Goal: Task Accomplishment & Management: Manage account settings

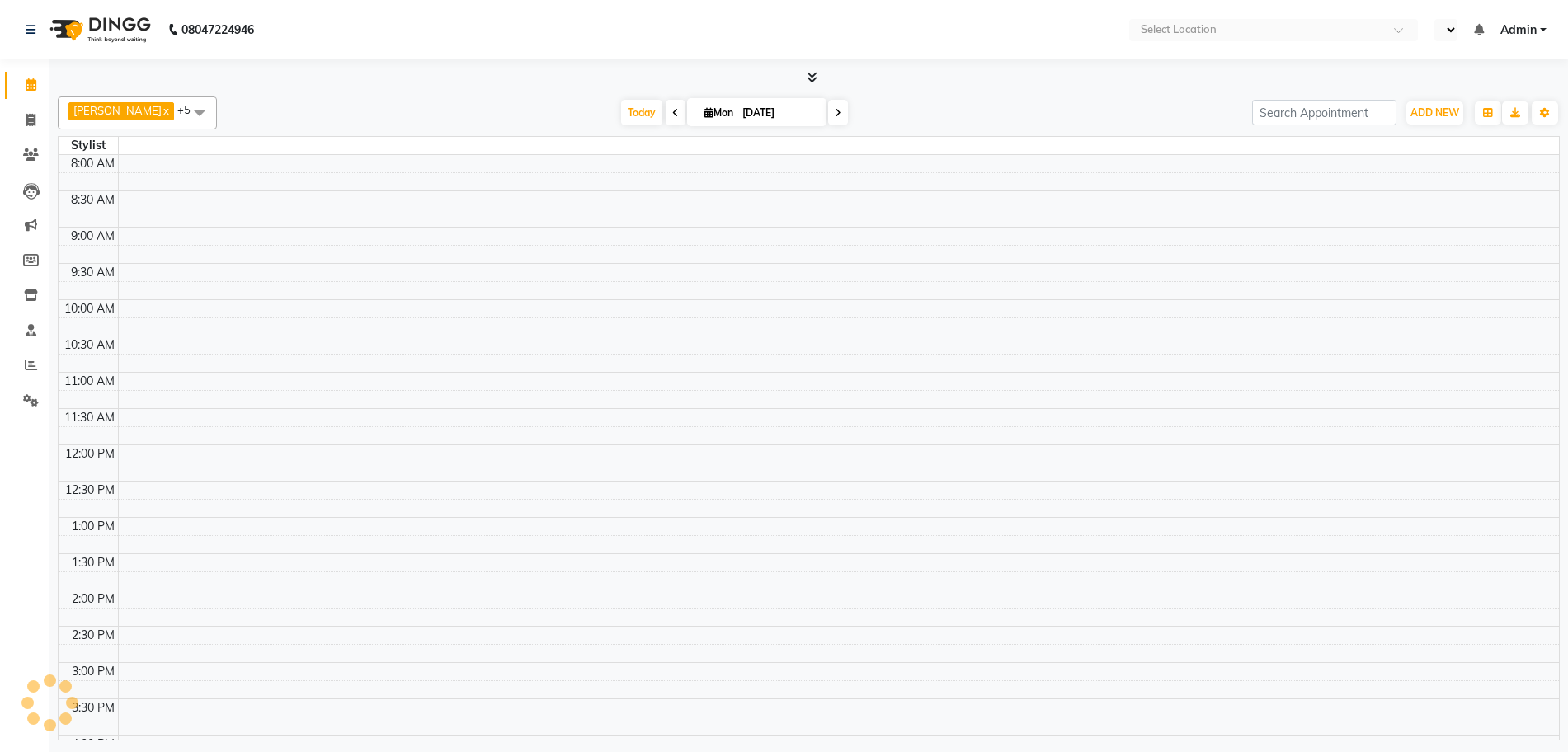
select select "en"
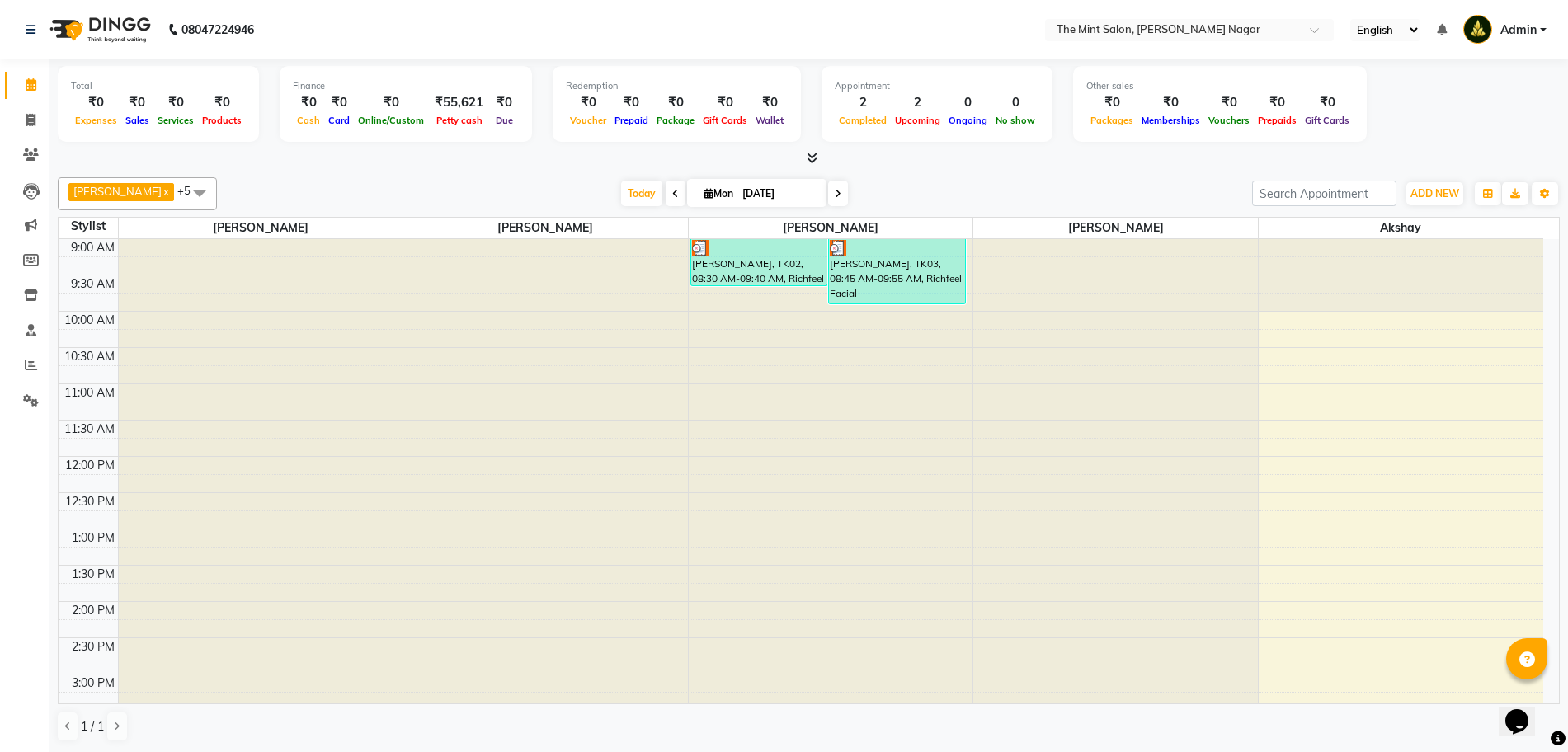
click at [737, 192] on input "01-09-2025" at bounding box center [778, 193] width 83 height 25
select select "9"
select select "2025"
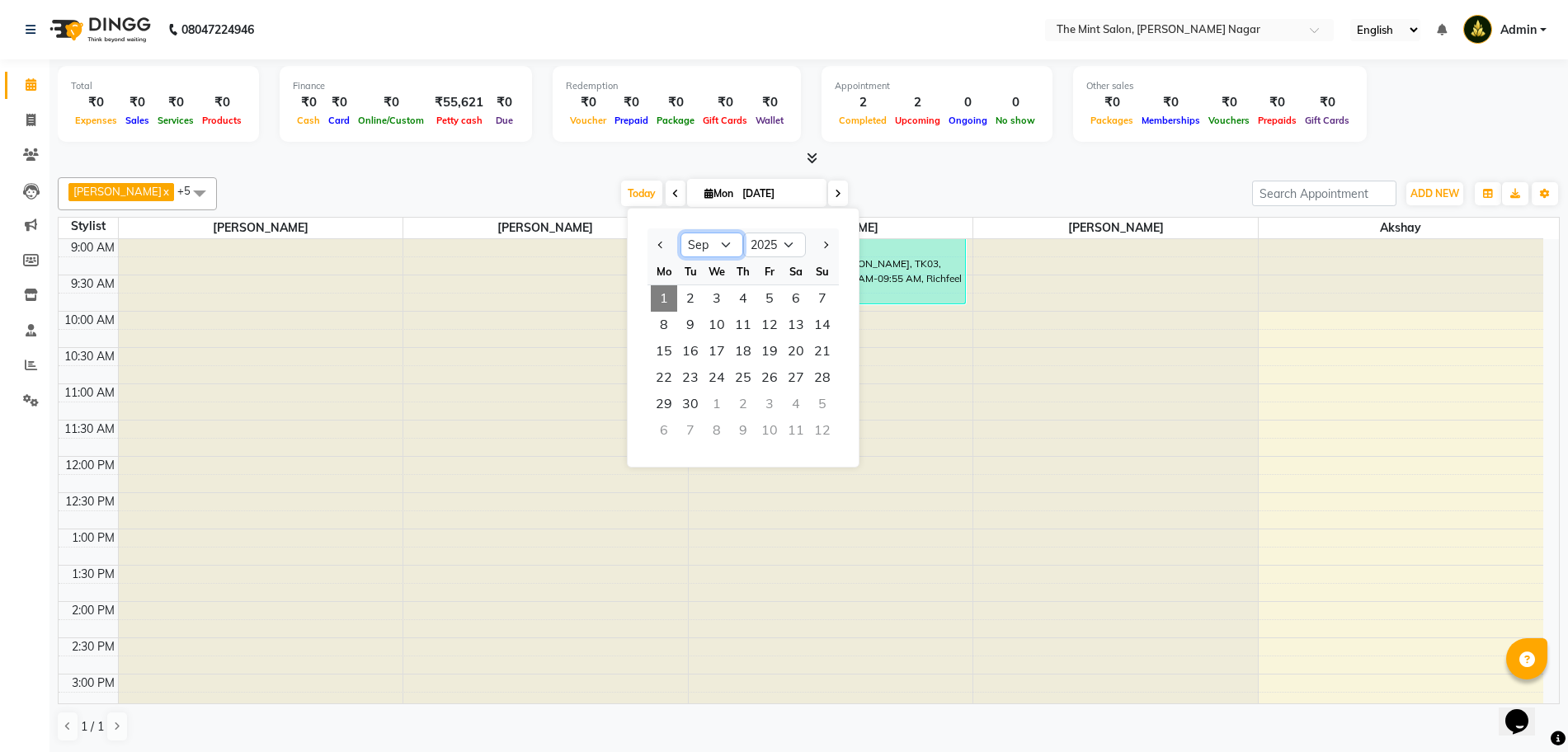
click at [721, 241] on select "Jan Feb Mar Apr May Jun Jul Aug Sep Oct Nov Dec" at bounding box center [712, 245] width 63 height 25
select select "6"
click at [681, 233] on select "Jan Feb Mar Apr May Jun Jul Aug Sep Oct Nov Dec" at bounding box center [712, 245] width 63 height 25
click at [819, 297] on span "1" at bounding box center [822, 298] width 27 height 27
type input "[DATE]"
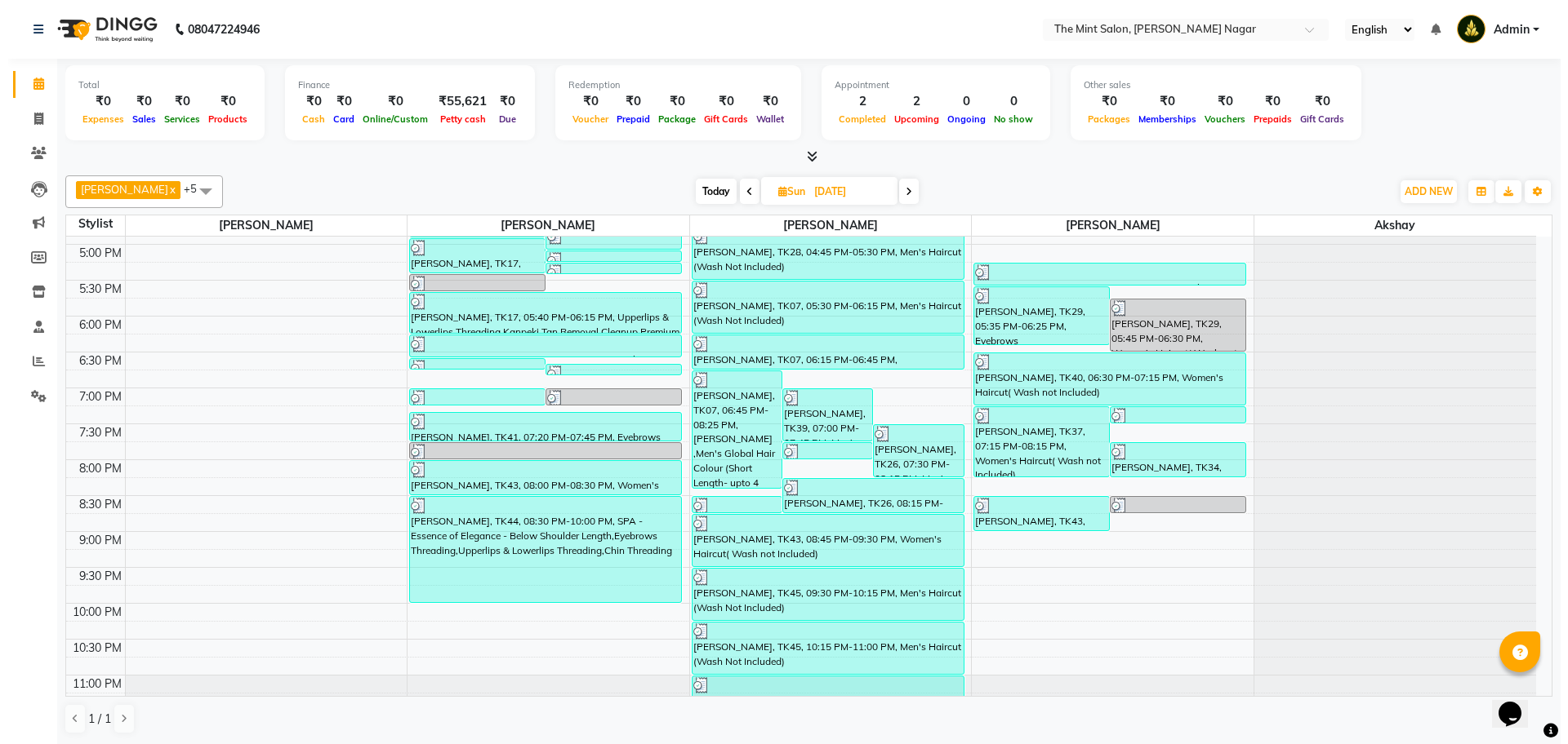
scroll to position [617, 0]
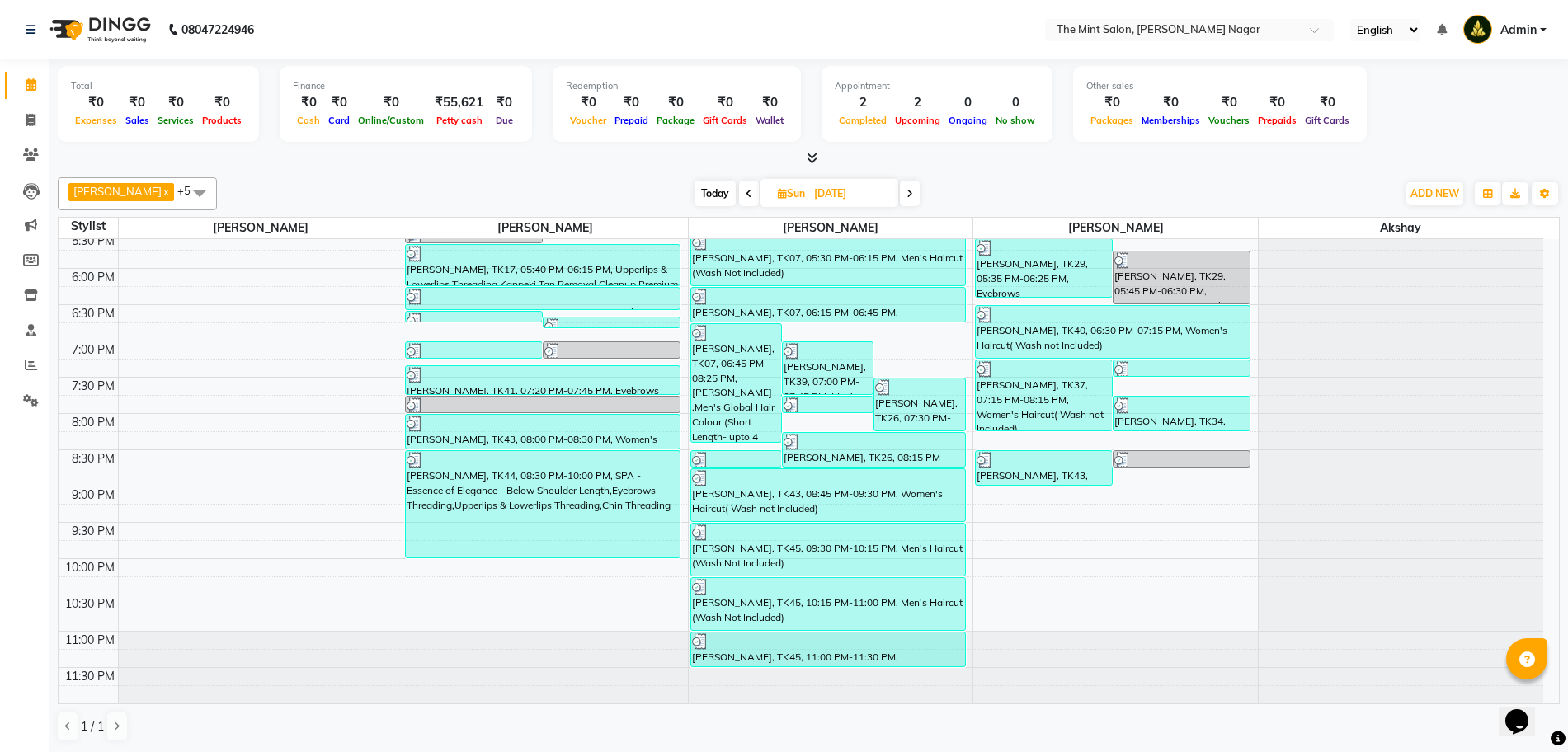
click at [873, 557] on div "Aman Verma, TK45, 09:30 PM-10:15 PM, Men's Haircut (Wash Not Included)" at bounding box center [828, 550] width 274 height 52
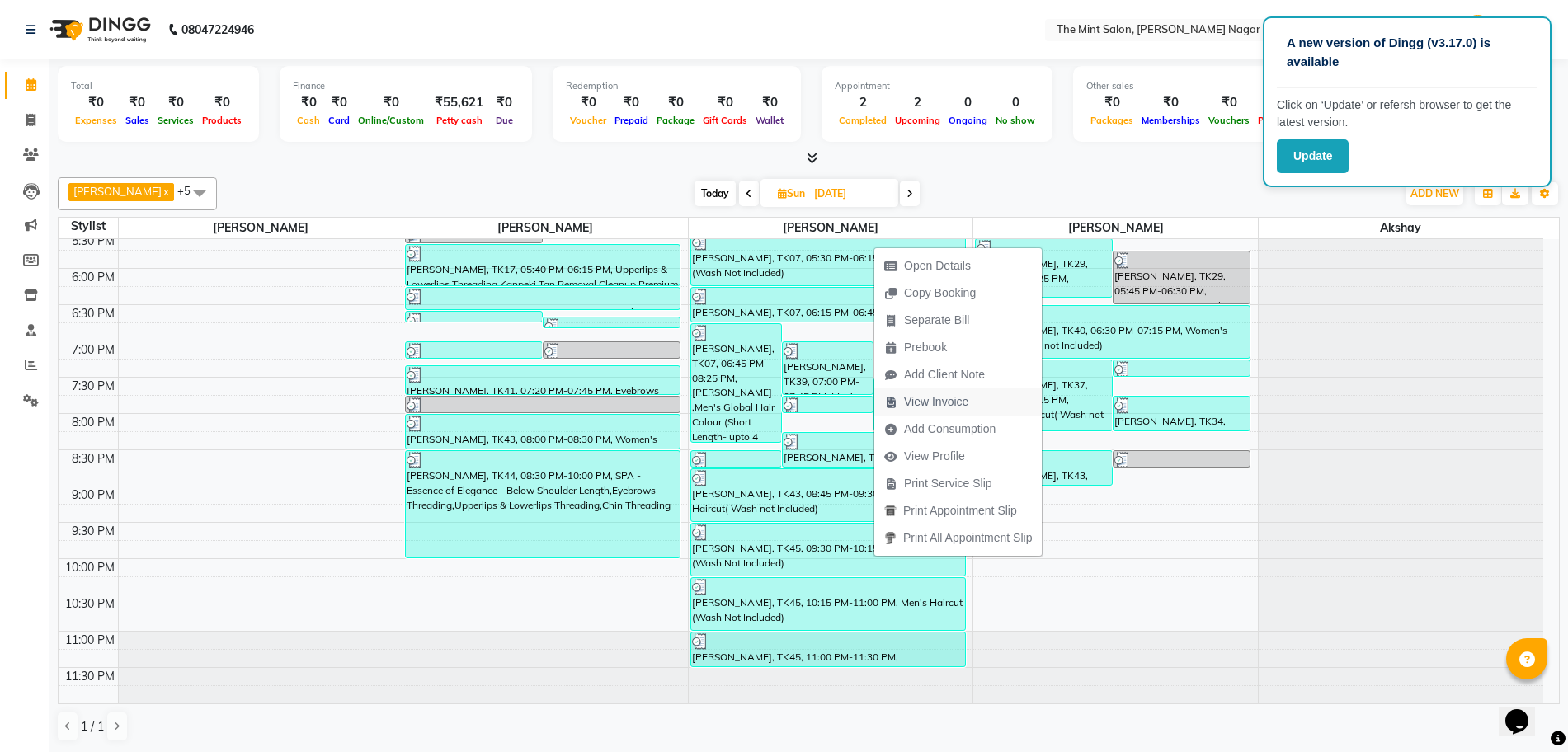
click at [944, 402] on span "View Invoice" at bounding box center [936, 402] width 64 height 17
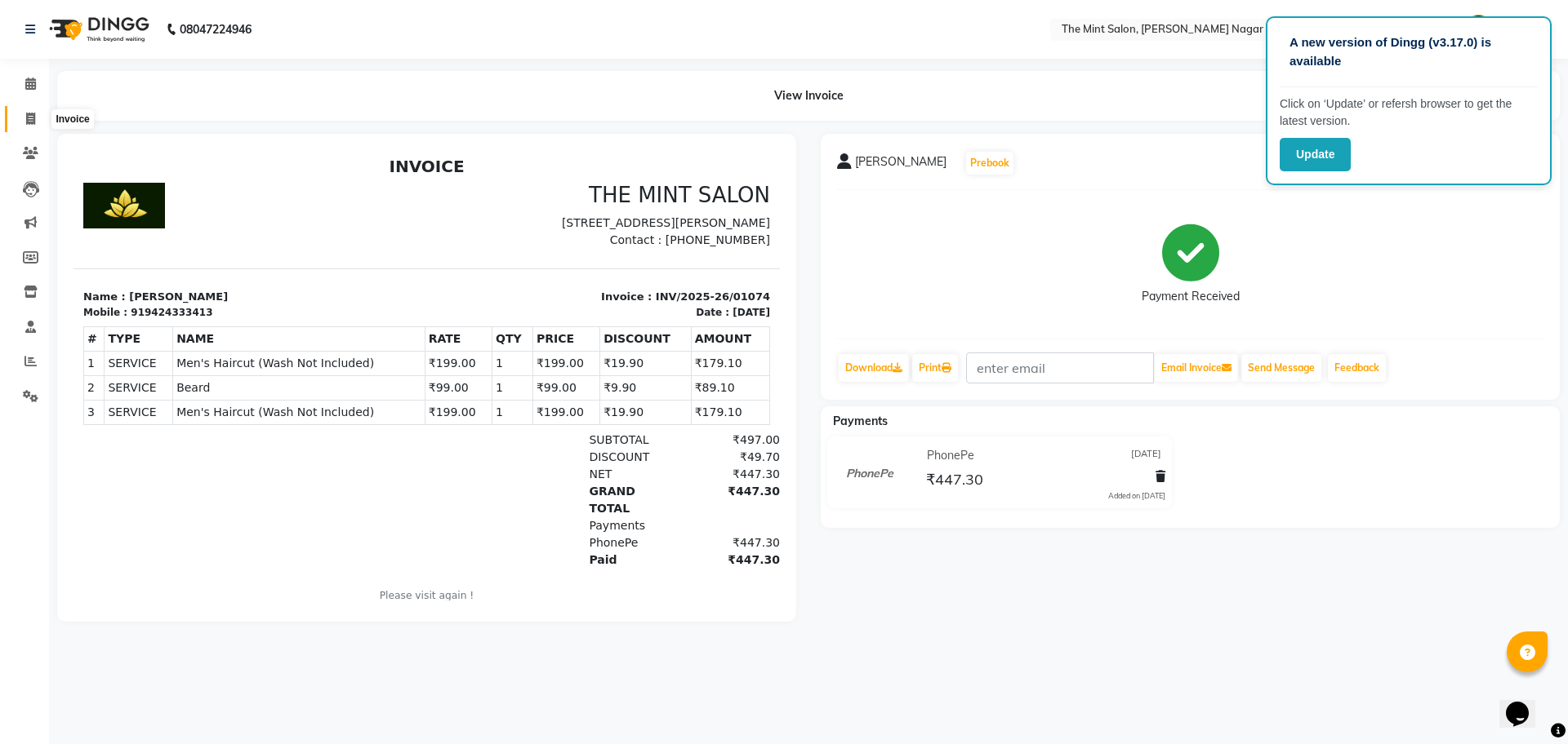
click at [20, 114] on span at bounding box center [30, 119] width 28 height 19
select select "service"
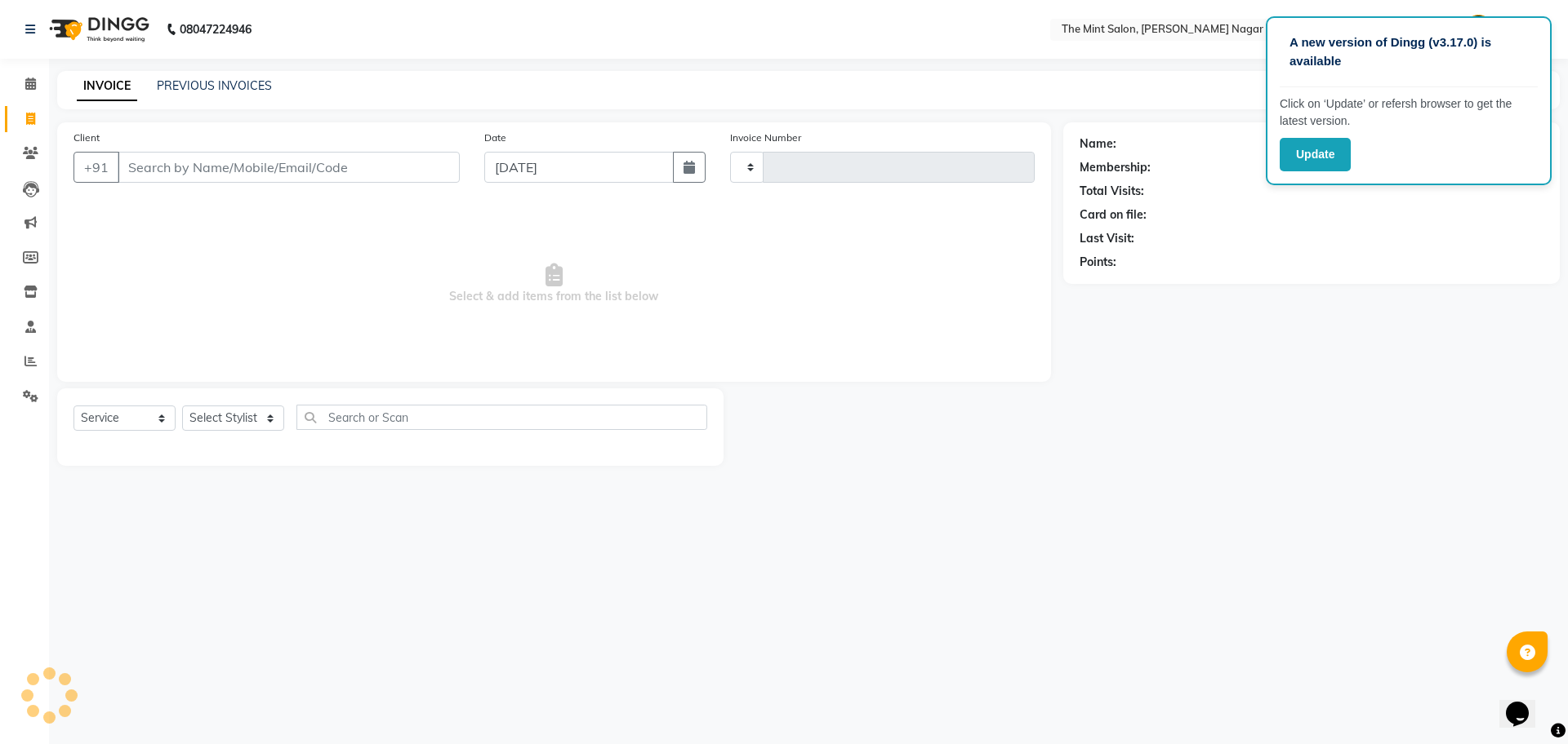
type input "02858"
select select "7164"
click at [219, 81] on link "PREVIOUS INVOICES" at bounding box center [214, 86] width 115 height 15
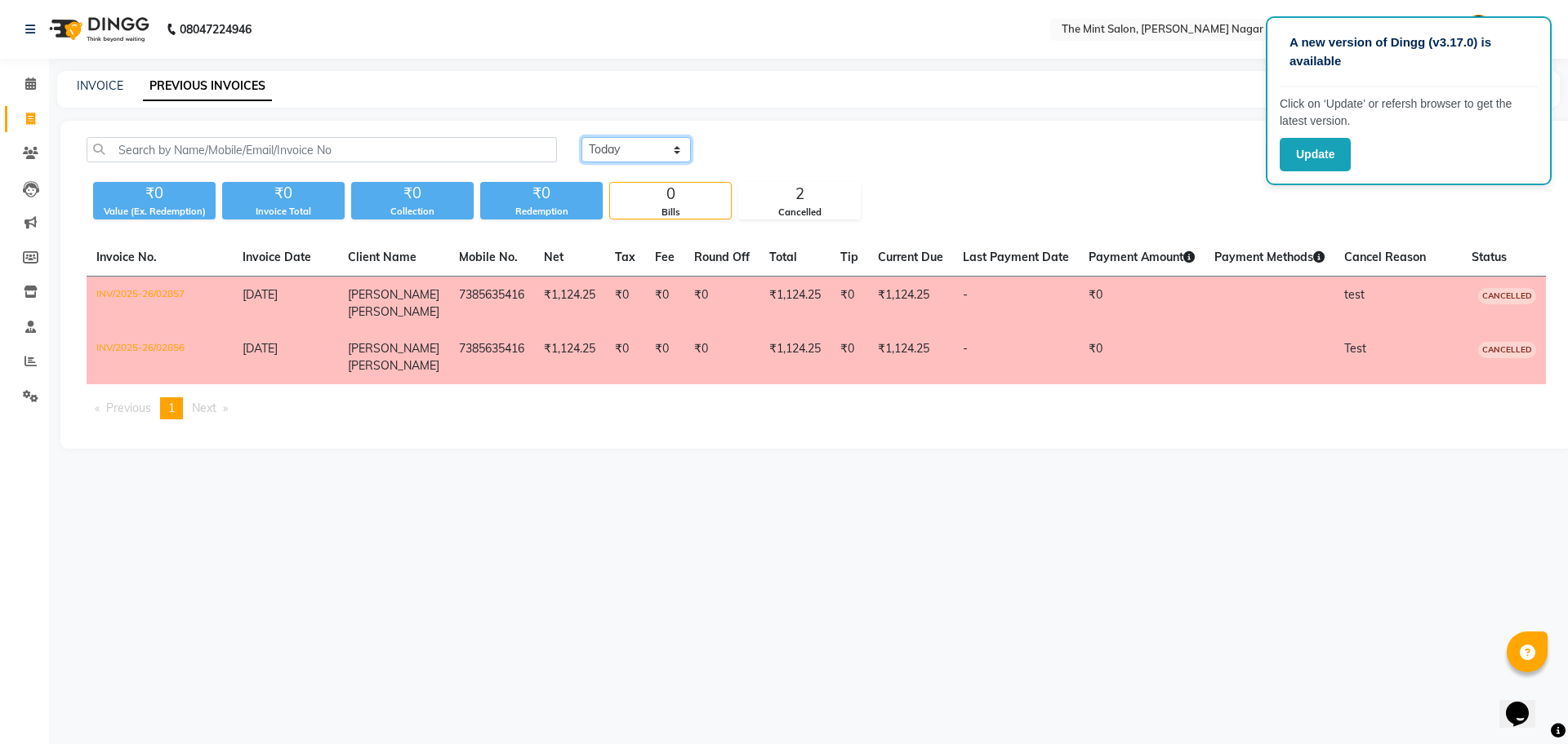
click at [662, 154] on select "Today Yesterday Custom Range" at bounding box center [636, 150] width 109 height 25
select select "range"
click at [581, 138] on select "Today Yesterday Custom Range" at bounding box center [636, 150] width 109 height 25
click at [800, 154] on input "01-09-2025" at bounding box center [769, 149] width 114 height 23
select select "9"
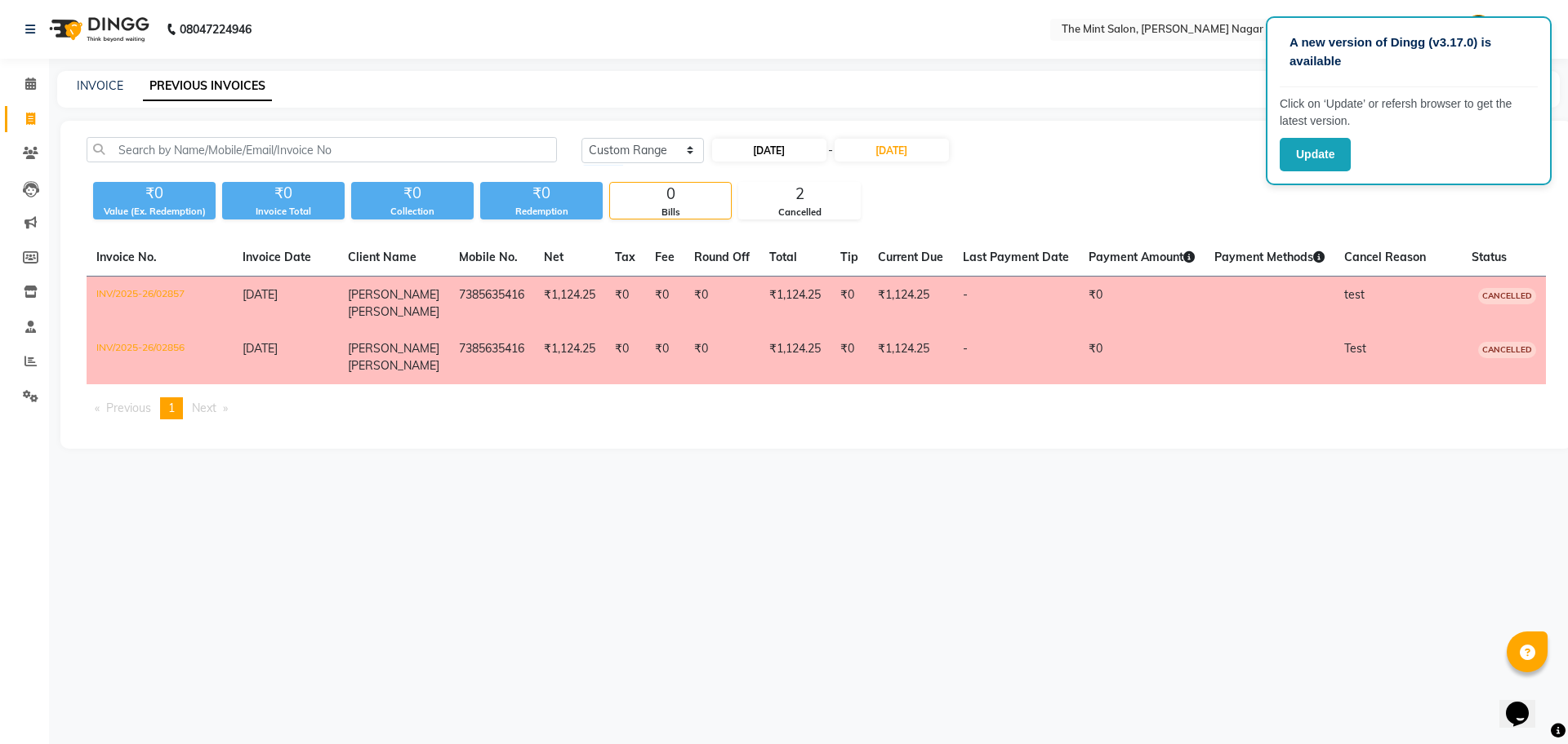
select select "2025"
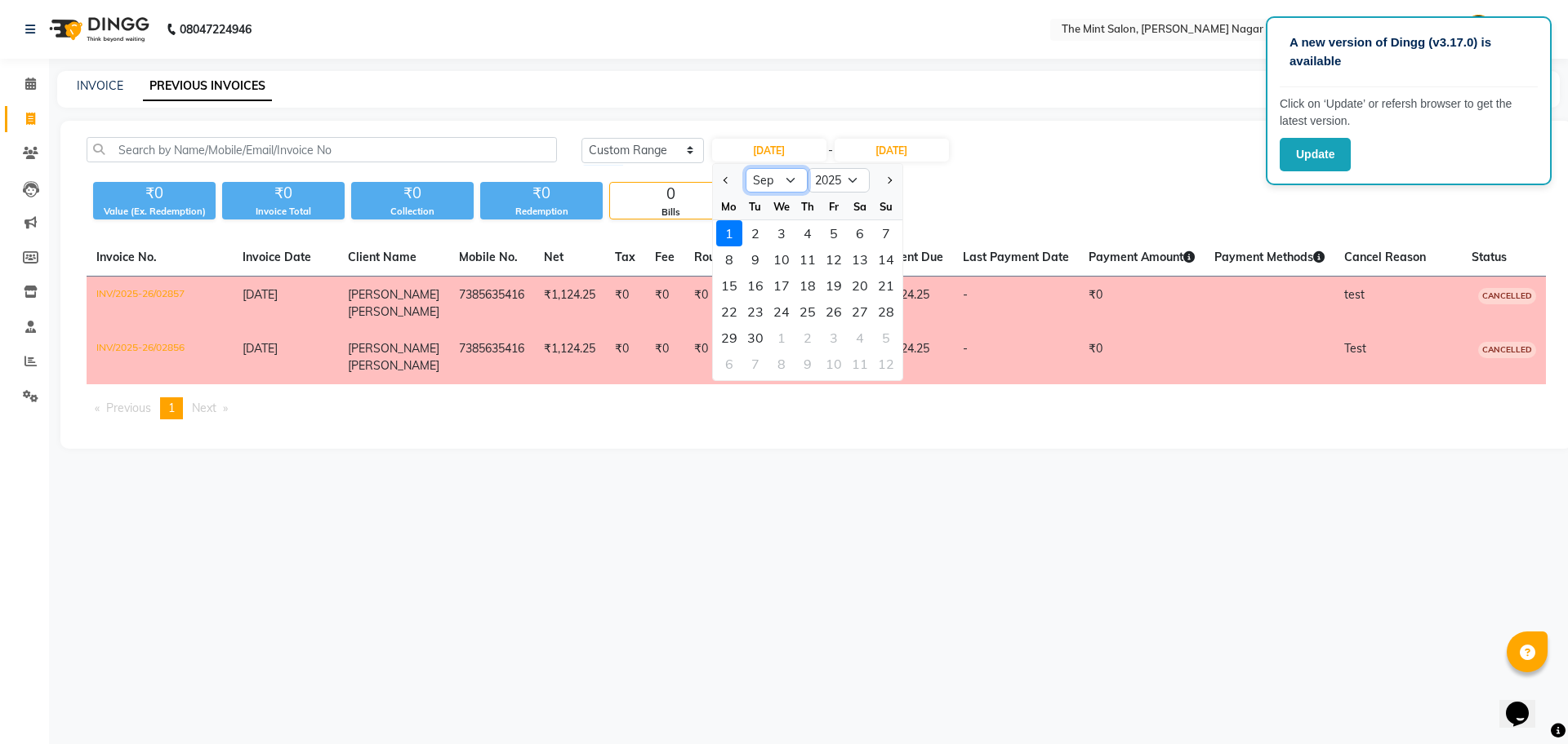
click at [784, 185] on select "Jan Feb Mar Apr May Jun Jul Aug Sep Oct Nov Dec" at bounding box center [776, 180] width 62 height 25
select select "6"
click at [745, 168] on select "Jan Feb Mar Apr May Jun Jul Aug Sep Oct Nov Dec" at bounding box center [776, 180] width 62 height 25
click at [887, 229] on div "1" at bounding box center [886, 233] width 26 height 26
type input "[DATE]"
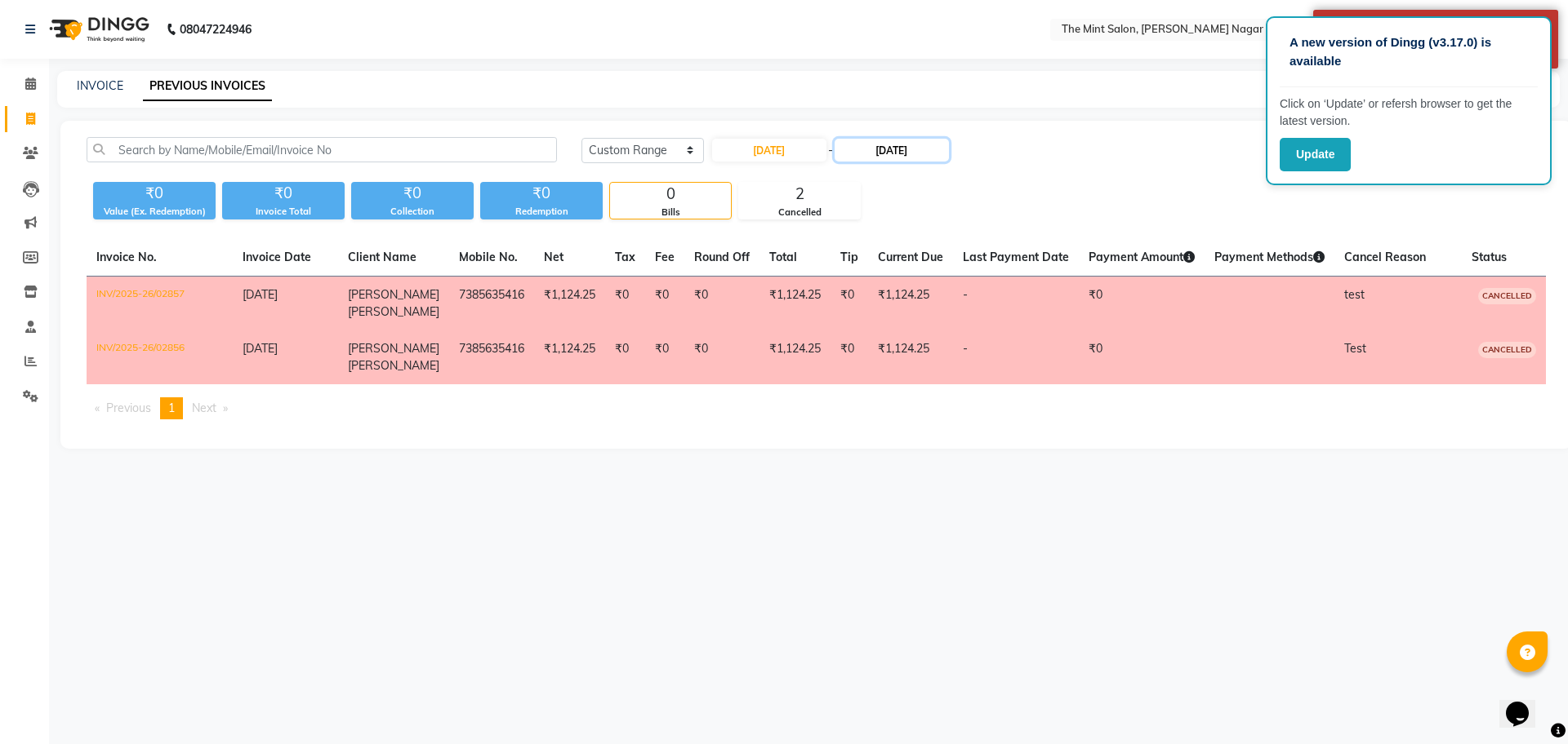
click at [897, 148] on input "01-09-2025" at bounding box center [891, 149] width 114 height 23
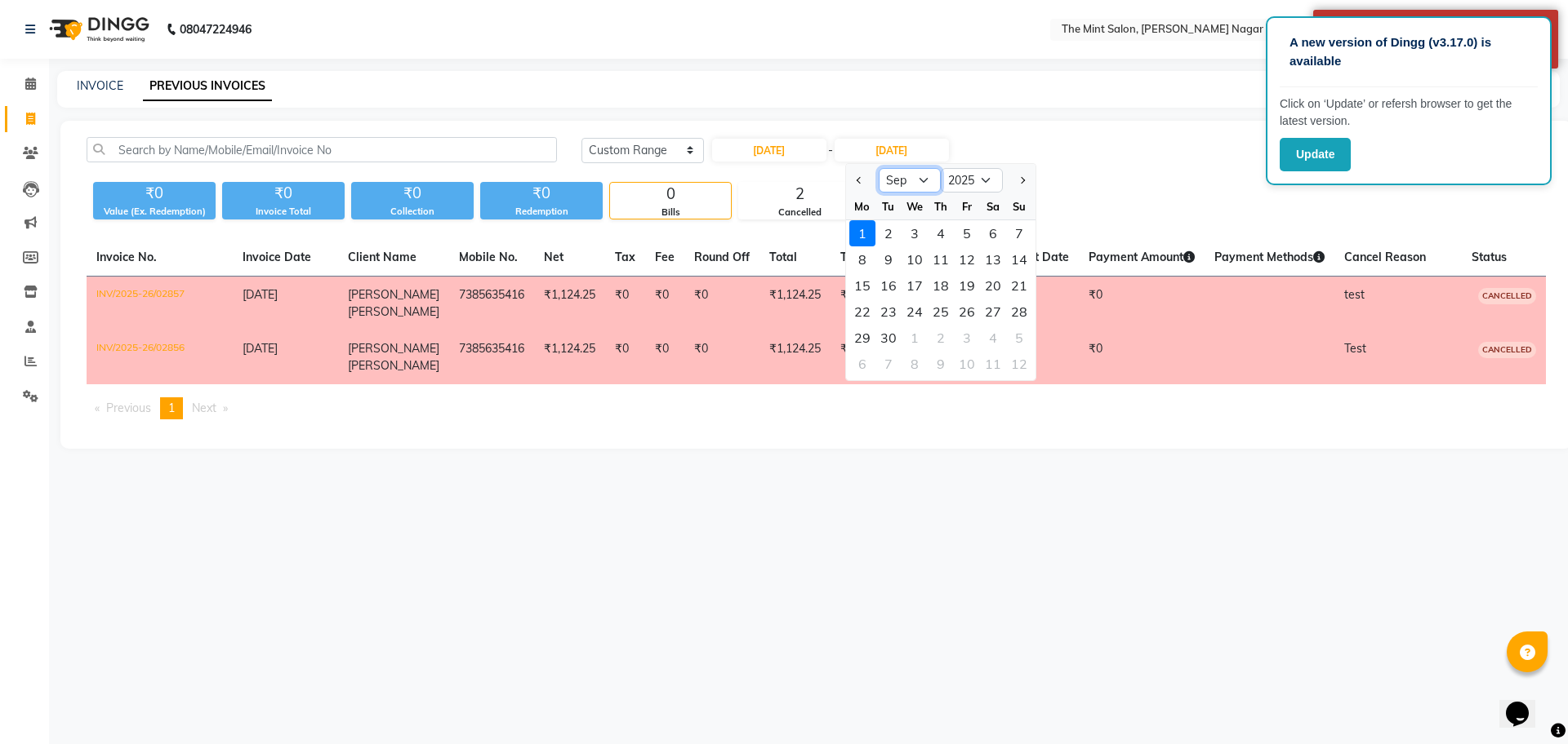
click at [917, 185] on select "Jun Jul Aug Sep Oct Nov Dec" at bounding box center [909, 180] width 62 height 25
select select "6"
click at [878, 168] on select "Jun Jul Aug Sep Oct Nov Dec" at bounding box center [909, 180] width 62 height 25
click at [1015, 233] on div "1" at bounding box center [1019, 233] width 26 height 26
type input "[DATE]"
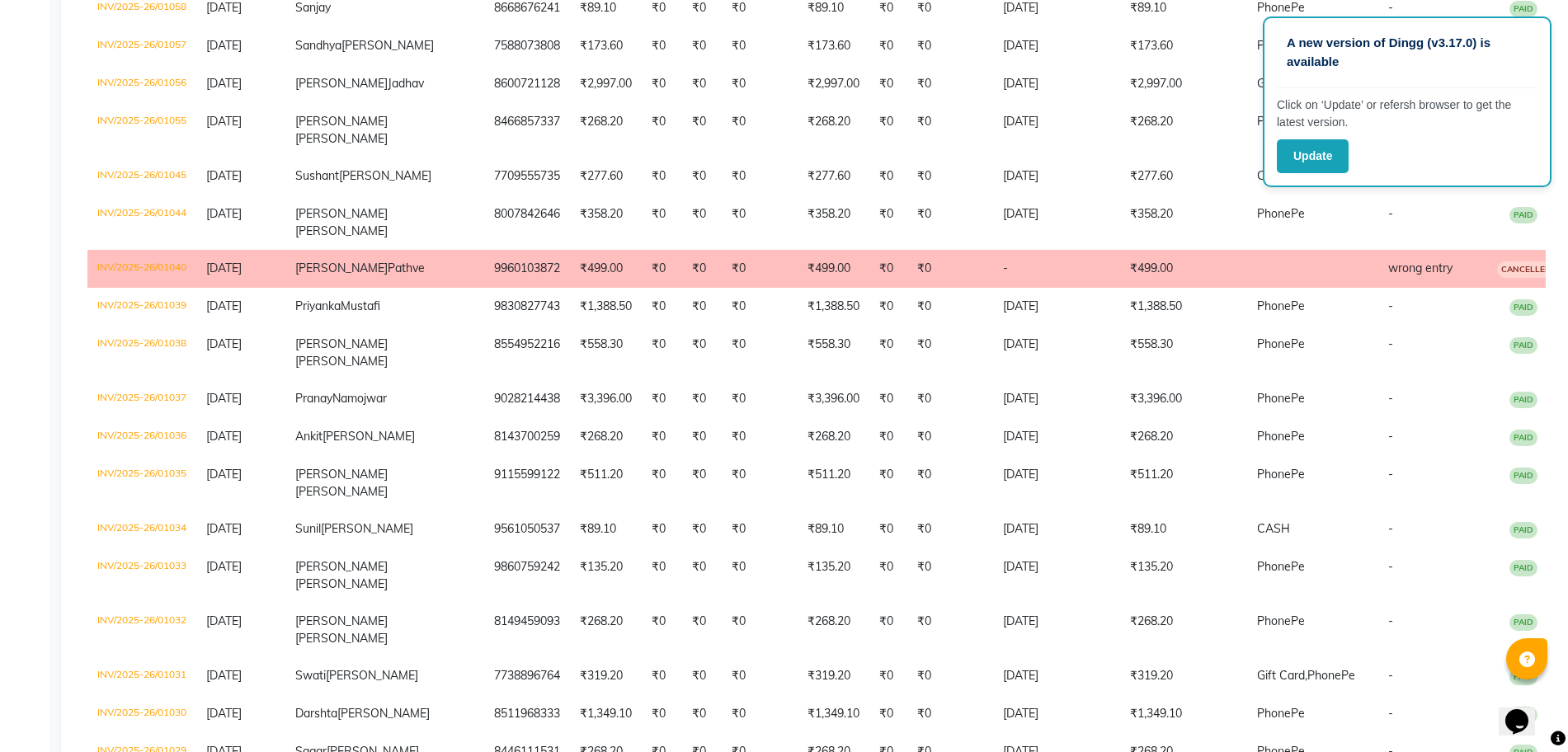
scroll to position [998, 0]
click at [117, 287] on td "INV/2025-26/01040" at bounding box center [142, 268] width 109 height 38
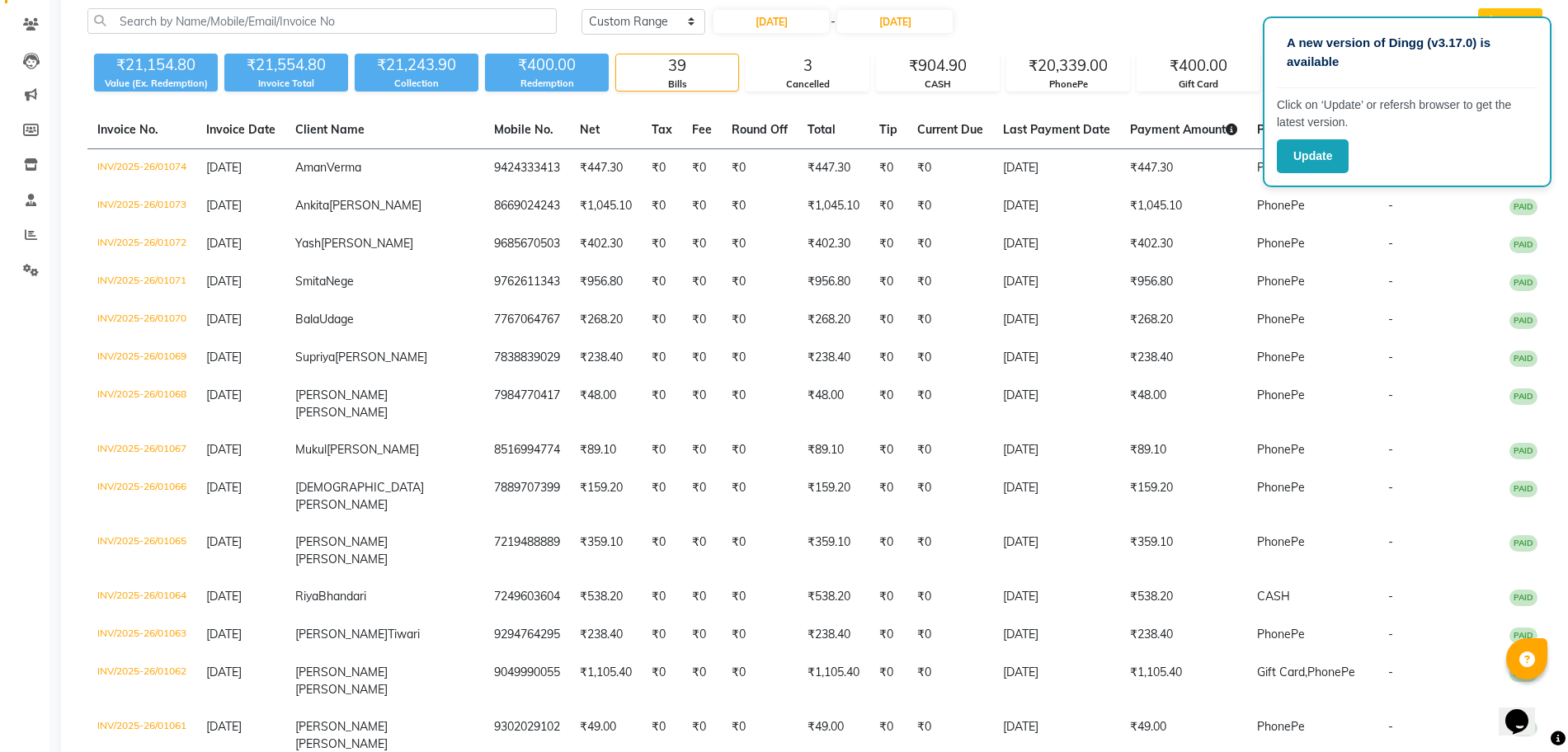
scroll to position [0, 0]
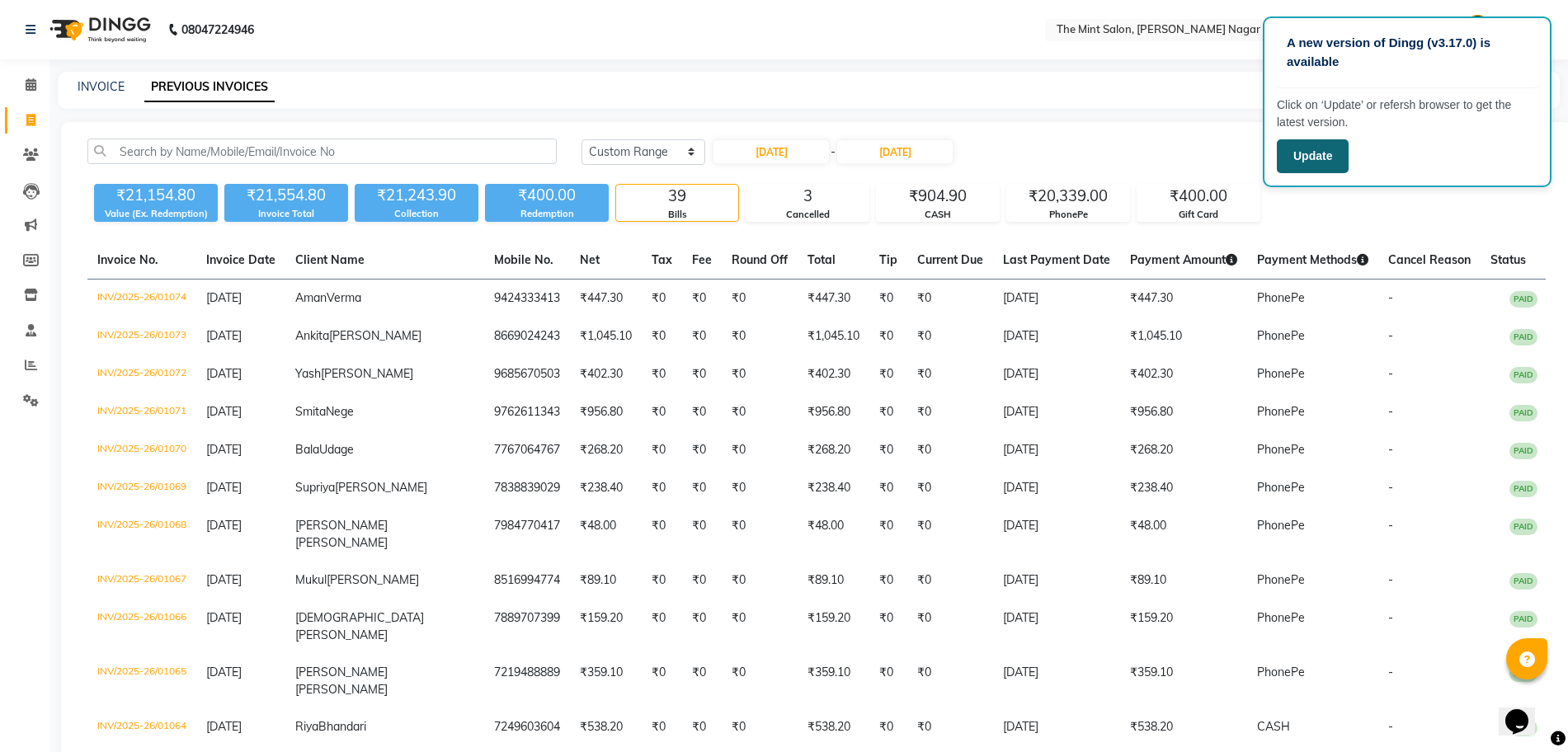
click at [1320, 161] on button "Update" at bounding box center [1313, 156] width 72 height 34
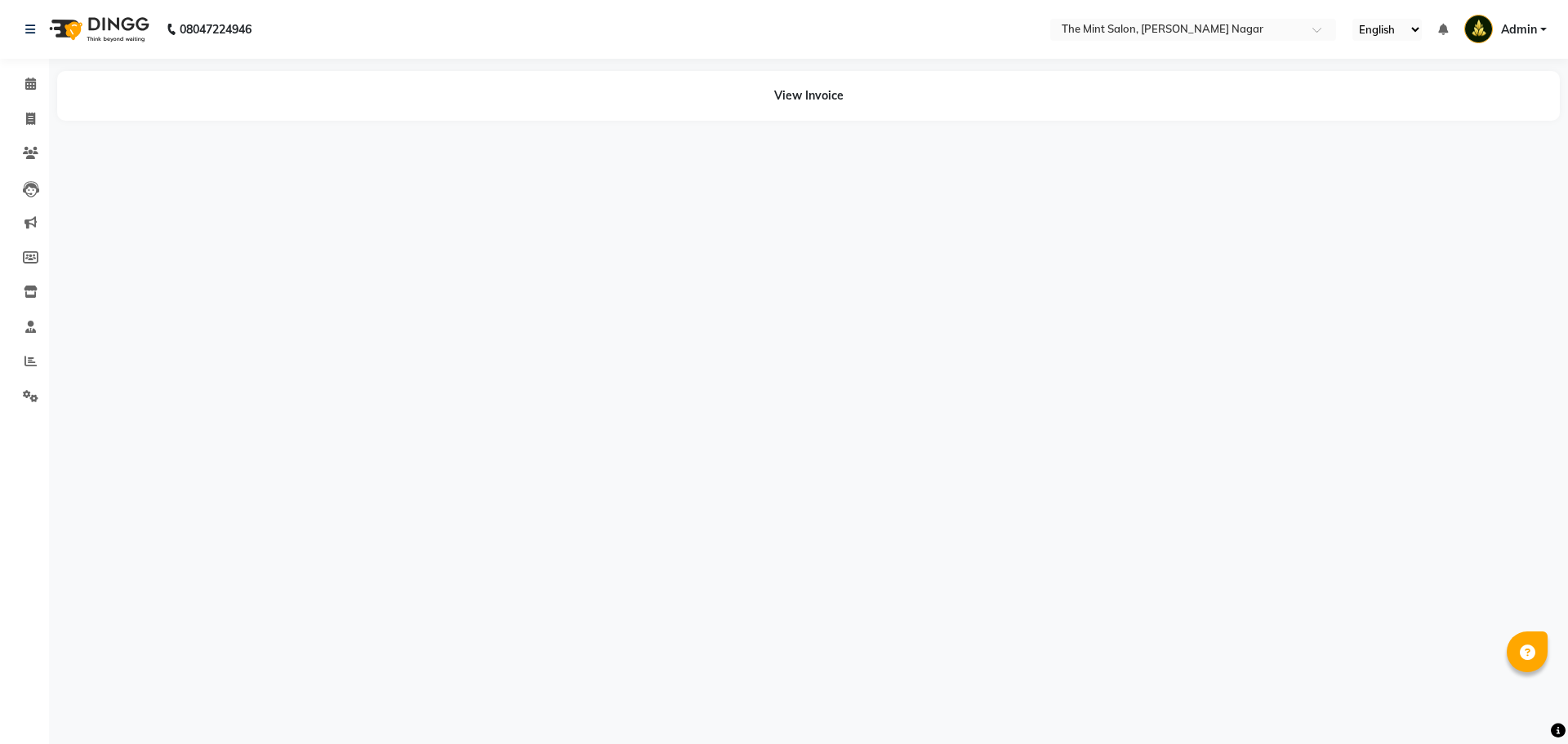
select select "en"
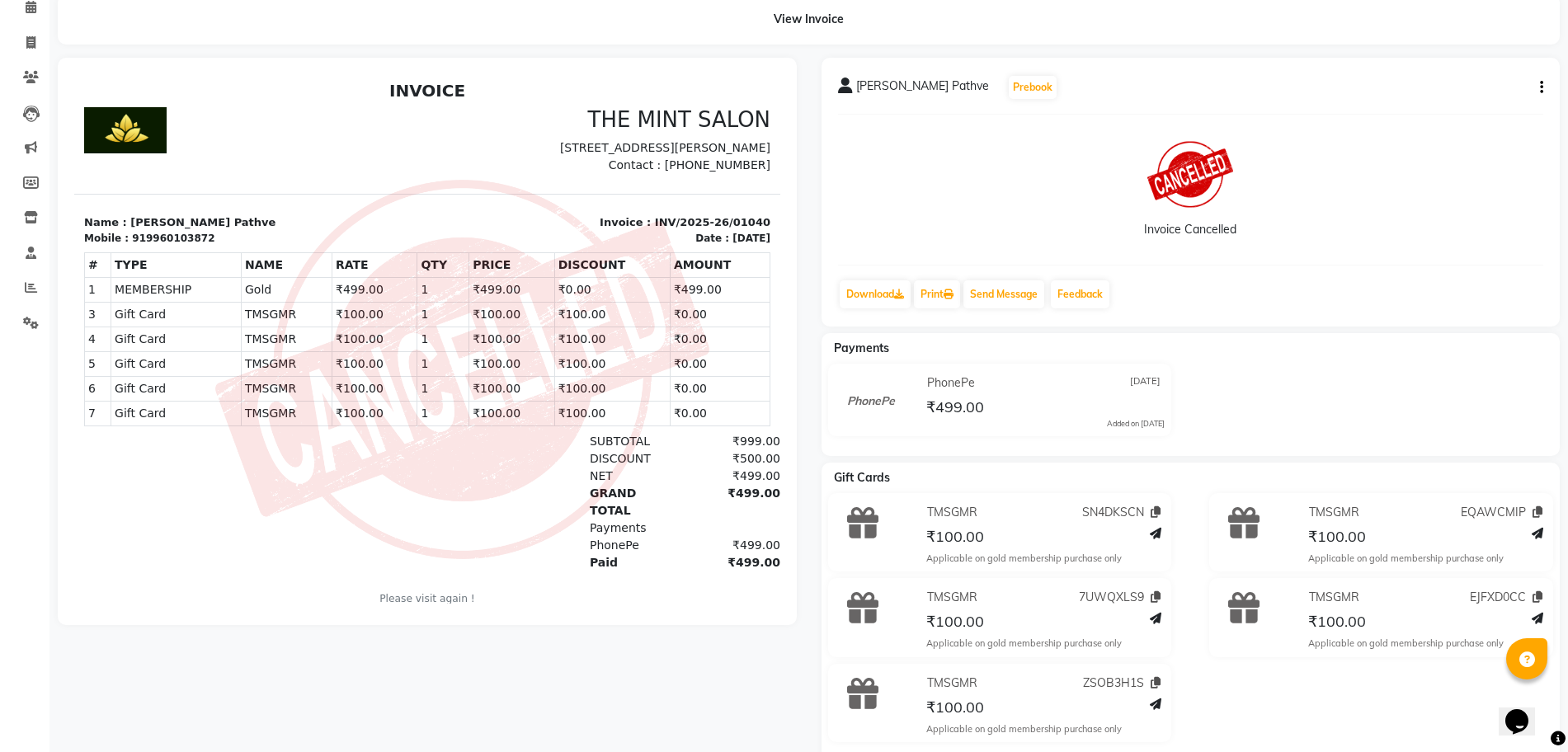
scroll to position [112, 0]
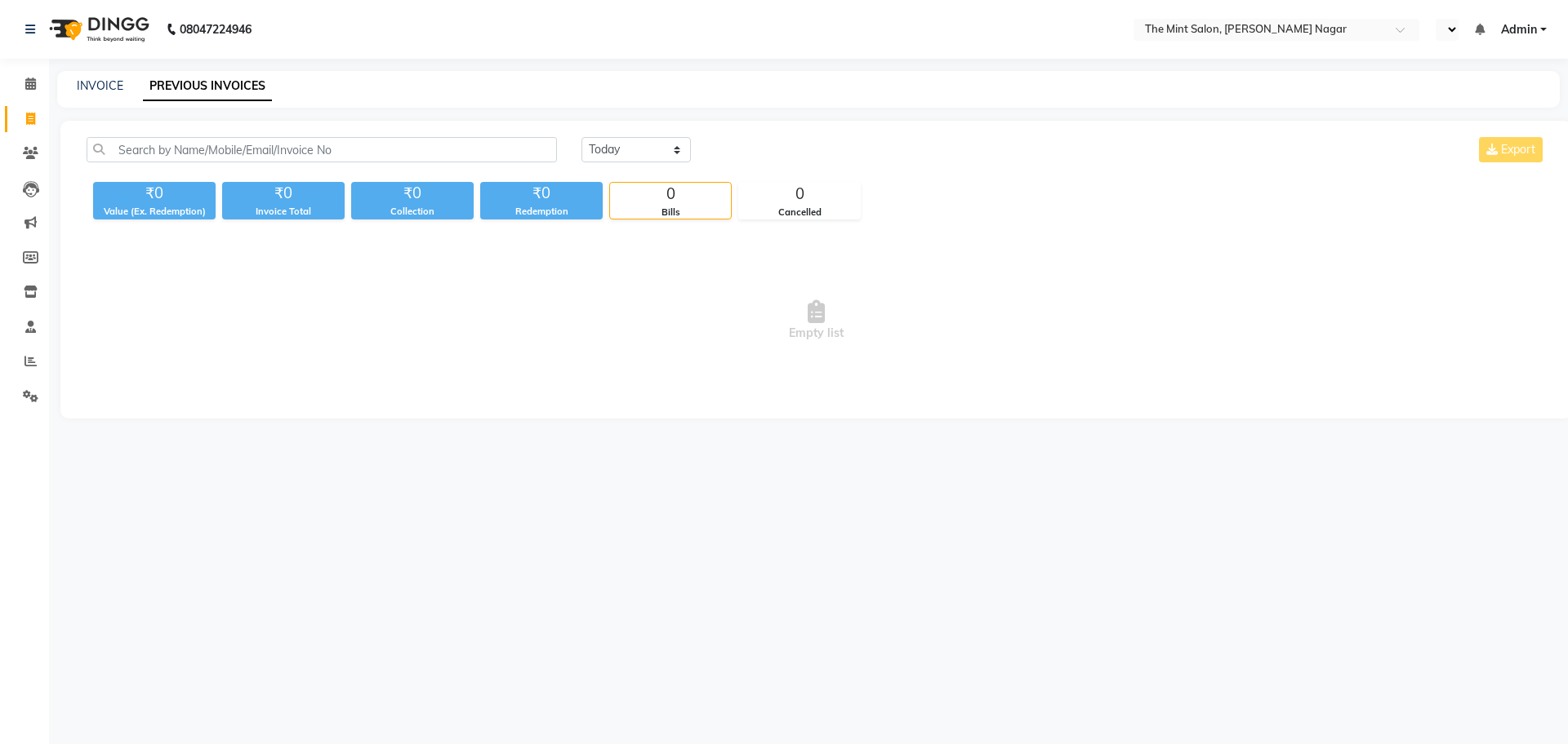
select select "en"
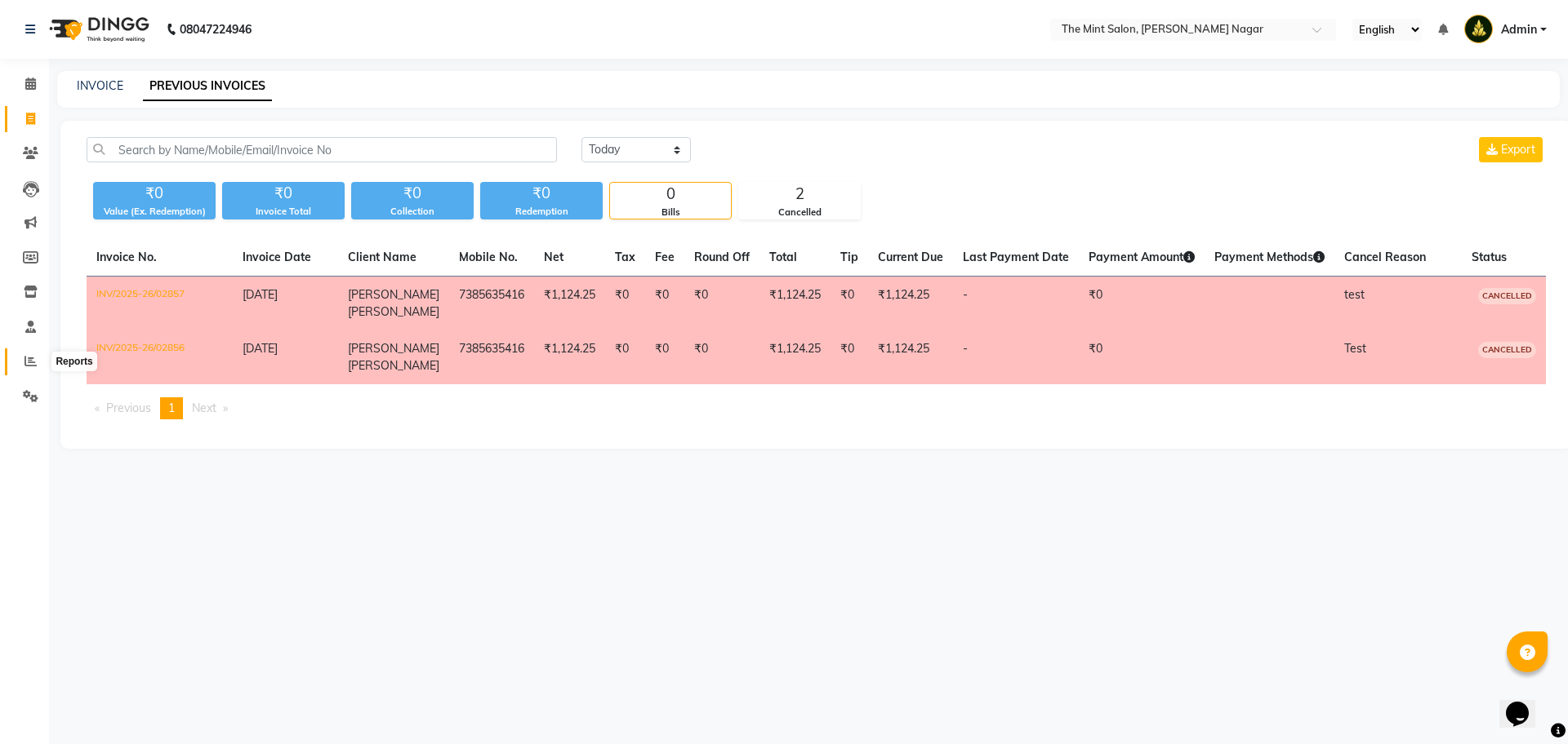
click at [27, 359] on icon at bounding box center [30, 361] width 12 height 12
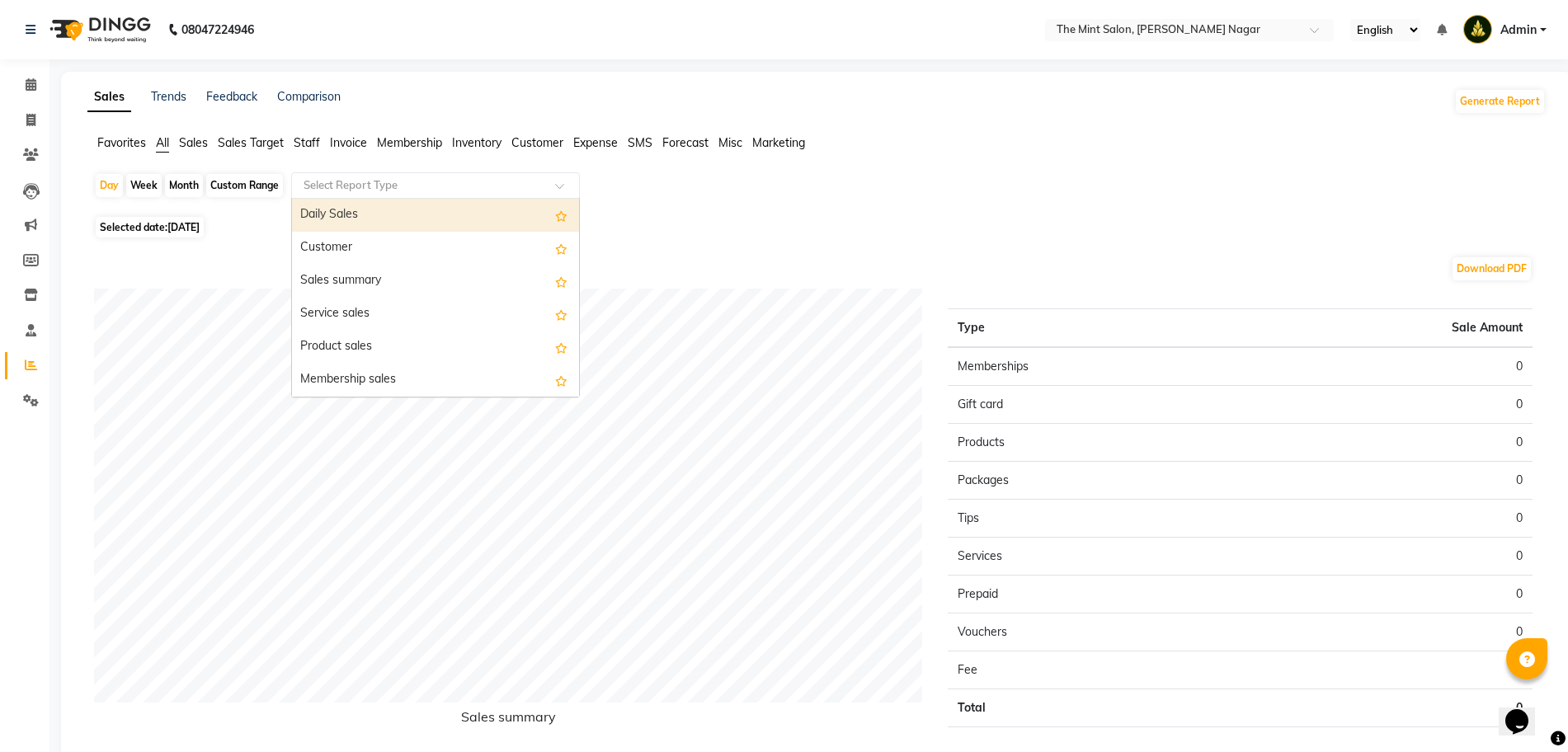
click at [559, 191] on span at bounding box center [565, 191] width 20 height 17
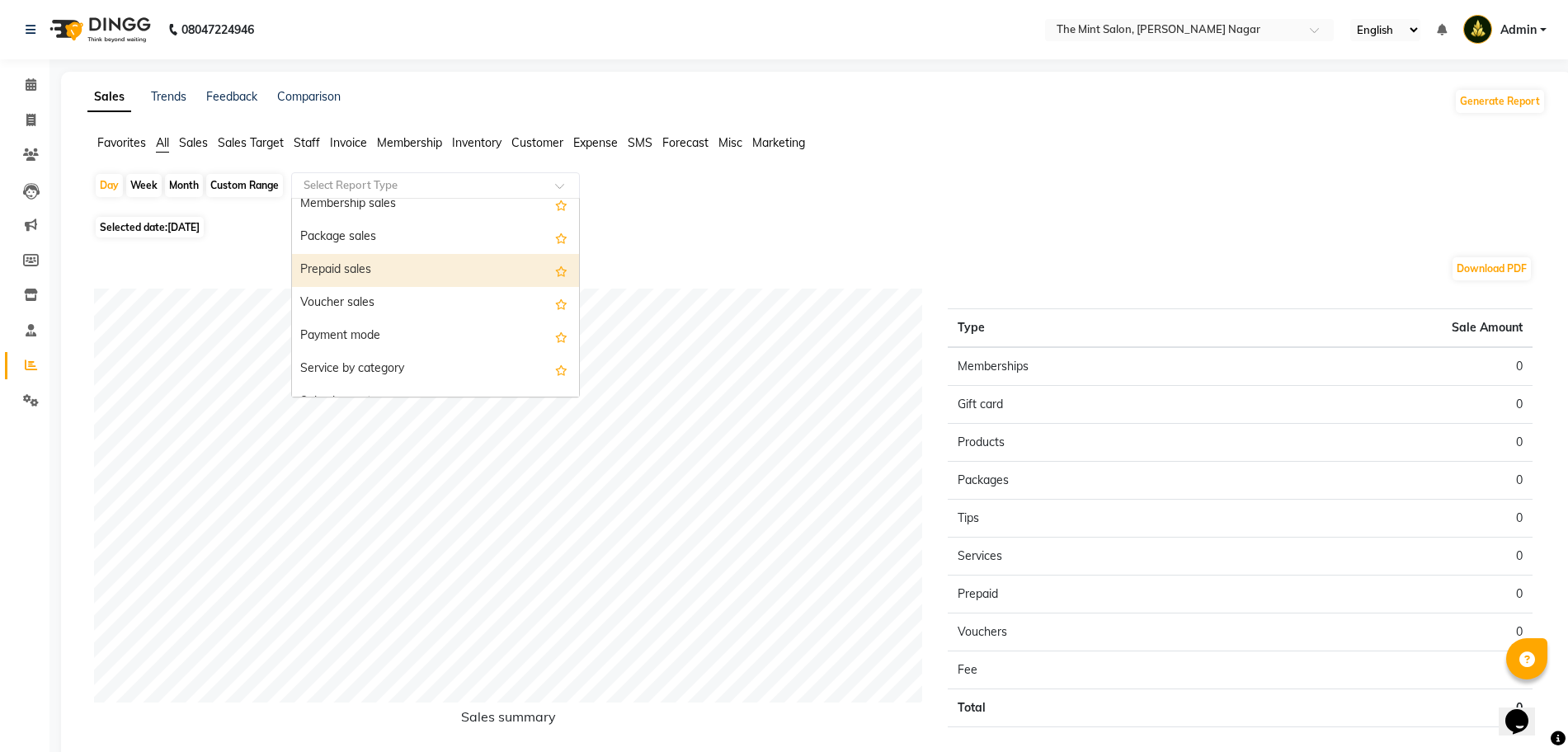
scroll to position [179, 0]
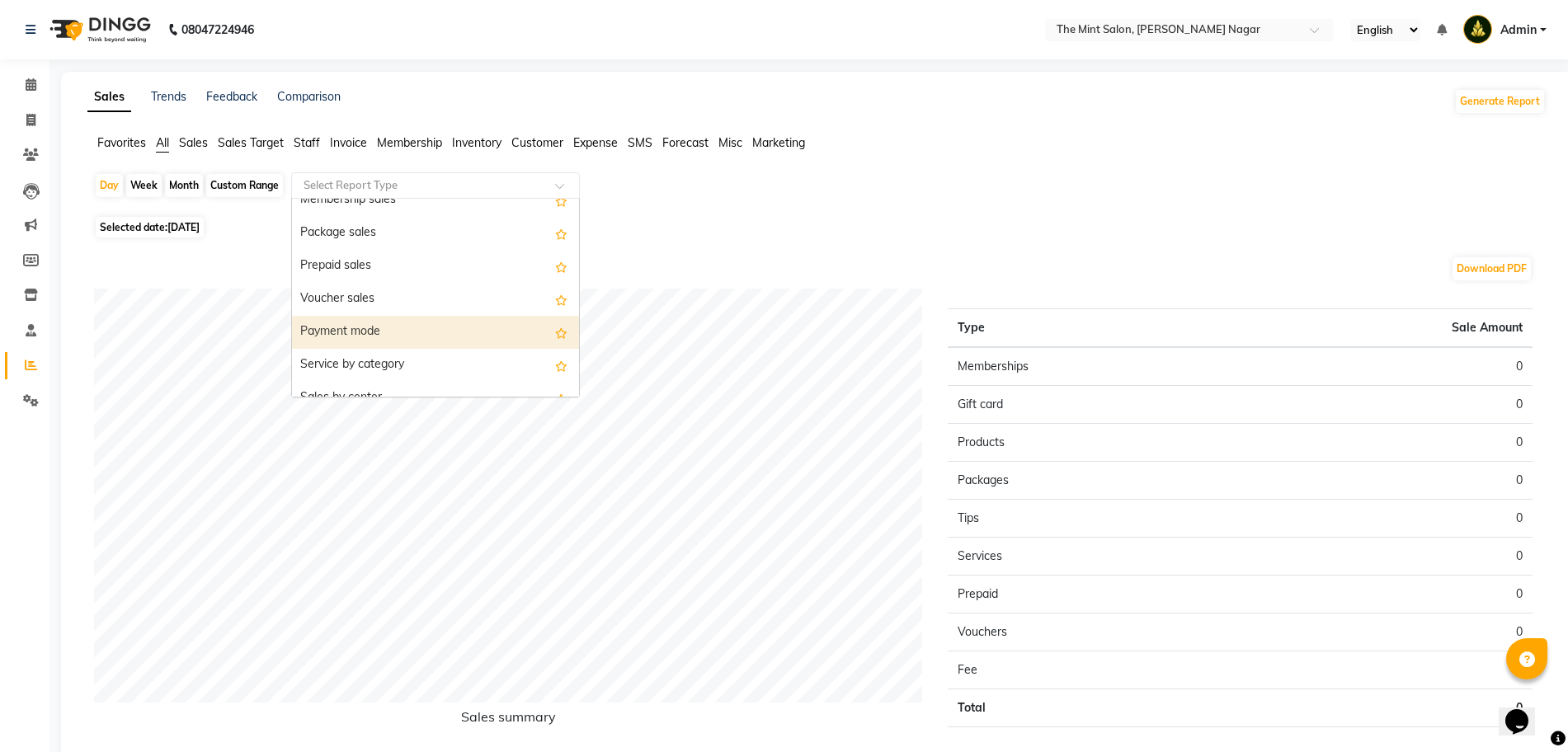
click at [362, 332] on div "Payment mode" at bounding box center [435, 332] width 287 height 33
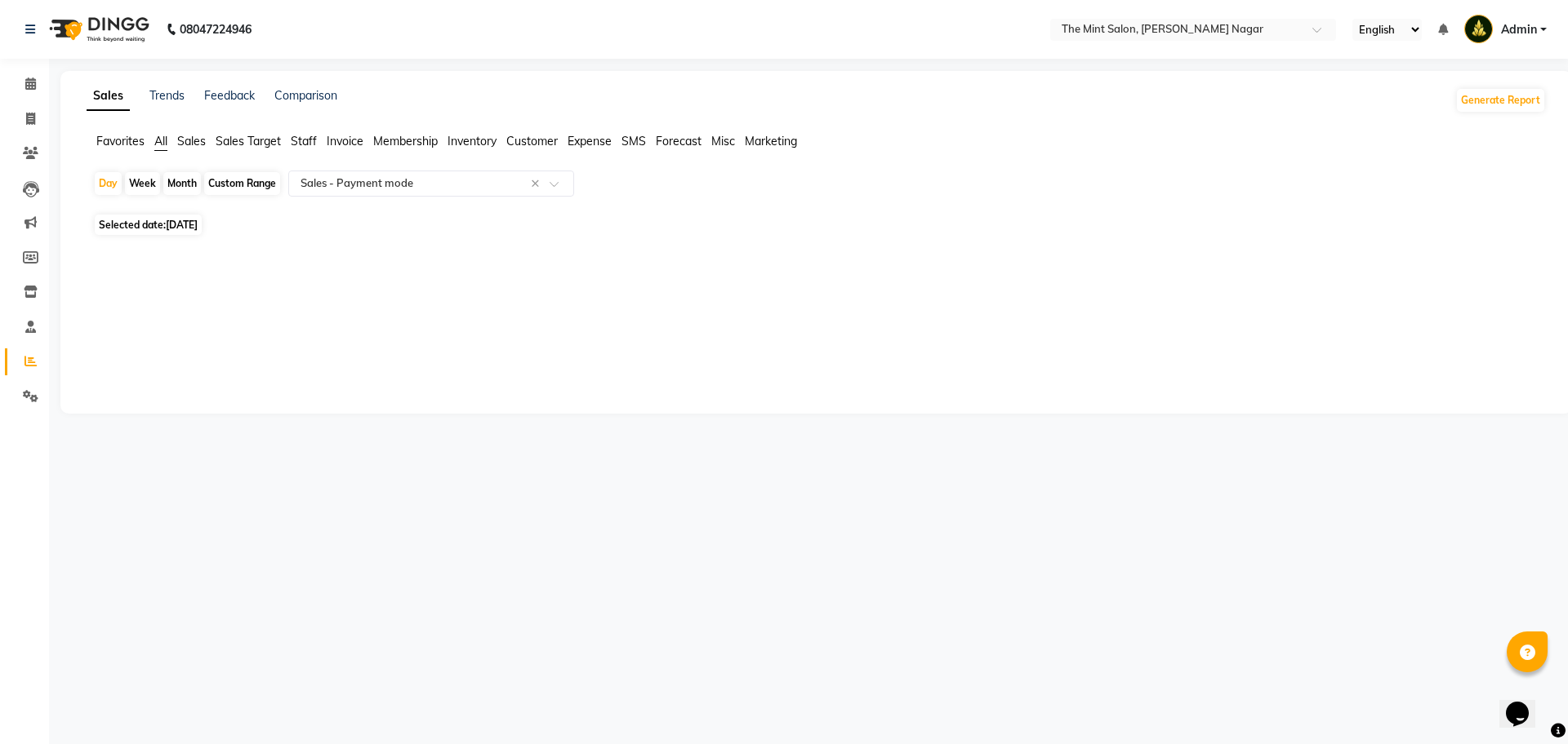
click at [178, 181] on div "Month" at bounding box center [181, 183] width 37 height 23
select select "9"
select select "2025"
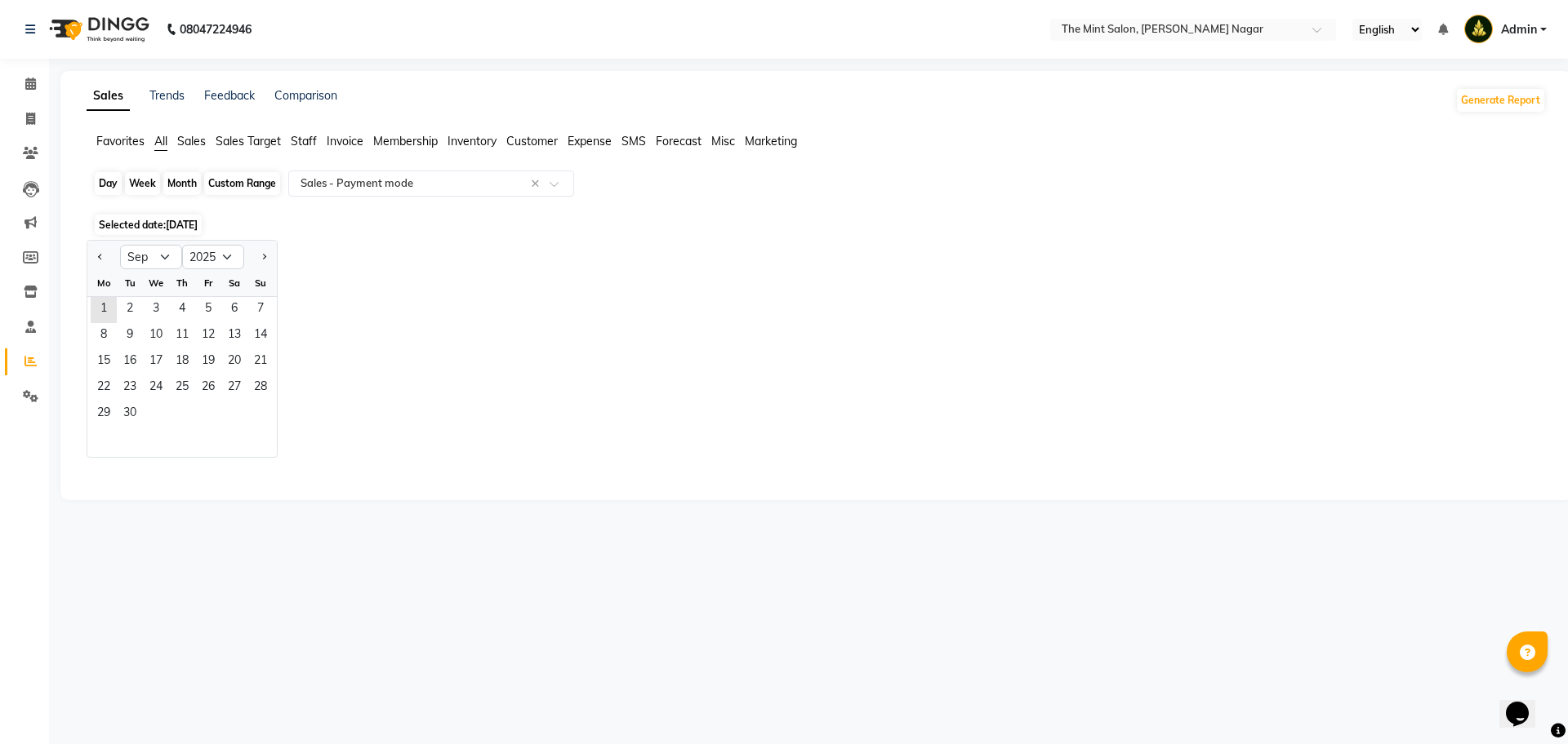
click at [178, 181] on div "Month" at bounding box center [181, 183] width 37 height 23
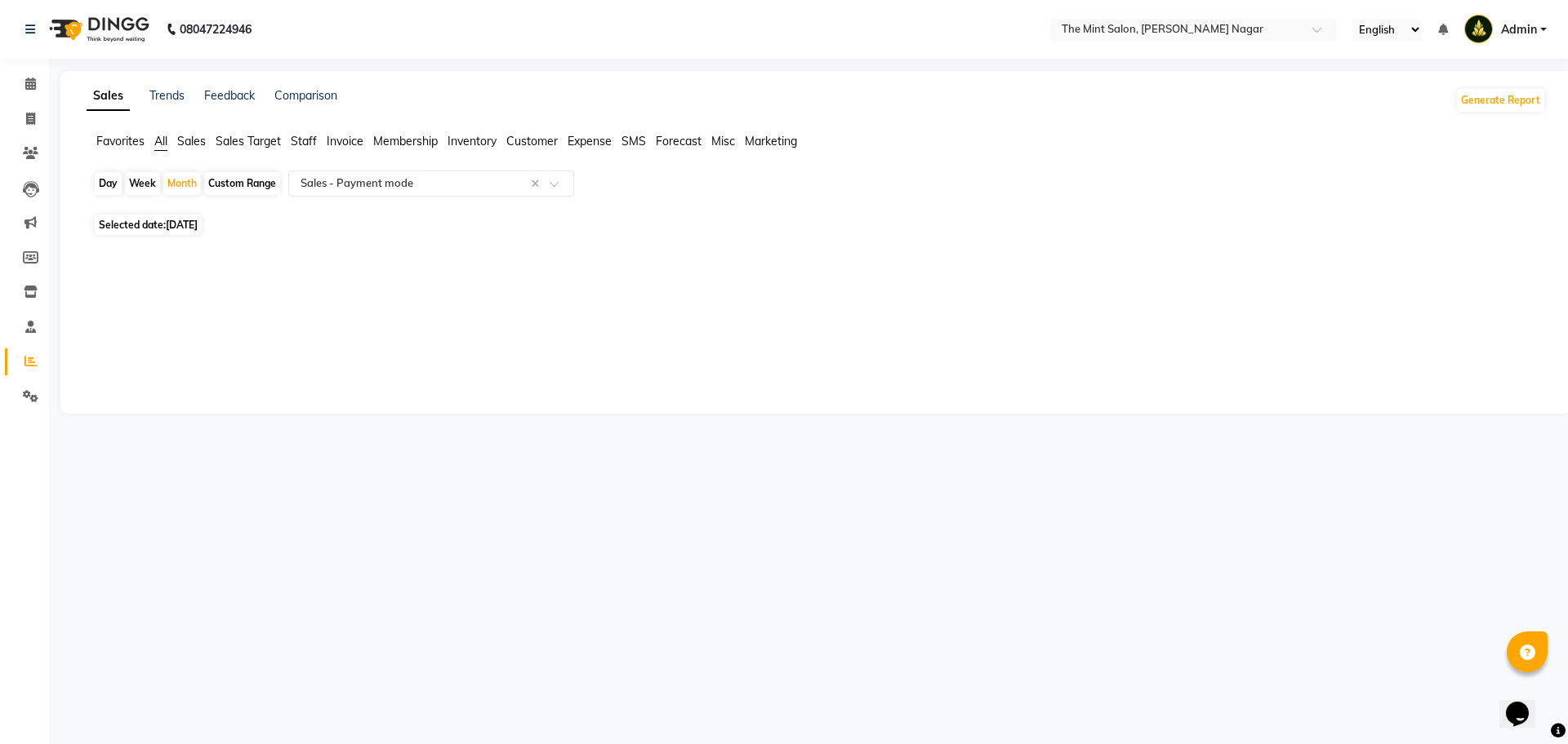
click at [185, 142] on span "Sales" at bounding box center [191, 141] width 28 height 15
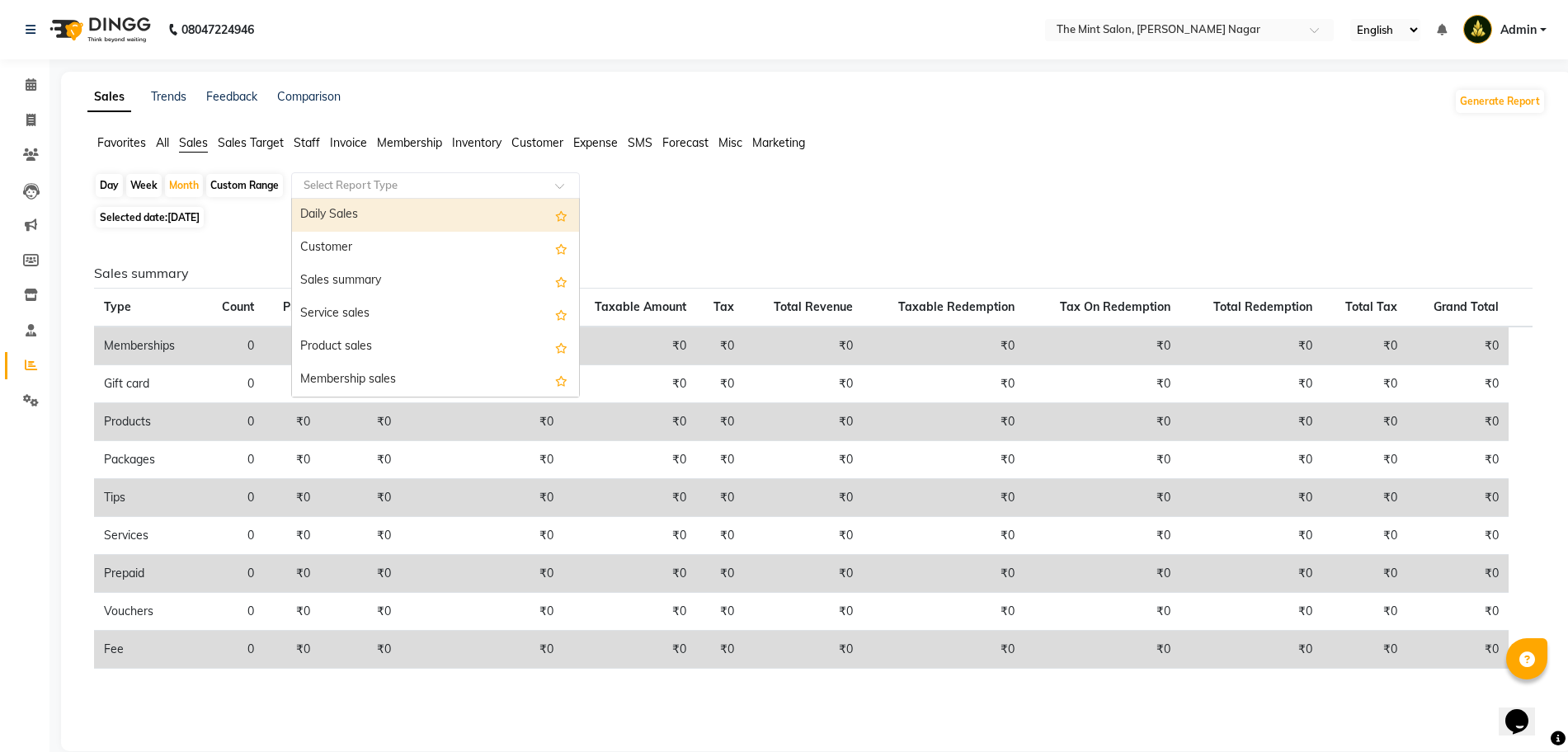
click at [486, 182] on input "text" at bounding box center [419, 186] width 237 height 17
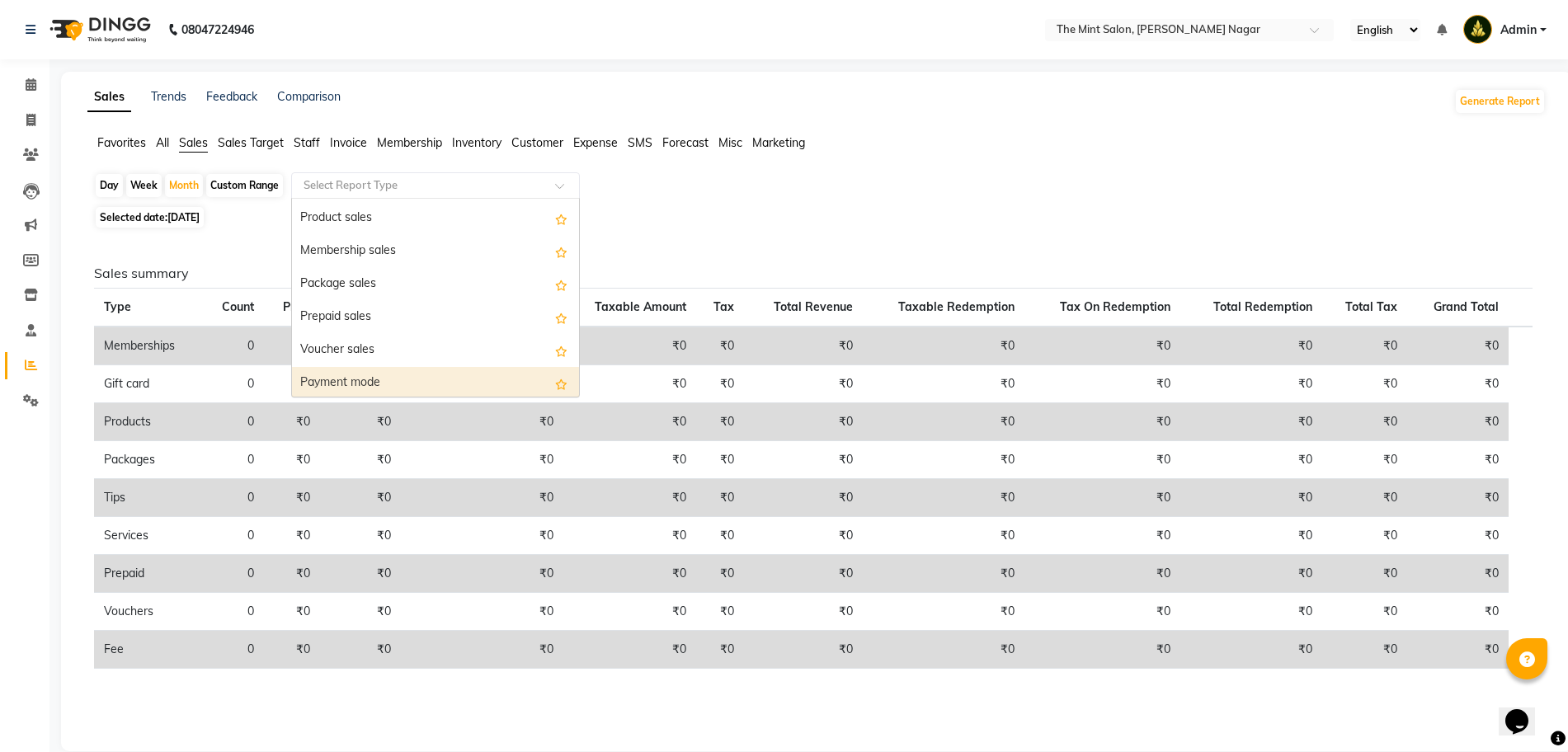
click at [365, 387] on div "Payment mode" at bounding box center [435, 384] width 287 height 33
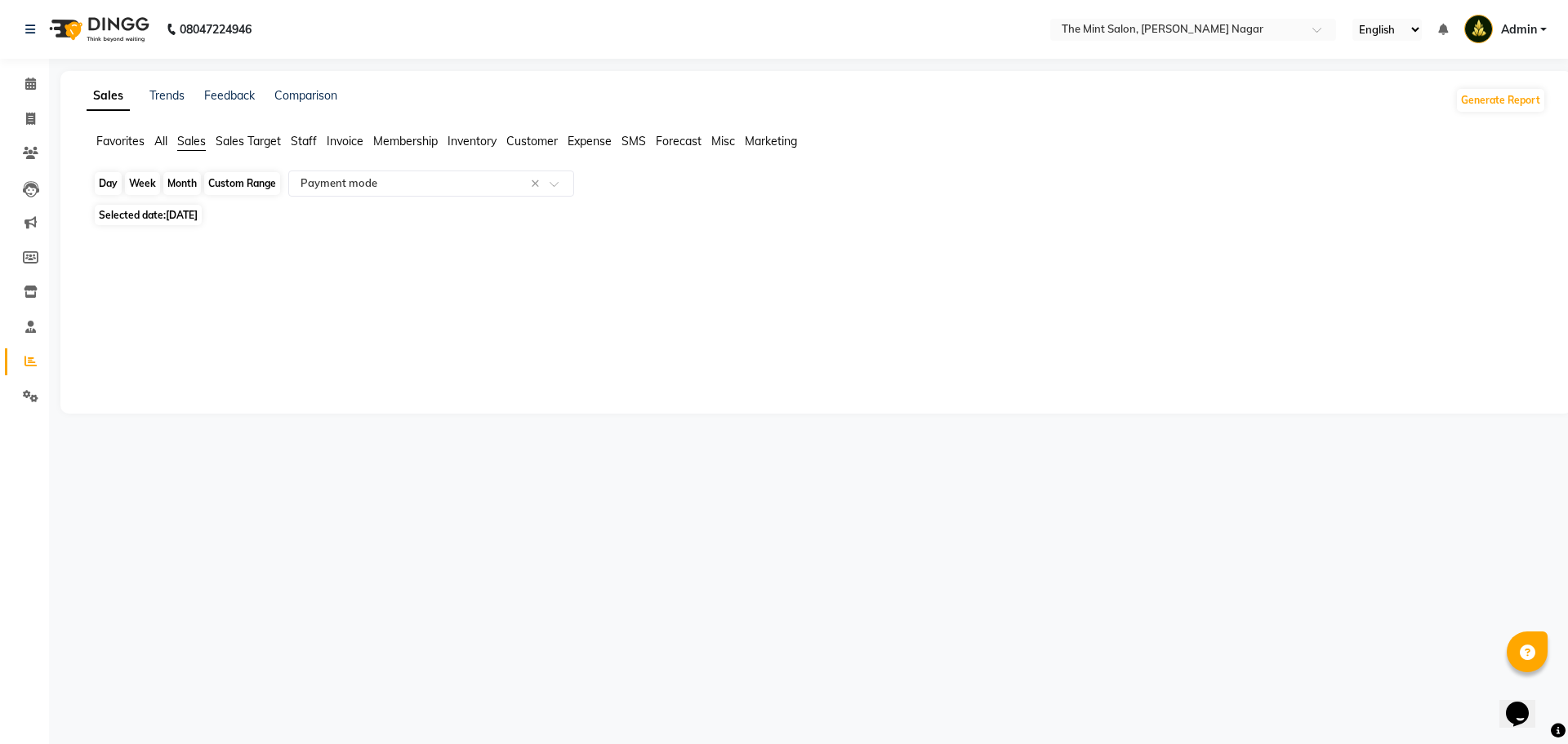
click at [186, 185] on div "Month" at bounding box center [181, 183] width 37 height 23
select select "9"
select select "2025"
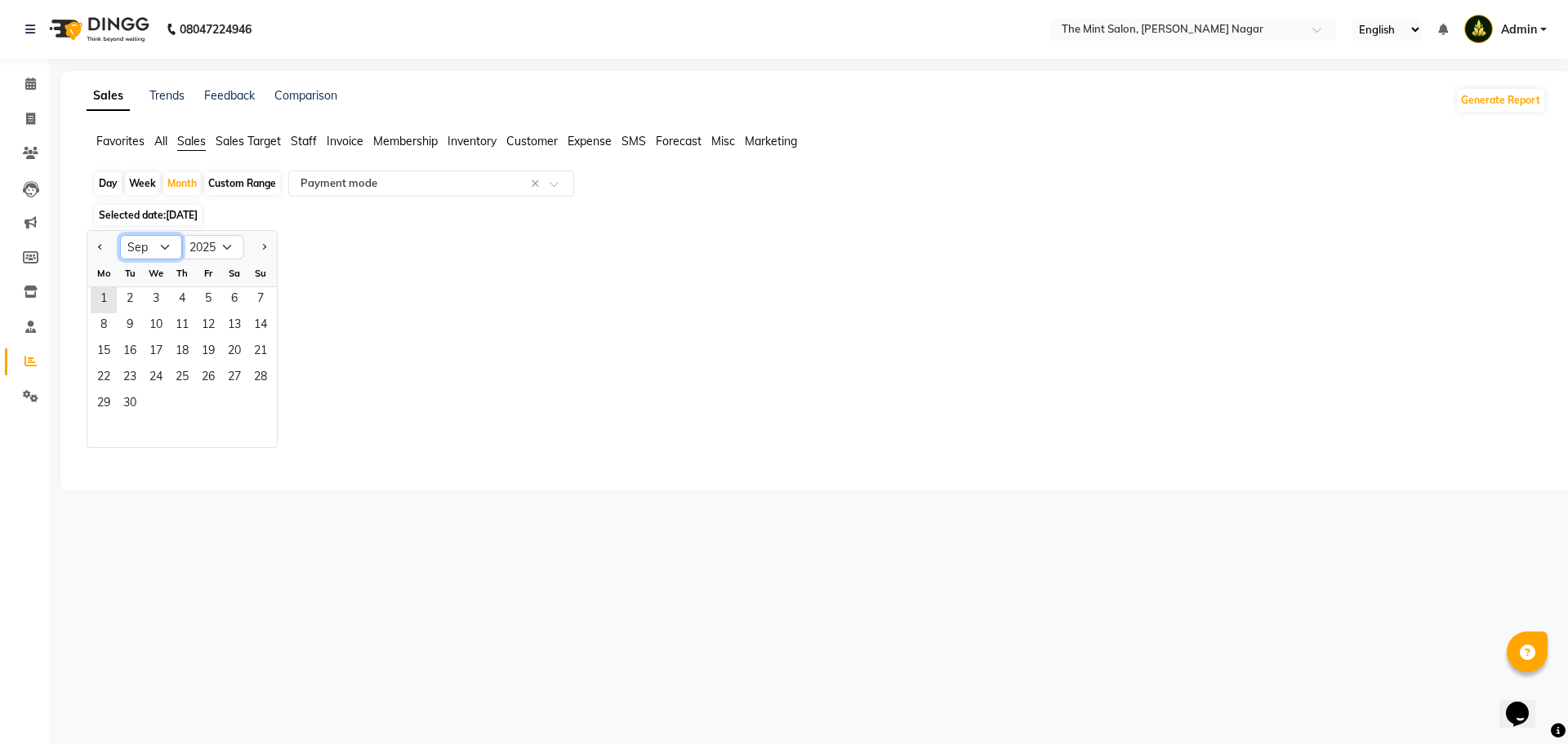
click at [168, 248] on select "Jan Feb Mar Apr May Jun Jul Aug Sep Oct Nov Dec" at bounding box center [151, 247] width 62 height 25
select select "6"
click at [120, 235] on select "Jan Feb Mar Apr May Jun Jul Aug Sep Oct Nov Dec" at bounding box center [151, 247] width 62 height 25
click at [261, 299] on span "1" at bounding box center [261, 301] width 26 height 26
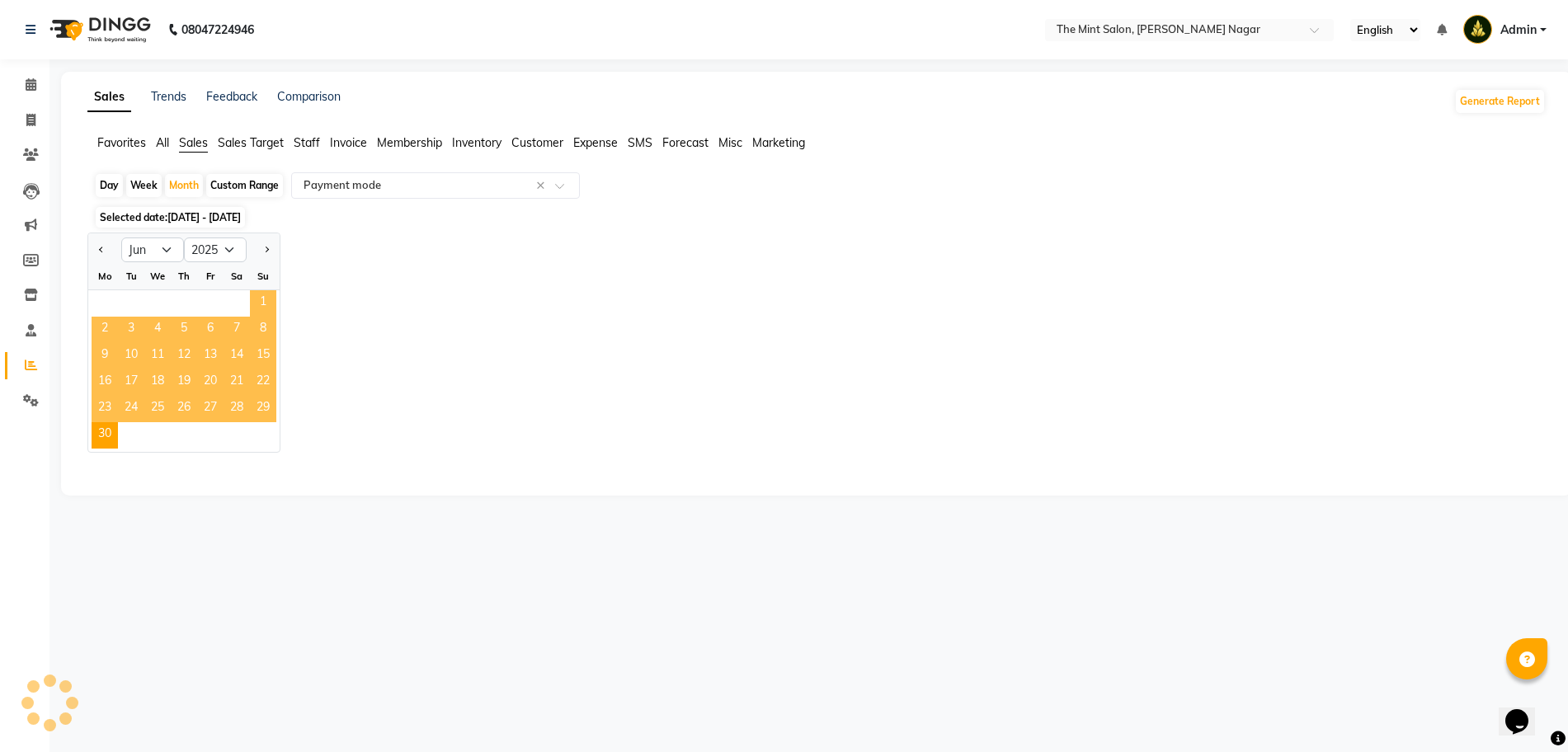
select select "full_report"
select select "csv"
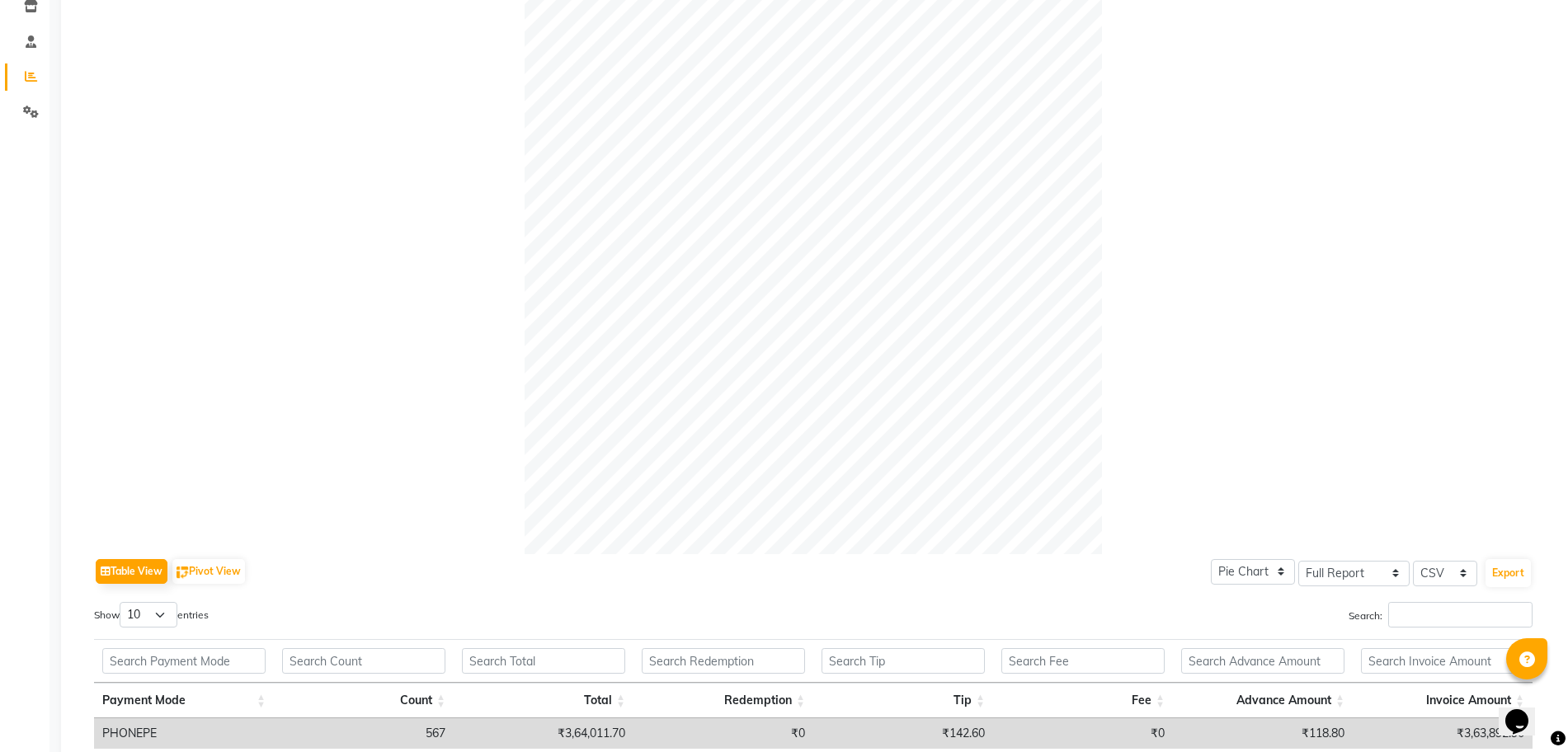
scroll to position [0, 0]
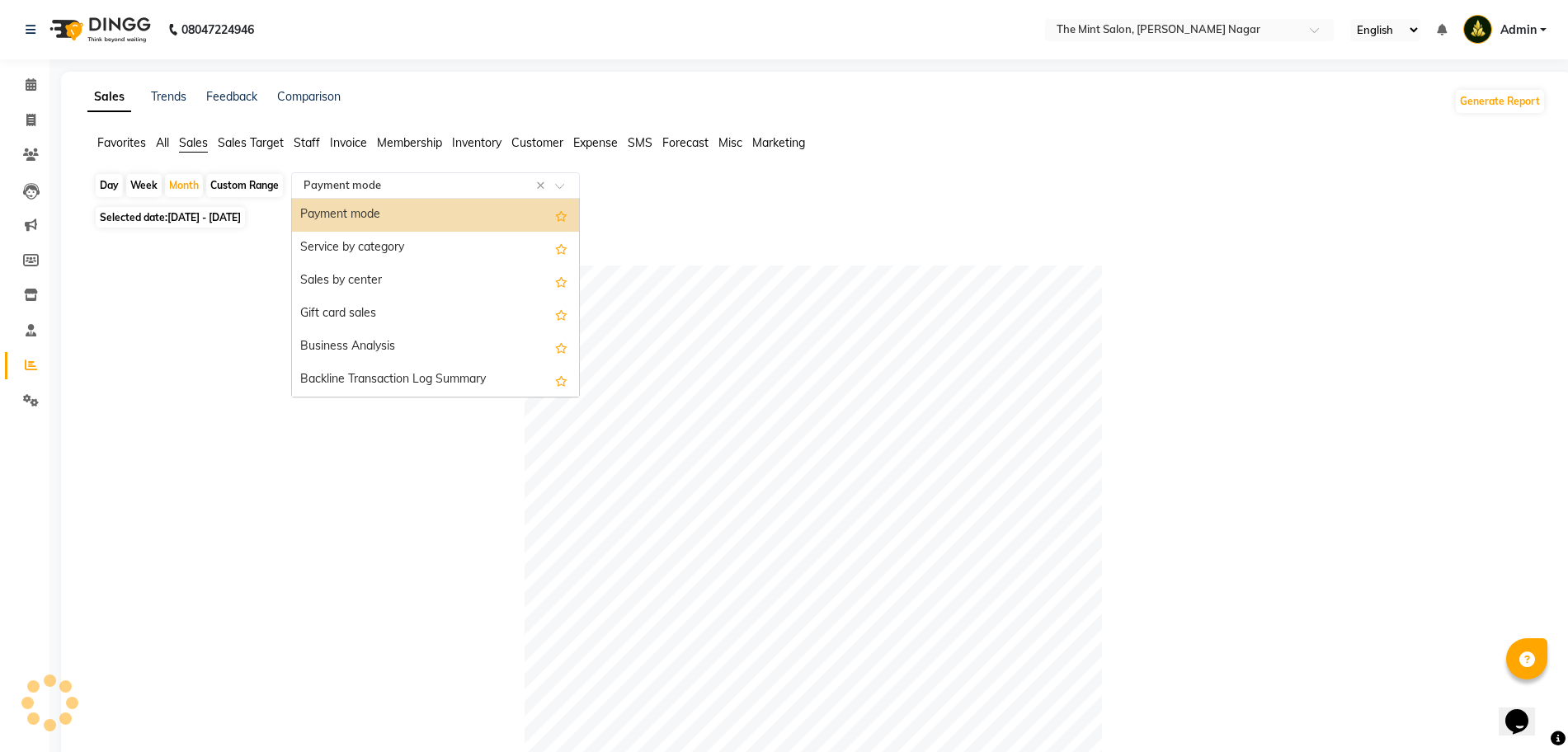
click at [559, 191] on span at bounding box center [565, 191] width 20 height 17
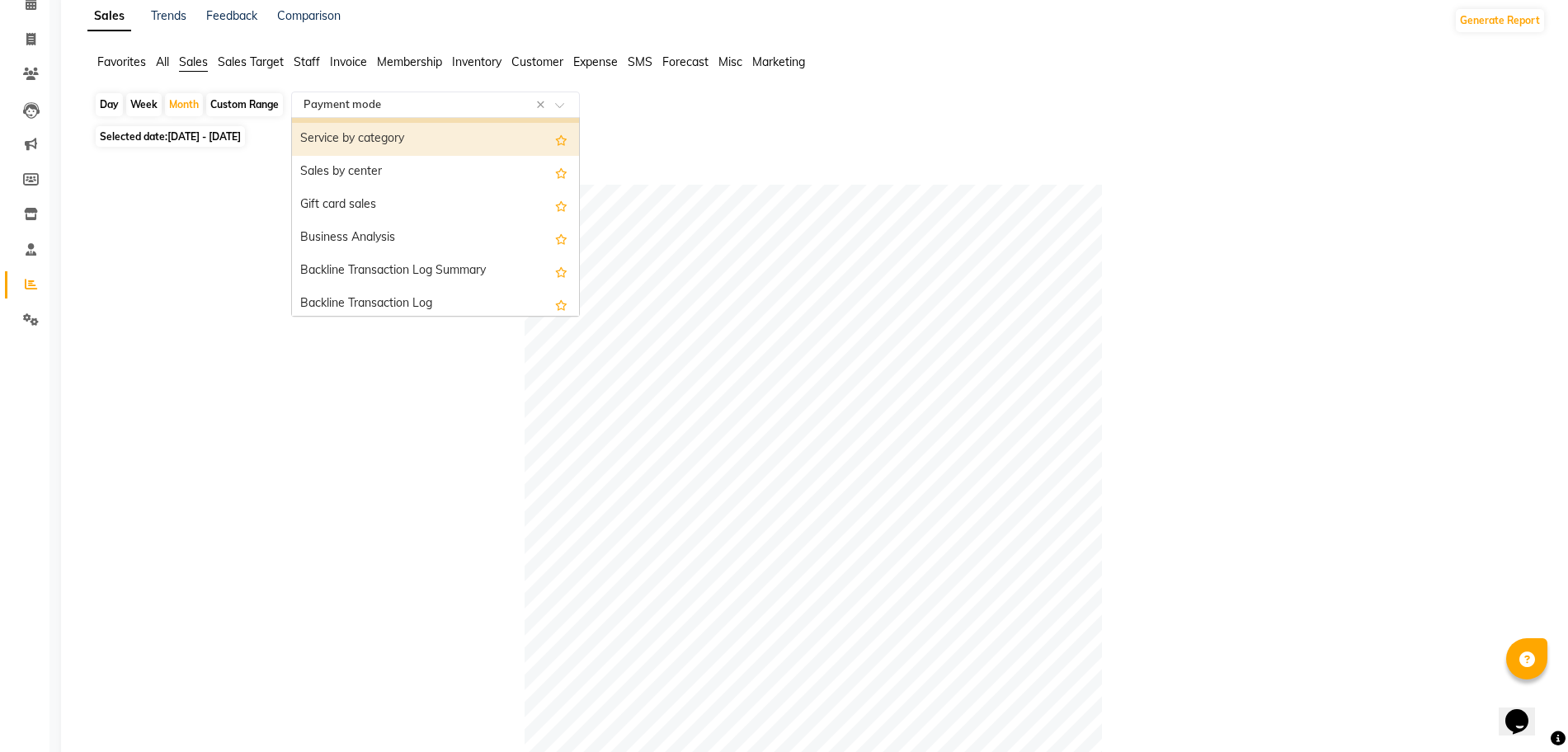
scroll to position [396, 0]
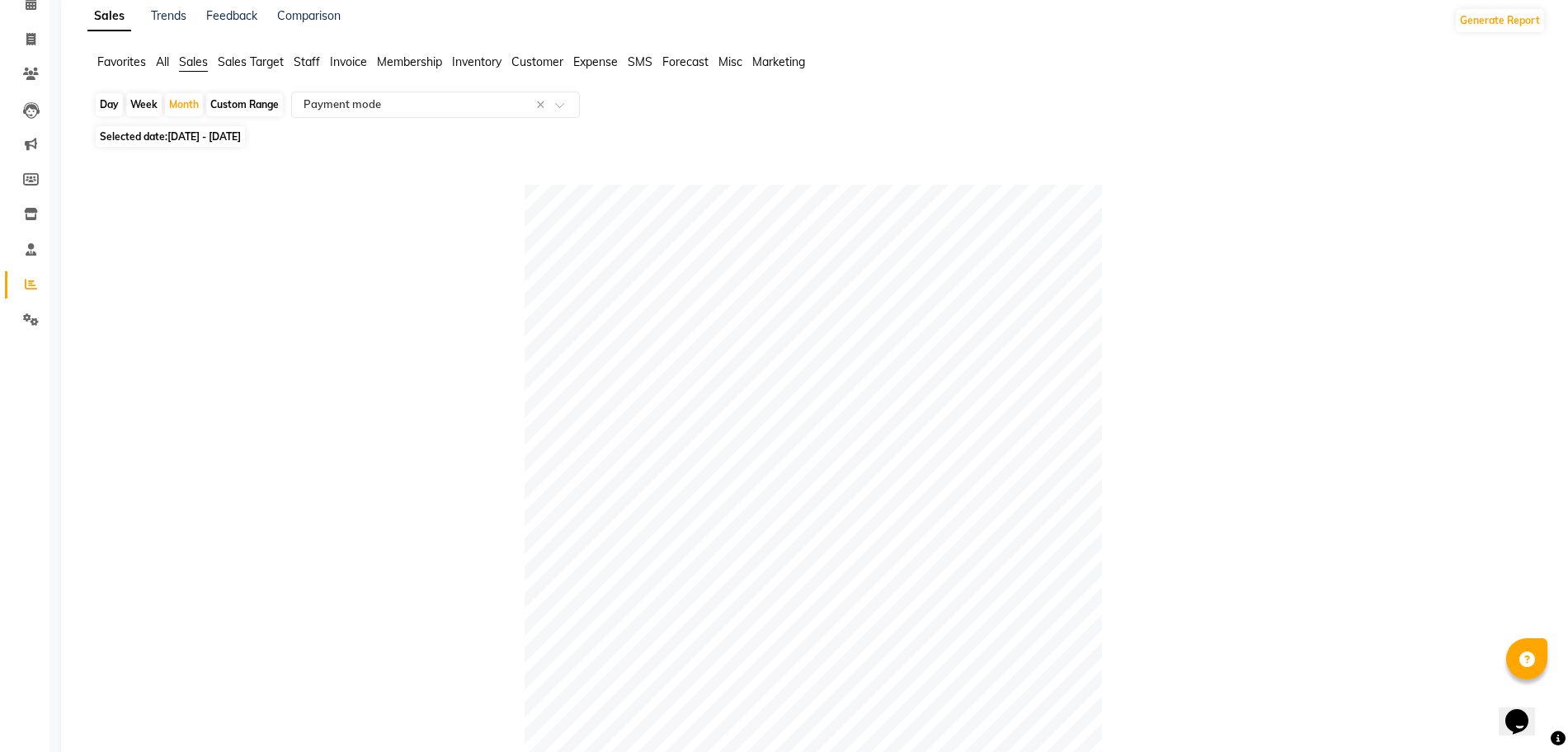
click at [605, 64] on span "Expense" at bounding box center [595, 62] width 44 height 15
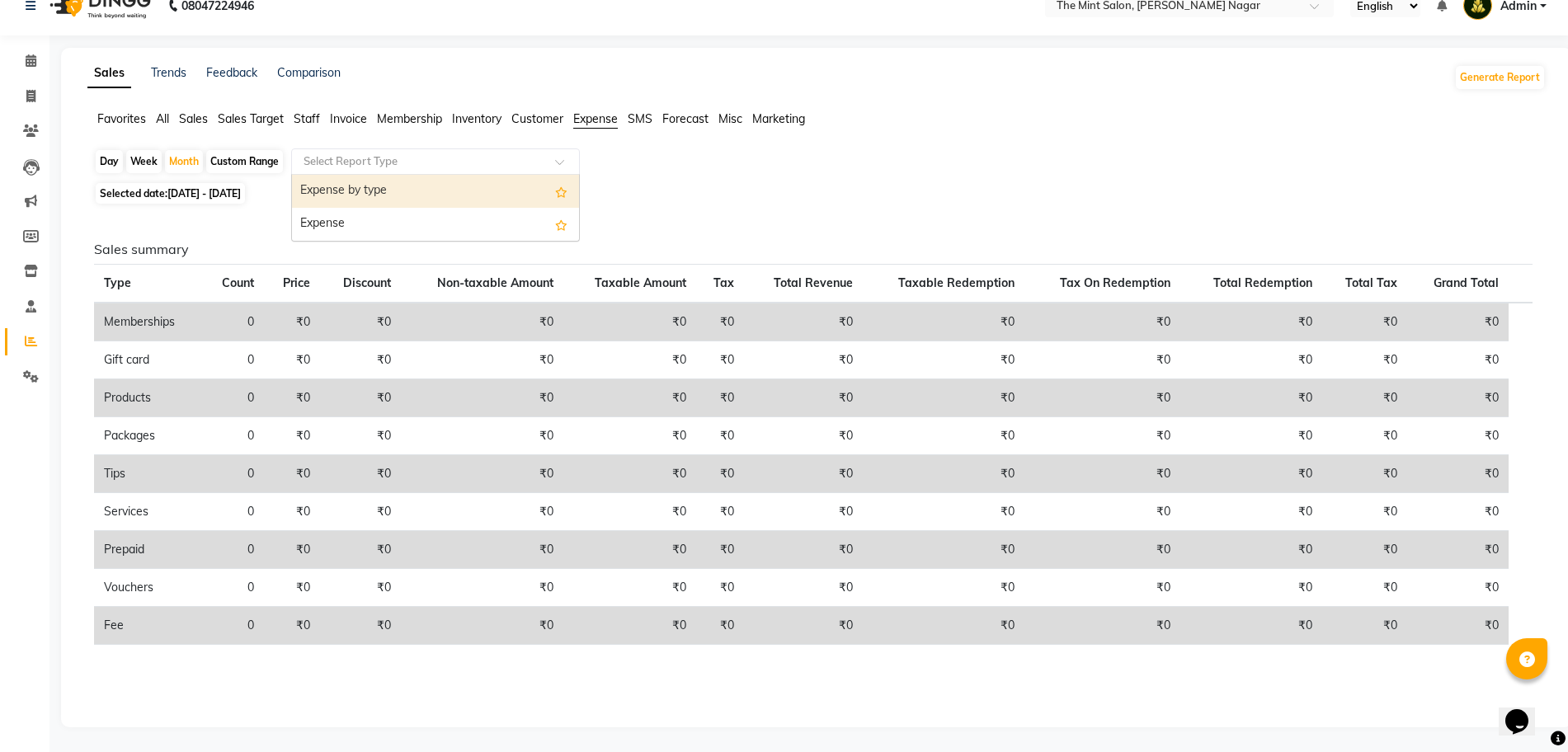
click at [560, 161] on span at bounding box center [565, 167] width 20 height 17
click at [369, 200] on div "Expense by type" at bounding box center [435, 191] width 287 height 33
select select "full_report"
select select "csv"
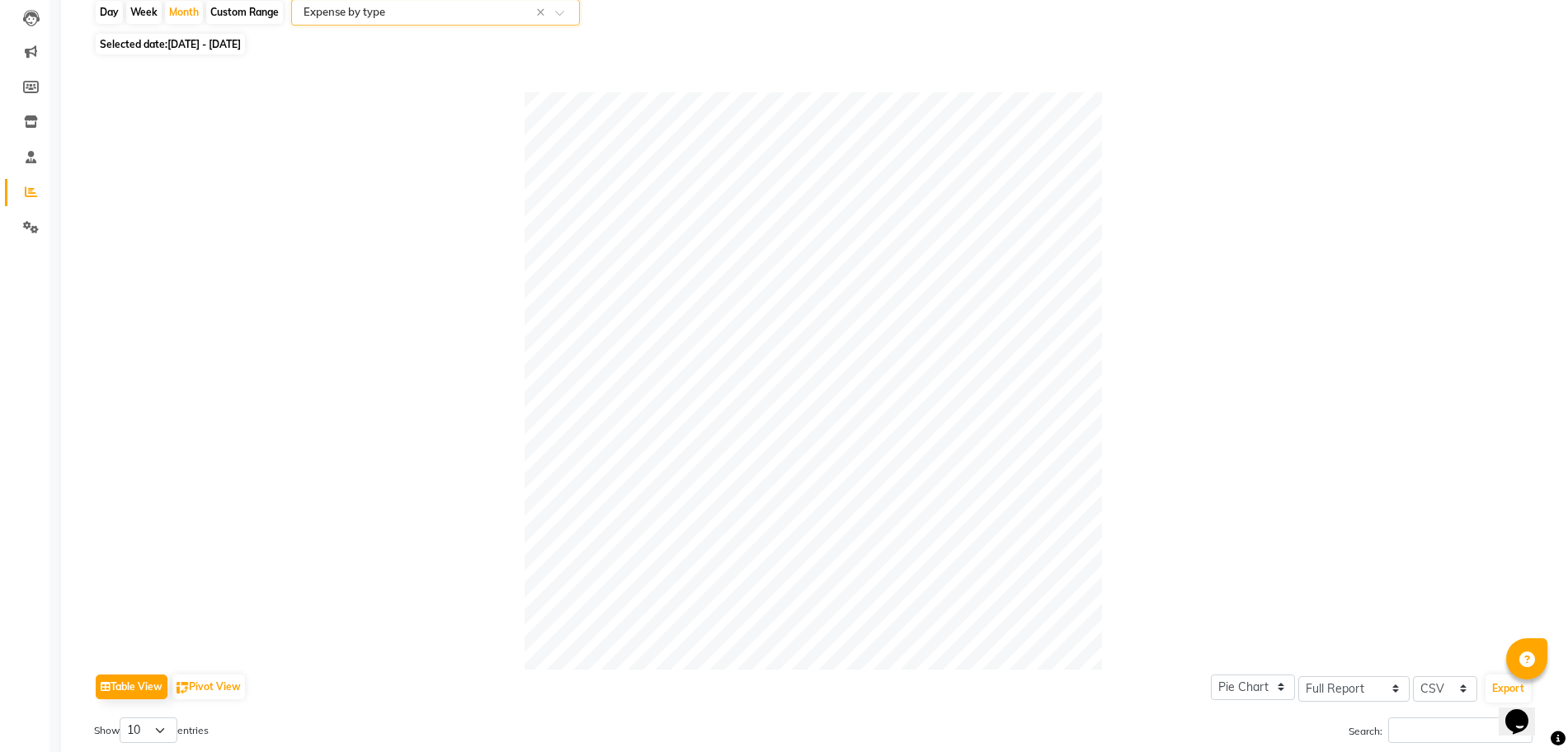
scroll to position [0, 0]
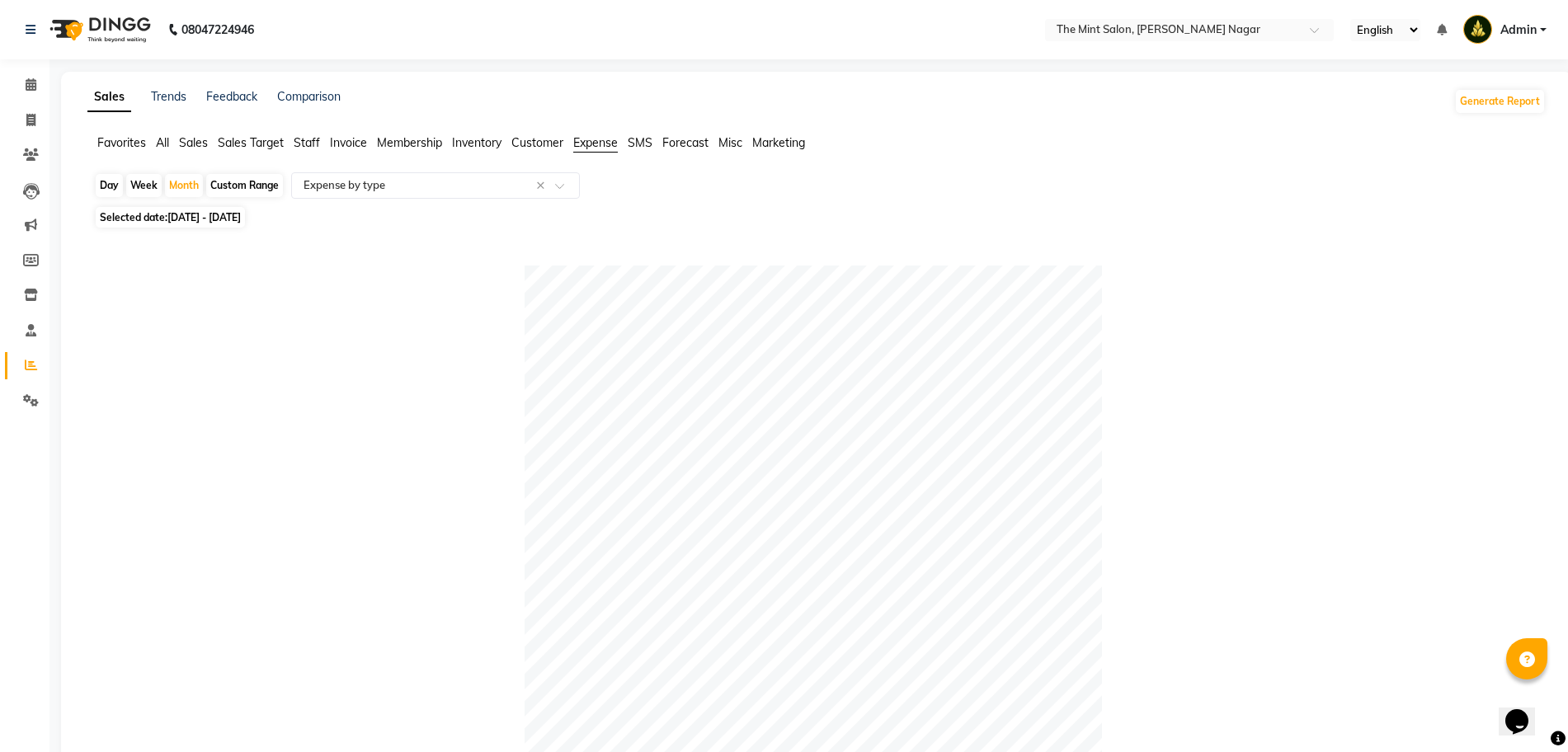
click at [207, 217] on span "01-06-2025 - 30-06-2025" at bounding box center [204, 216] width 74 height 12
select select "6"
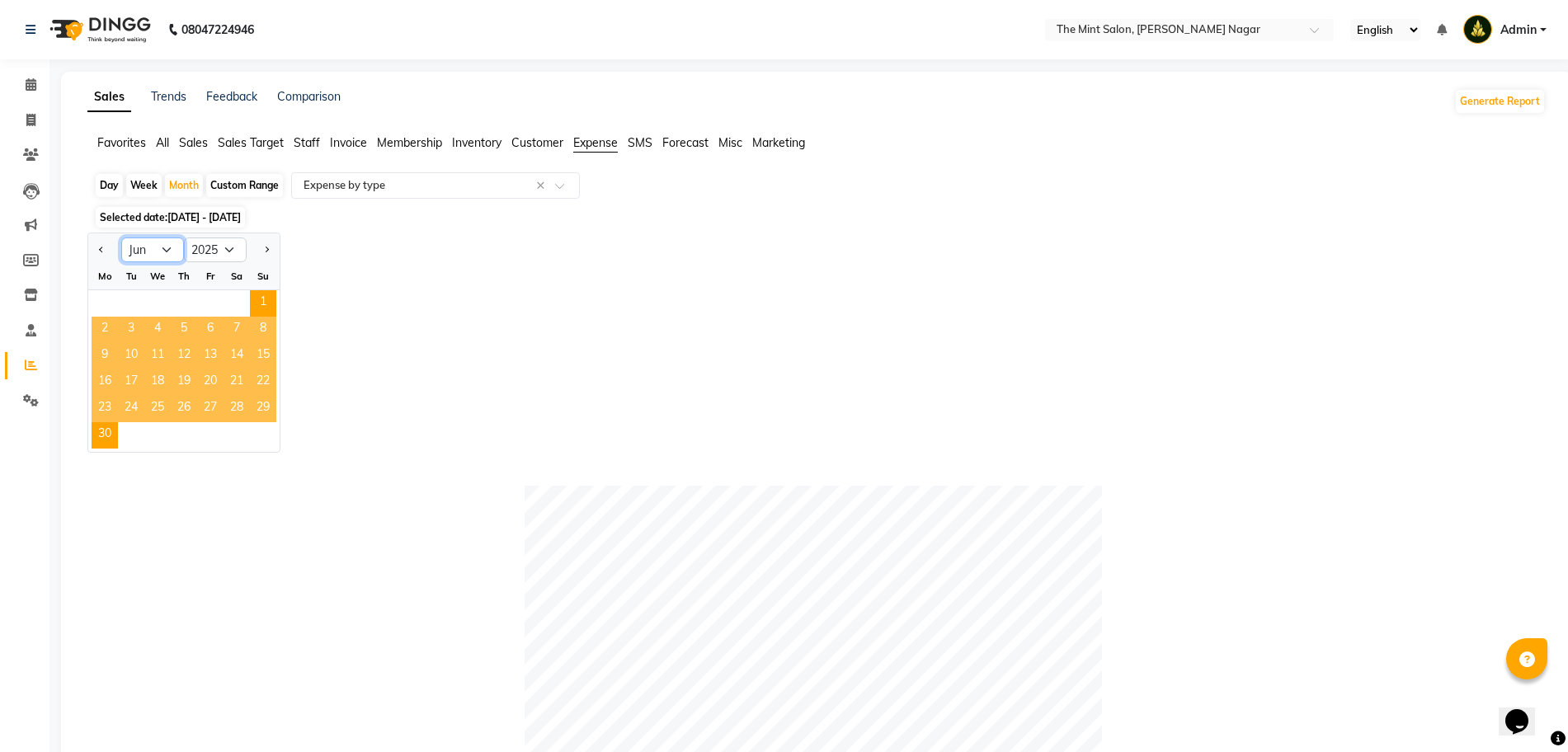
click at [165, 250] on select "Jan Feb Mar Apr May Jun Jul Aug Sep Oct Nov Dec" at bounding box center [153, 249] width 63 height 25
click at [234, 247] on select "2015 2016 2017 2018 2019 2020 2021 2022 2023 2024 2025 2026 2027 2028 2029 2030…" at bounding box center [215, 249] width 63 height 25
select select "2024"
click at [184, 237] on select "2015 2016 2017 2018 2019 2020 2021 2022 2023 2024 2025 2026 2027 2028 2029 2030…" at bounding box center [215, 249] width 63 height 25
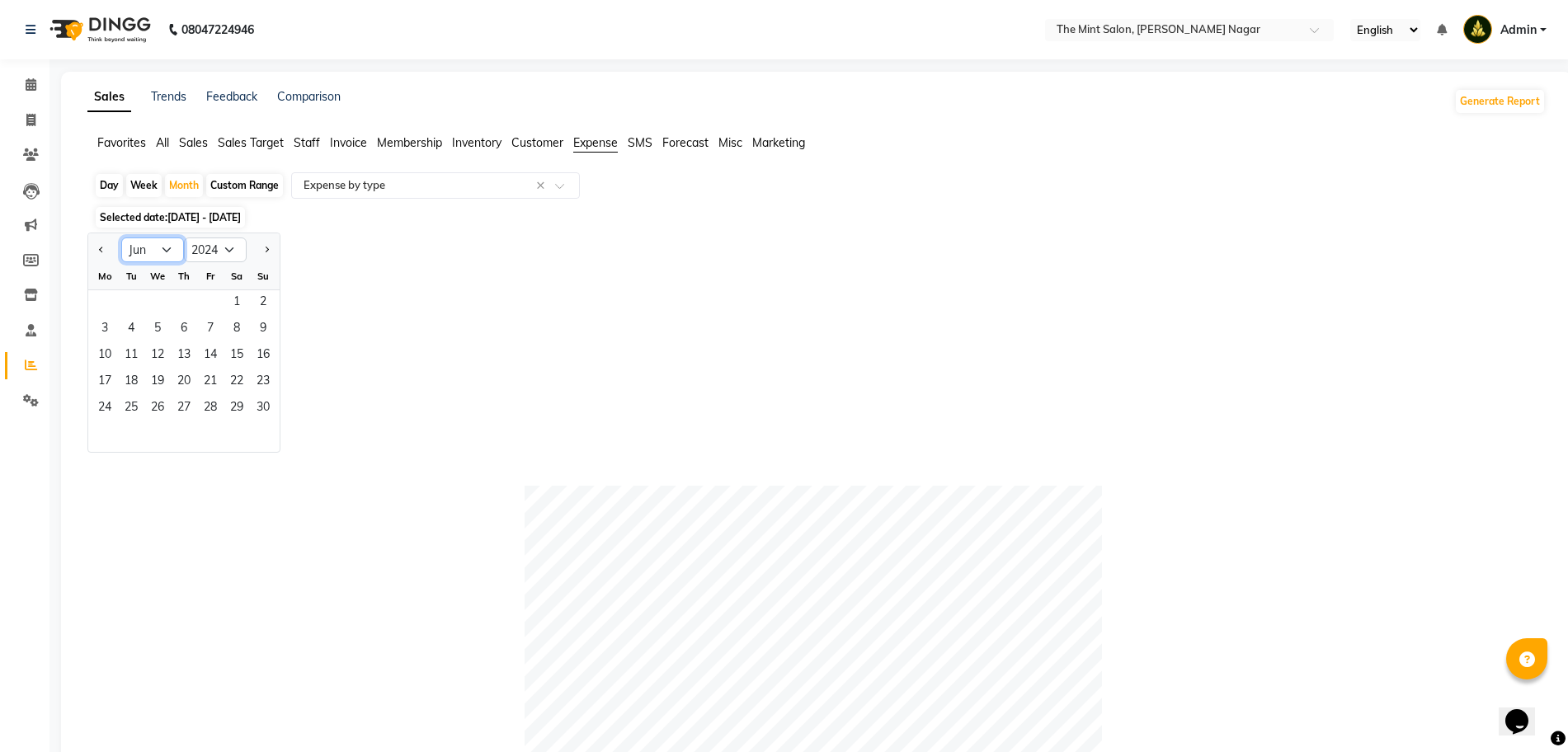
click at [170, 247] on select "Jan Feb Mar Apr May Jun Jul Aug Sep Oct Nov Dec" at bounding box center [153, 249] width 63 height 25
select select "12"
click at [121, 237] on select "Jan Feb Mar Apr May Jun Jul Aug Sep Oct Nov Dec" at bounding box center [153, 249] width 63 height 25
click at [259, 304] on span "1" at bounding box center [263, 304] width 27 height 27
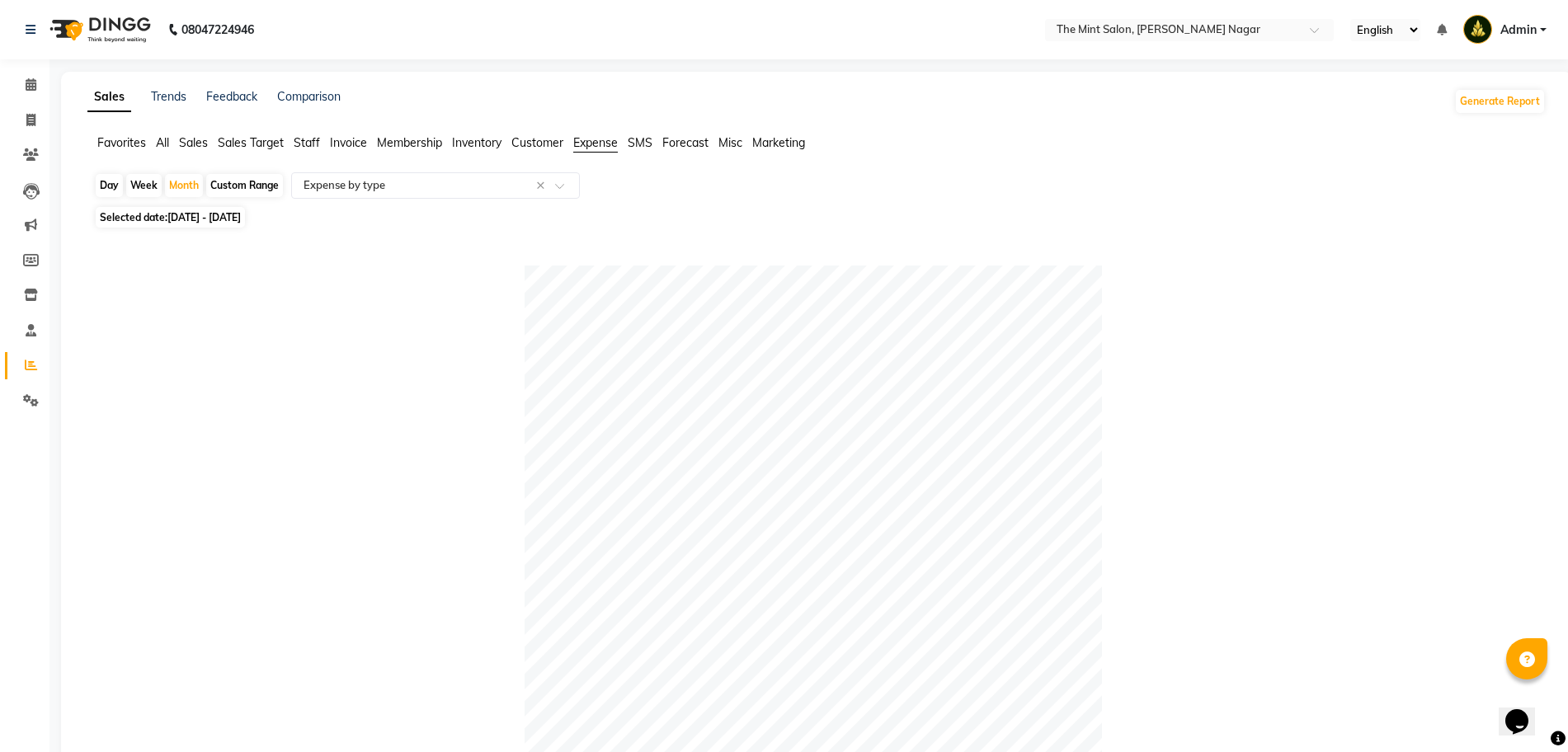
click at [195, 140] on span "Sales" at bounding box center [193, 143] width 29 height 15
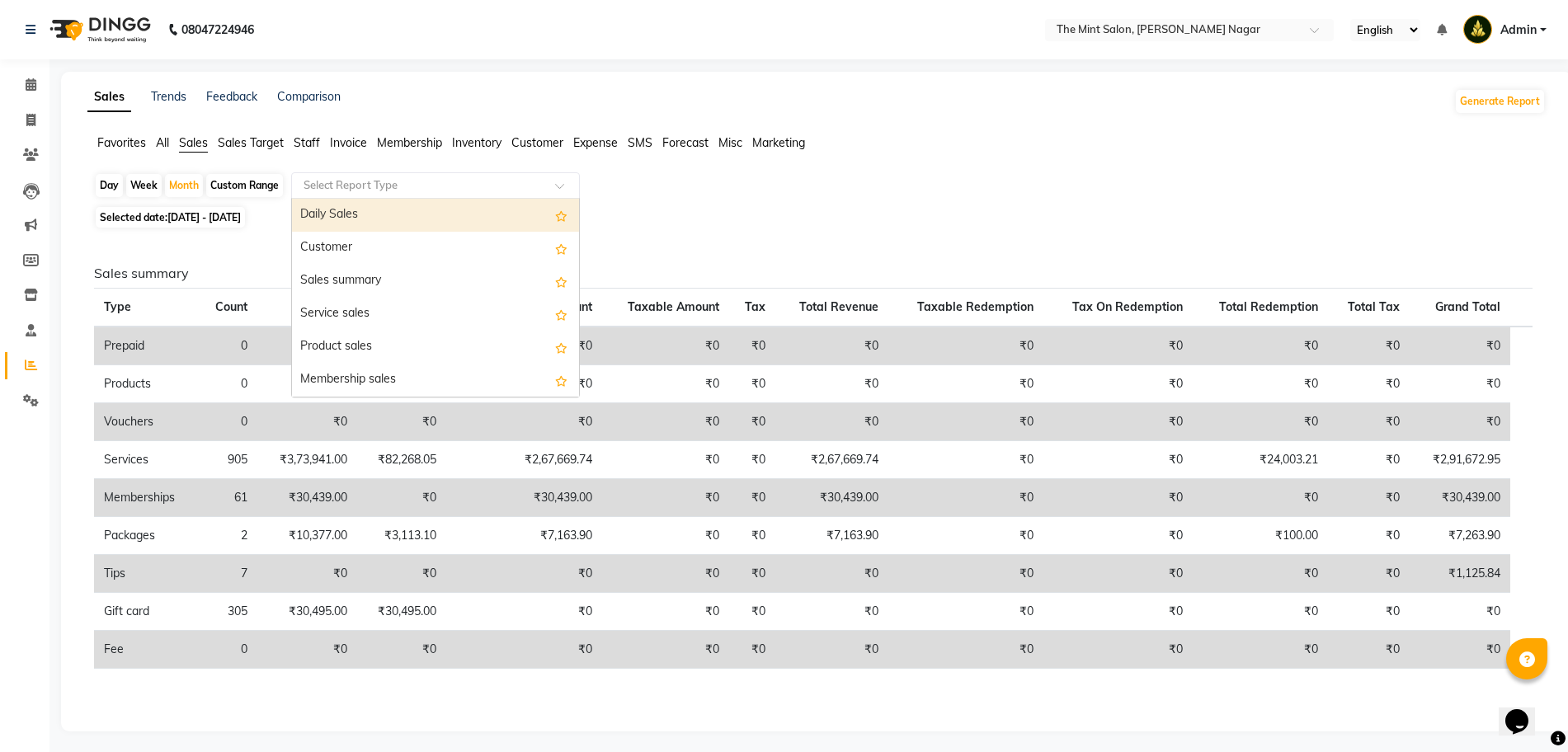
click at [562, 185] on span at bounding box center [565, 191] width 20 height 17
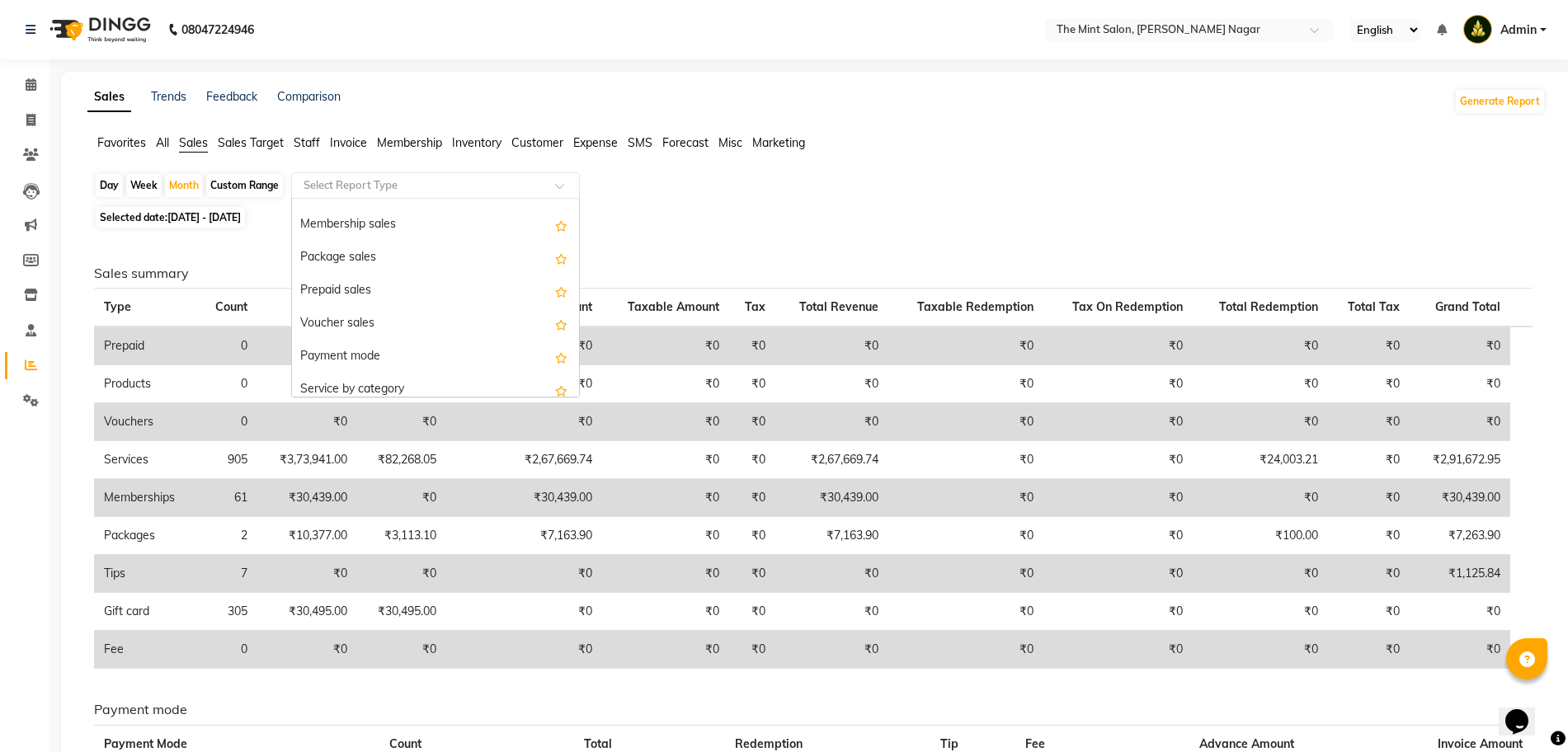
scroll to position [156, 0]
click at [354, 362] on div "Payment mode" at bounding box center [435, 356] width 287 height 33
select select "full_report"
select select "csv"
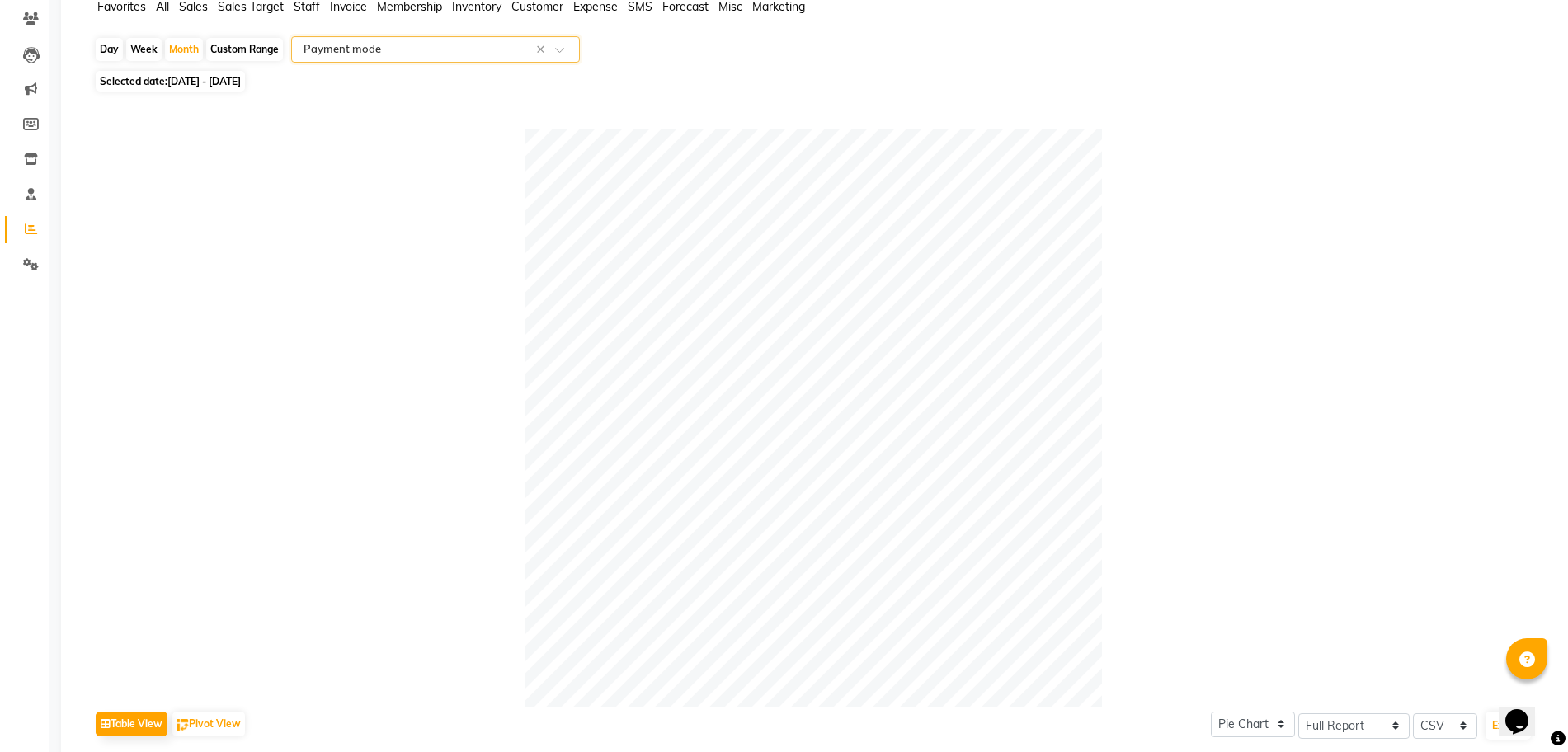
scroll to position [0, 0]
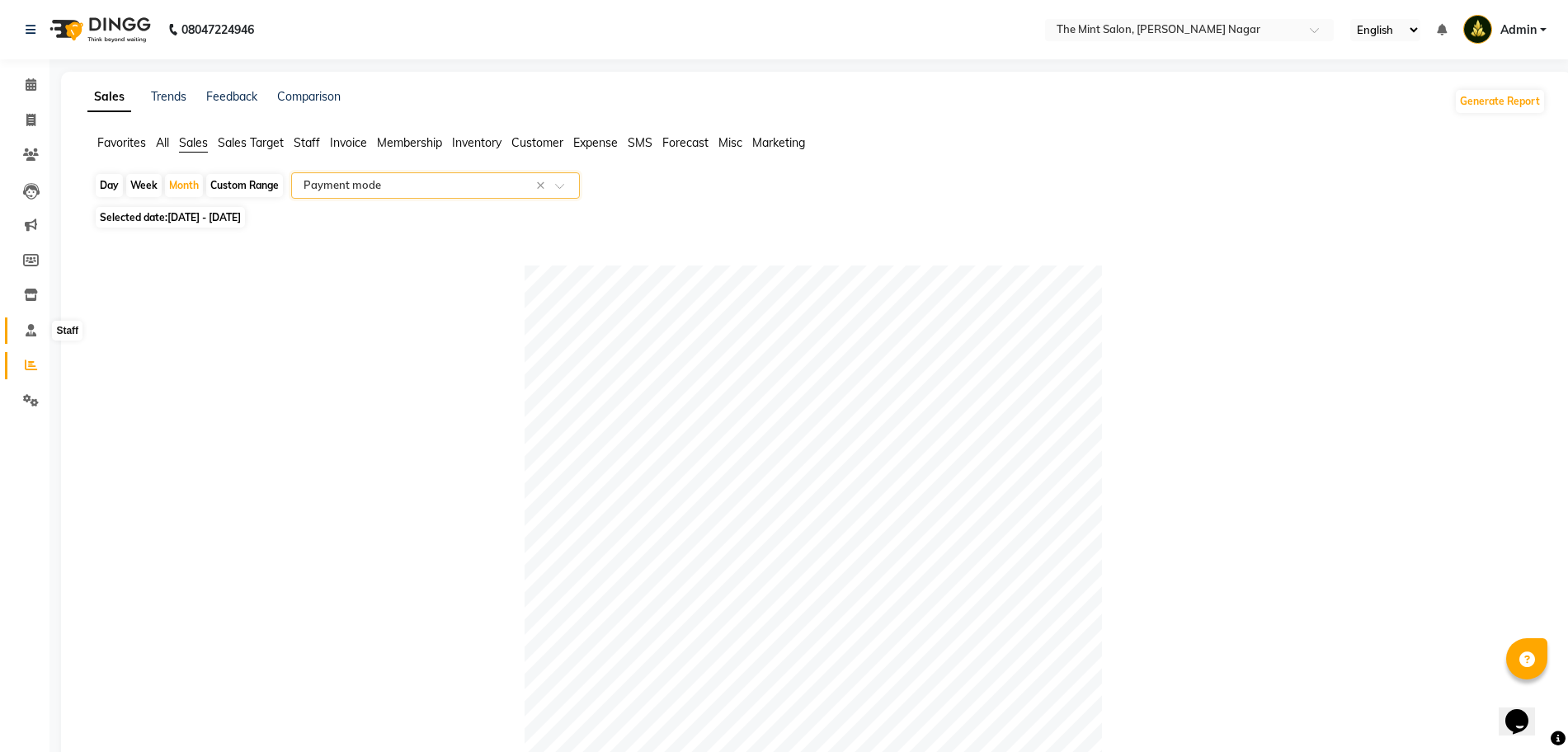
click at [29, 325] on icon at bounding box center [31, 330] width 11 height 12
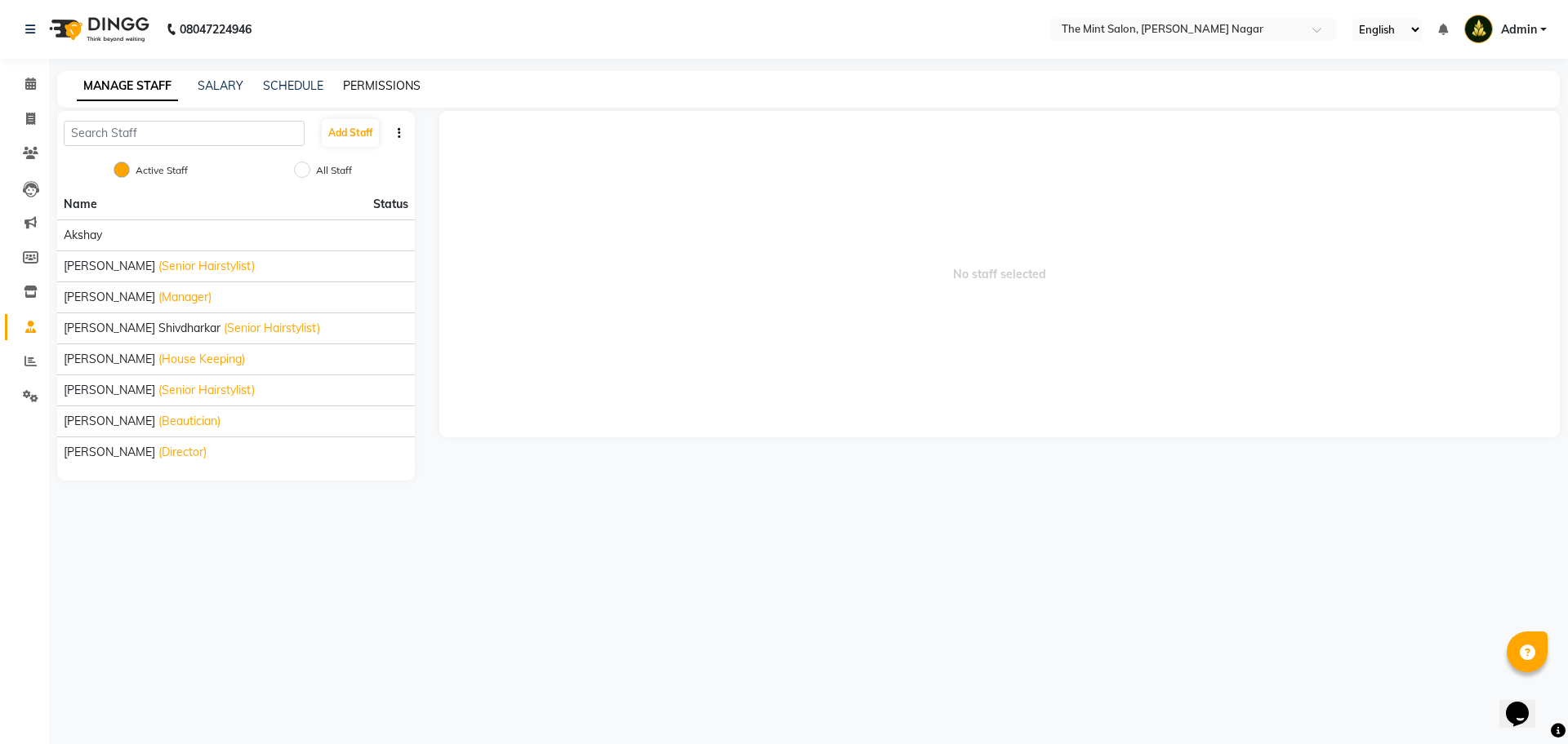
click at [404, 92] on link "PERMISSIONS" at bounding box center [381, 86] width 77 height 15
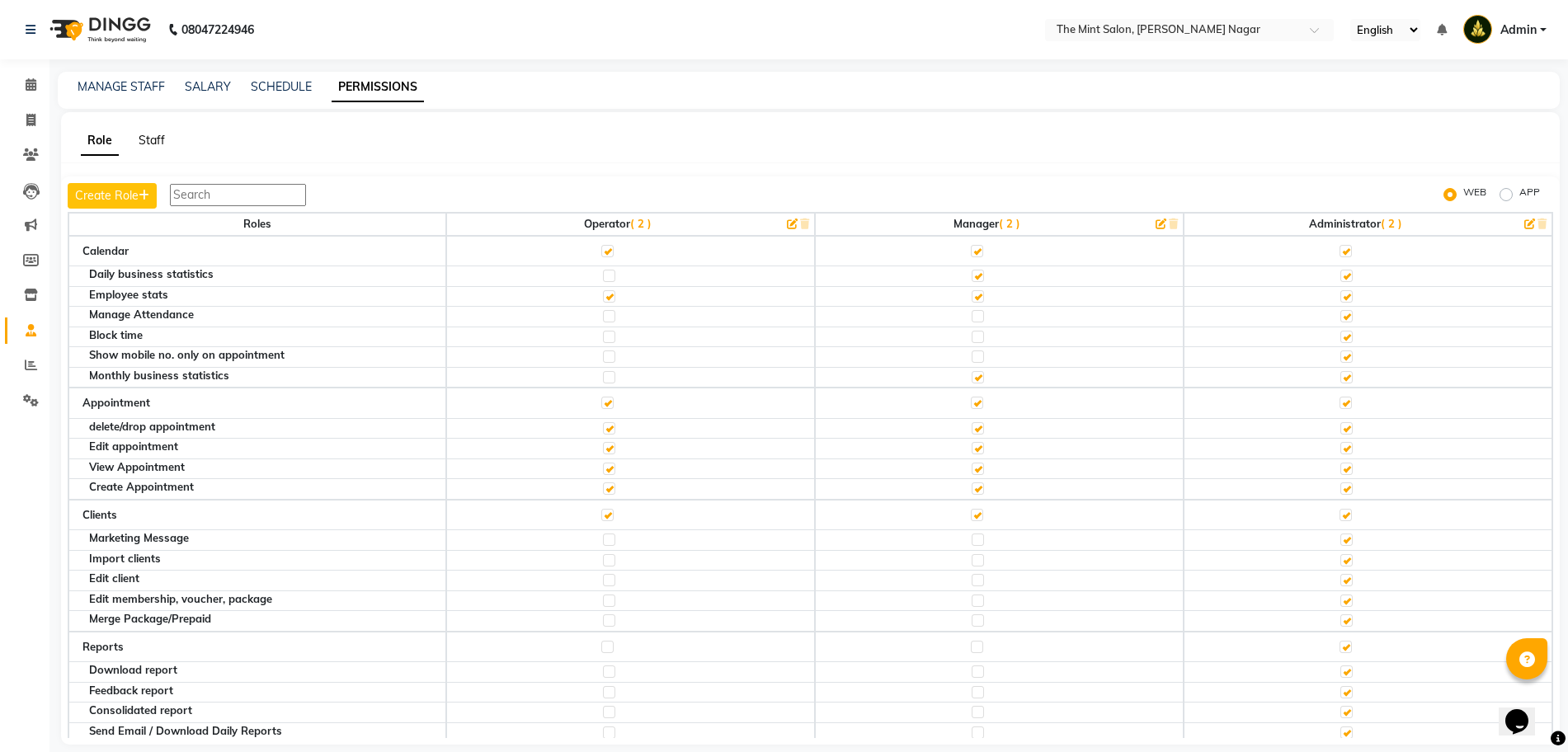
click at [157, 138] on link "Staff" at bounding box center [152, 140] width 27 height 15
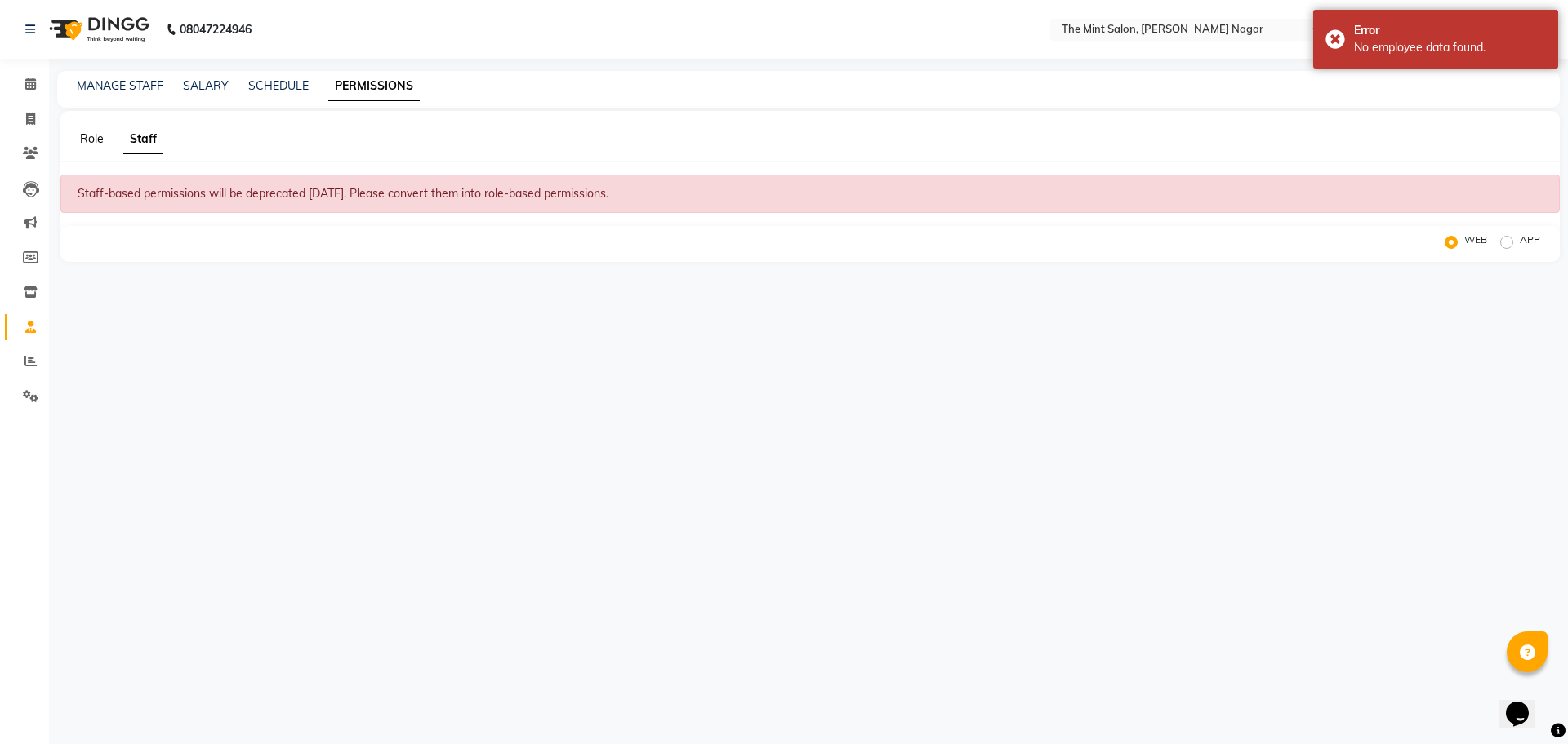
click at [95, 139] on link "Role" at bounding box center [92, 138] width 24 height 15
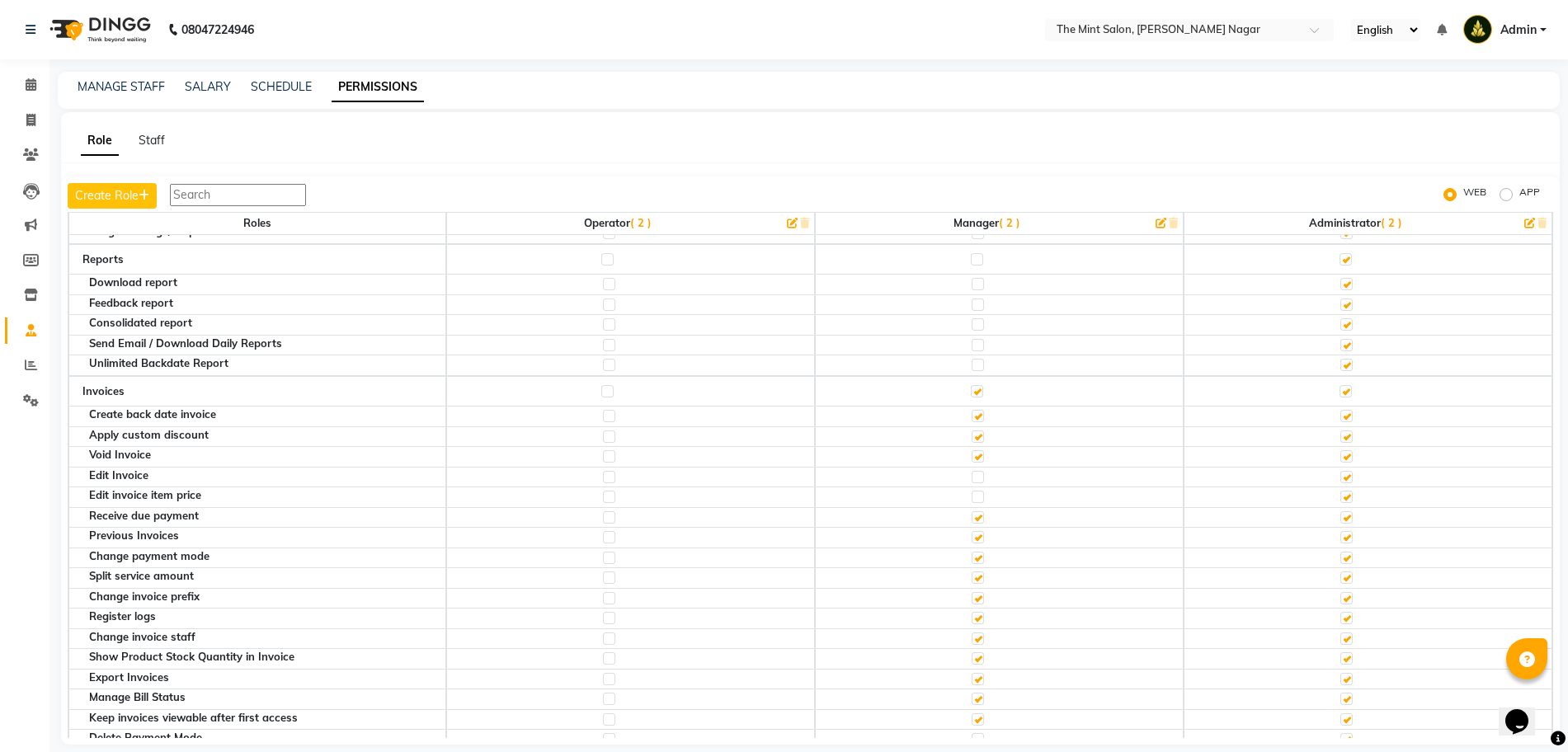
scroll to position [390, 0]
click at [971, 392] on label at bounding box center [976, 388] width 12 height 12
click at [971, 392] on input "checkbox" at bounding box center [976, 389] width 11 height 11
checkbox input "false"
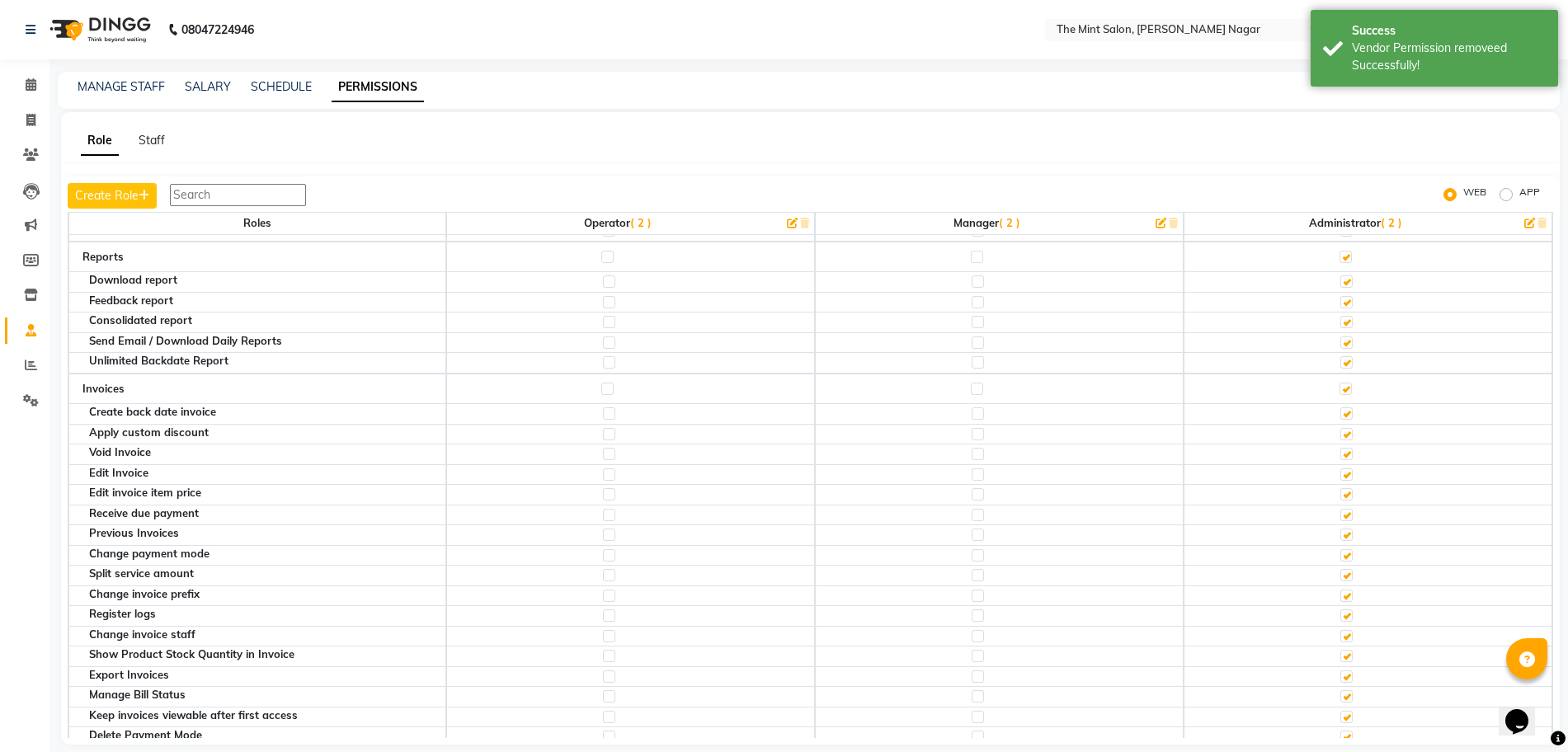
click at [971, 392] on label at bounding box center [976, 388] width 12 height 12
click at [971, 392] on input "checkbox" at bounding box center [976, 389] width 11 height 11
checkbox input "true"
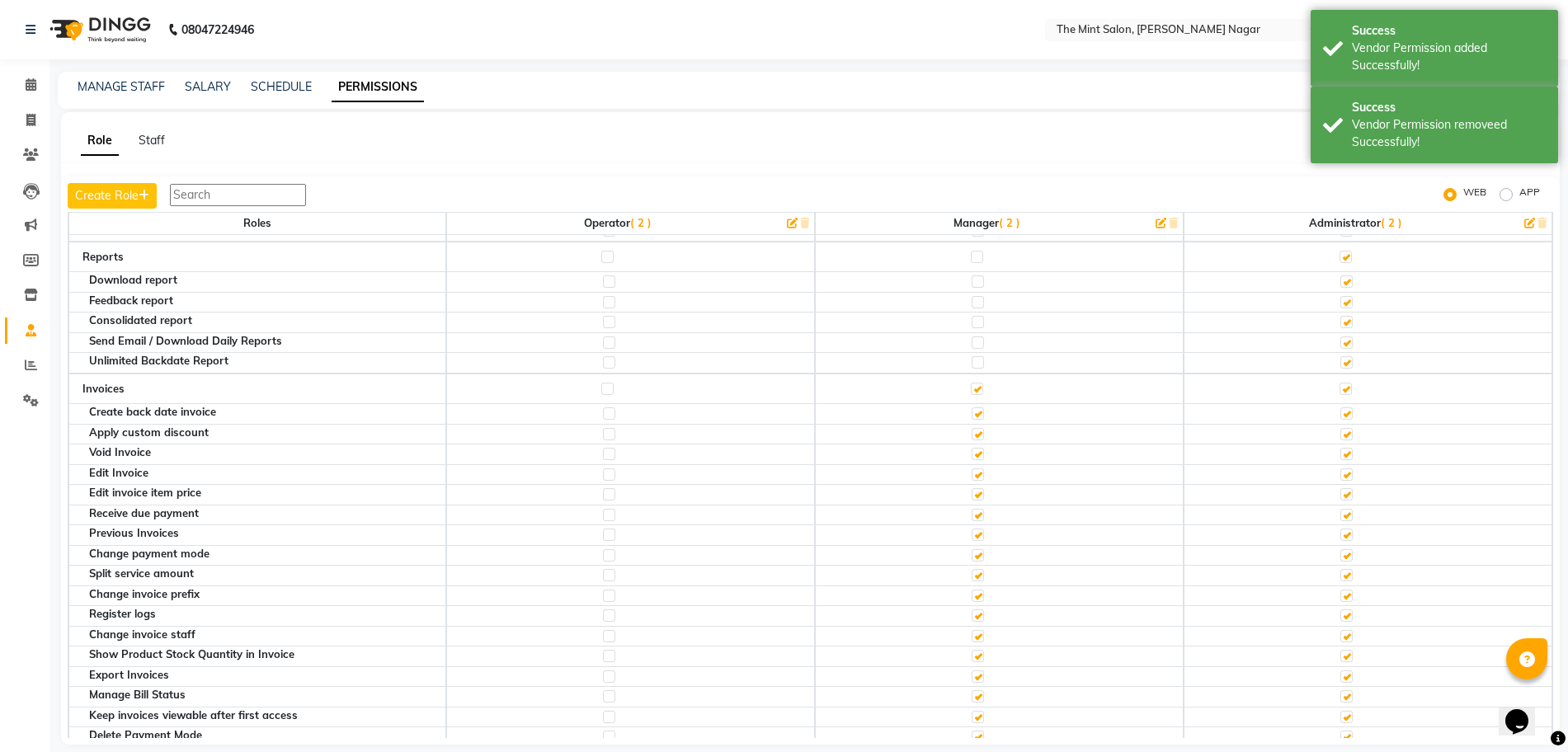
click at [972, 418] on label at bounding box center [977, 413] width 12 height 12
click at [972, 418] on input "checkbox" at bounding box center [977, 414] width 11 height 11
checkbox input "false"
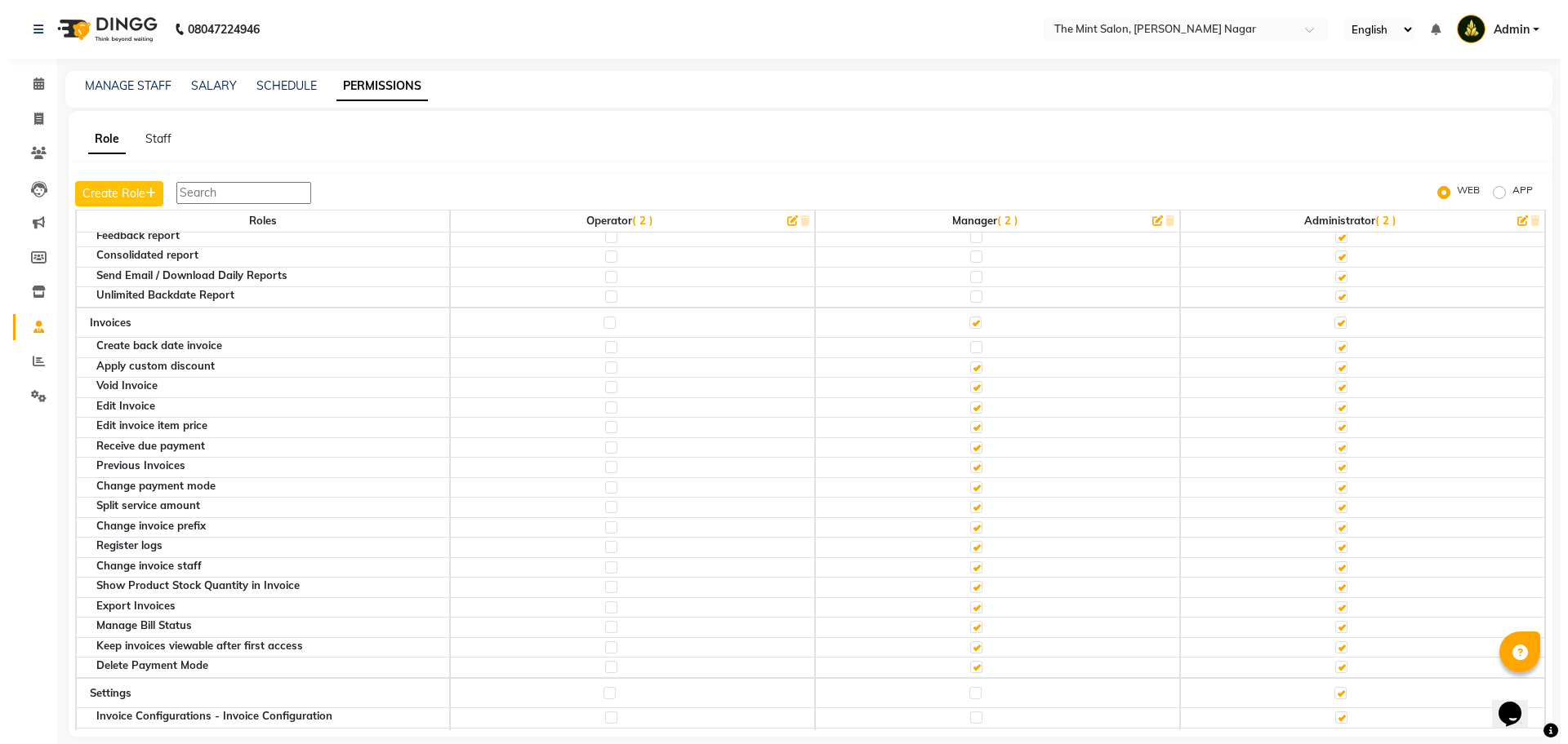
scroll to position [445, 0]
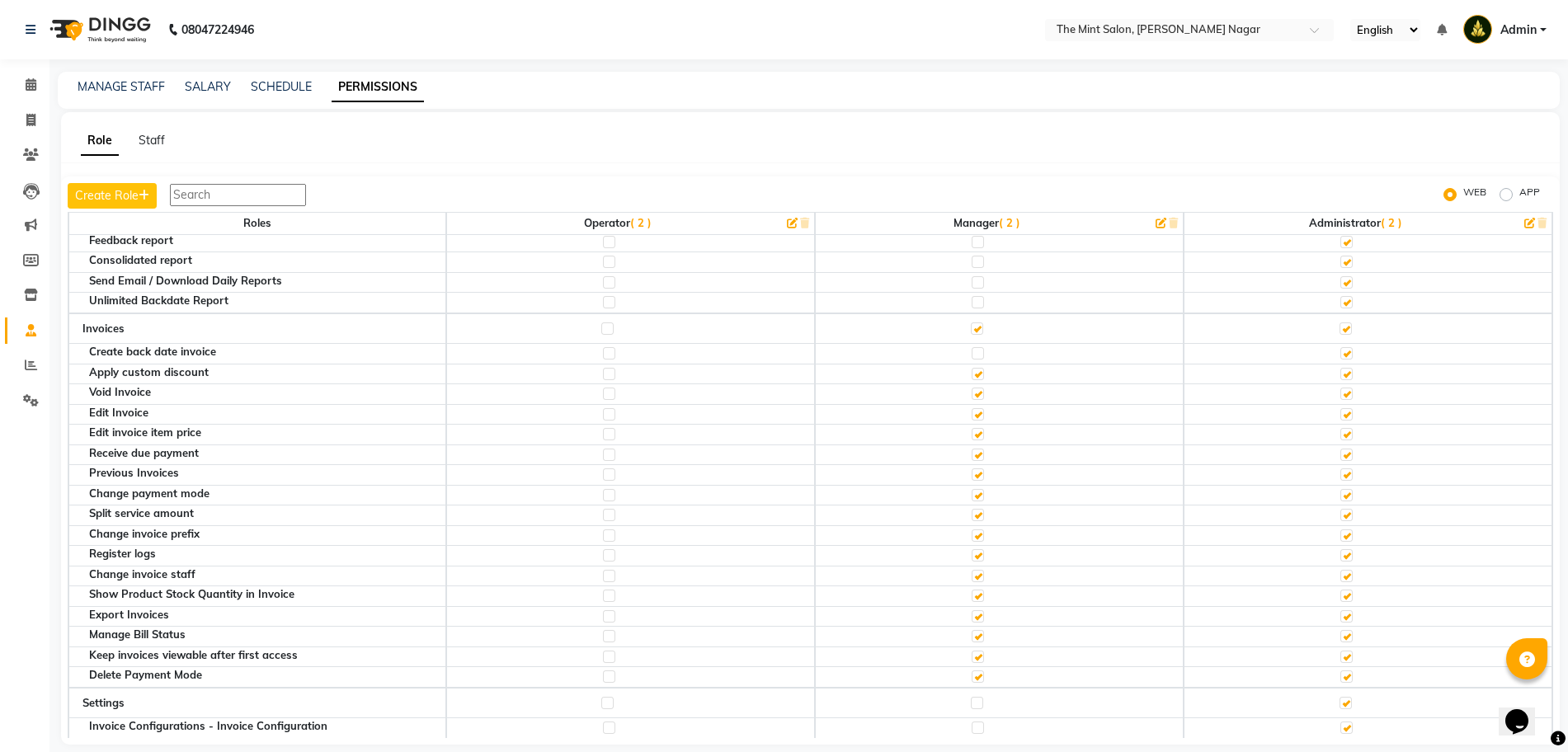
click at [635, 216] on span "( 2 )" at bounding box center [640, 223] width 21 height 13
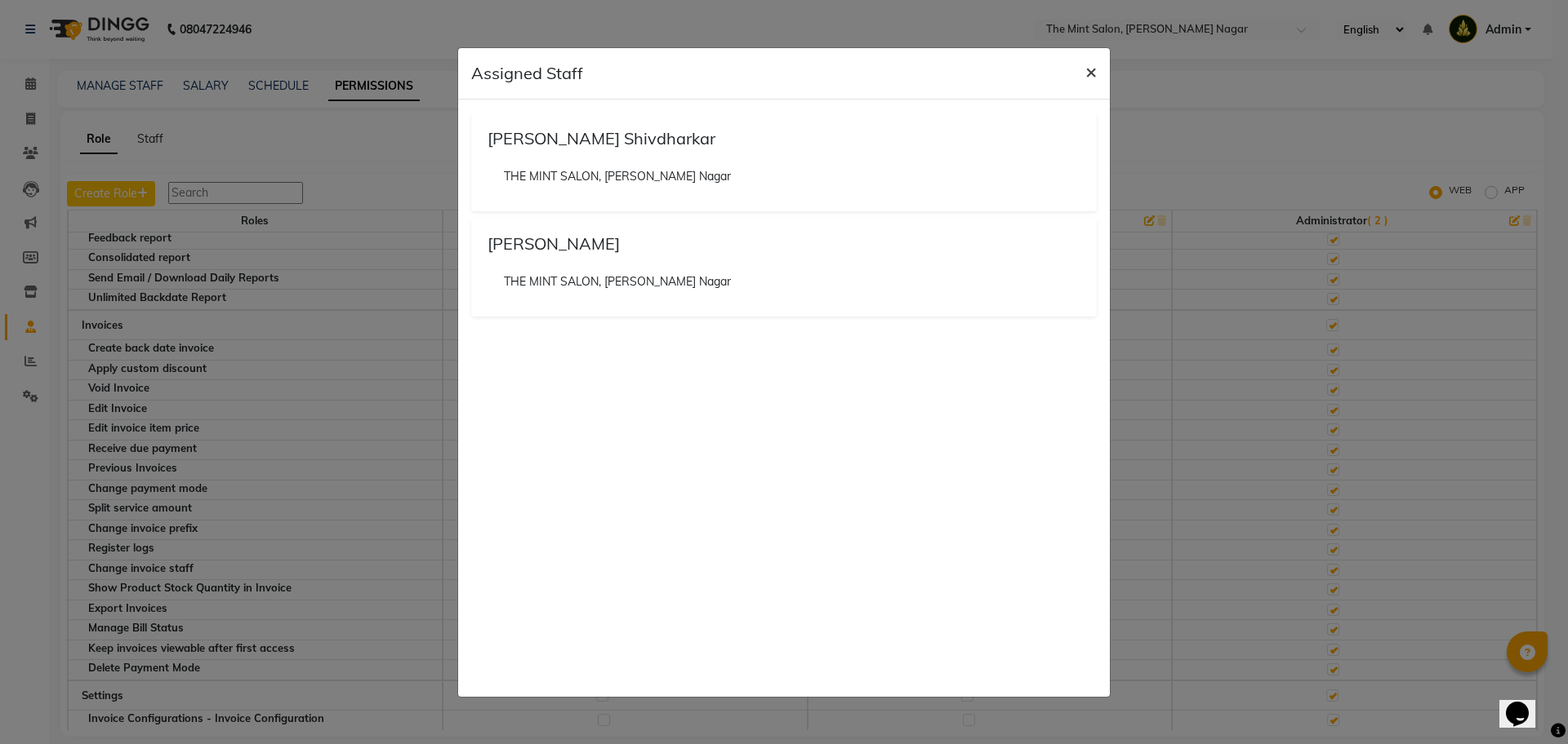
click at [1091, 71] on span "×" at bounding box center [1091, 71] width 12 height 25
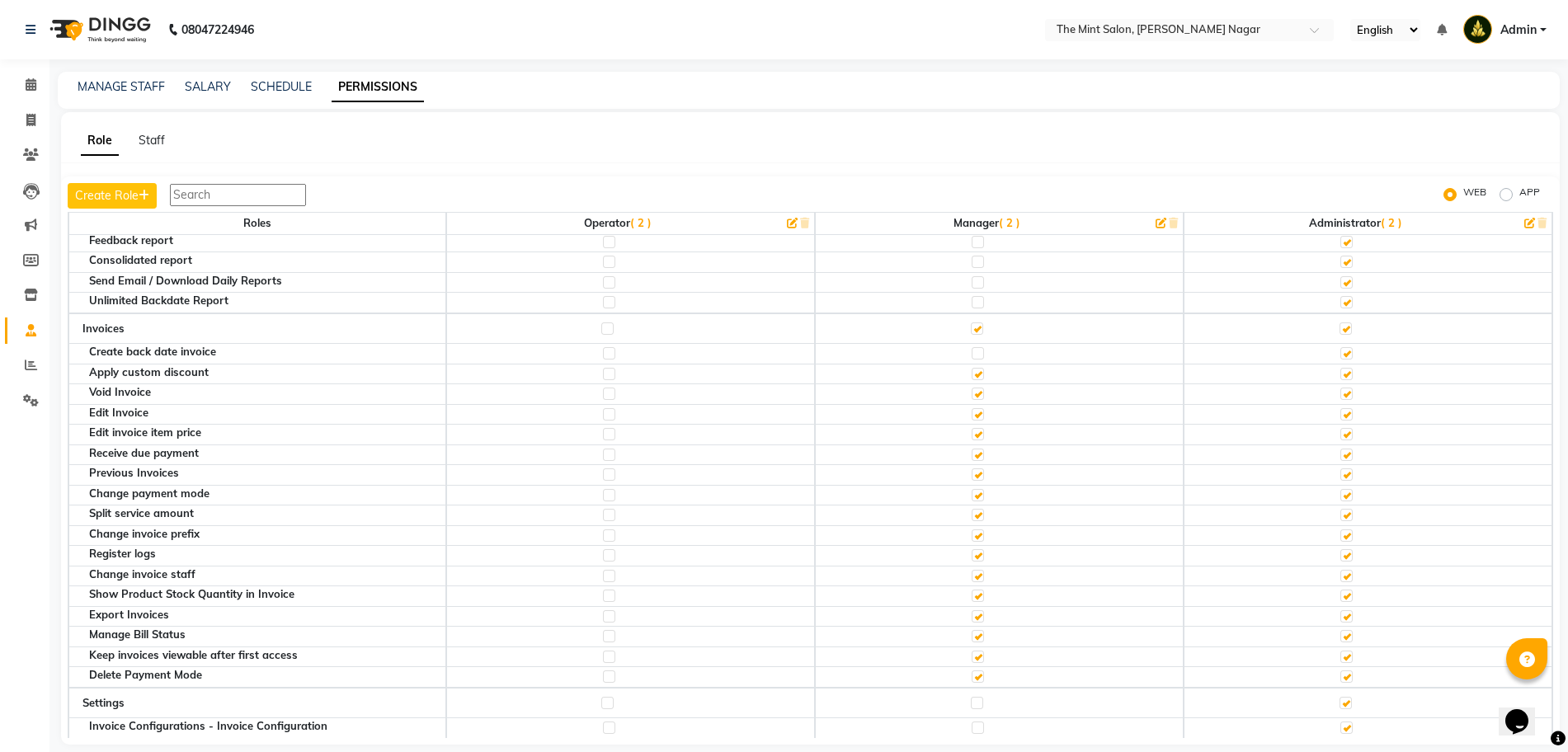
click at [1001, 224] on span "( 2 )" at bounding box center [1009, 223] width 21 height 13
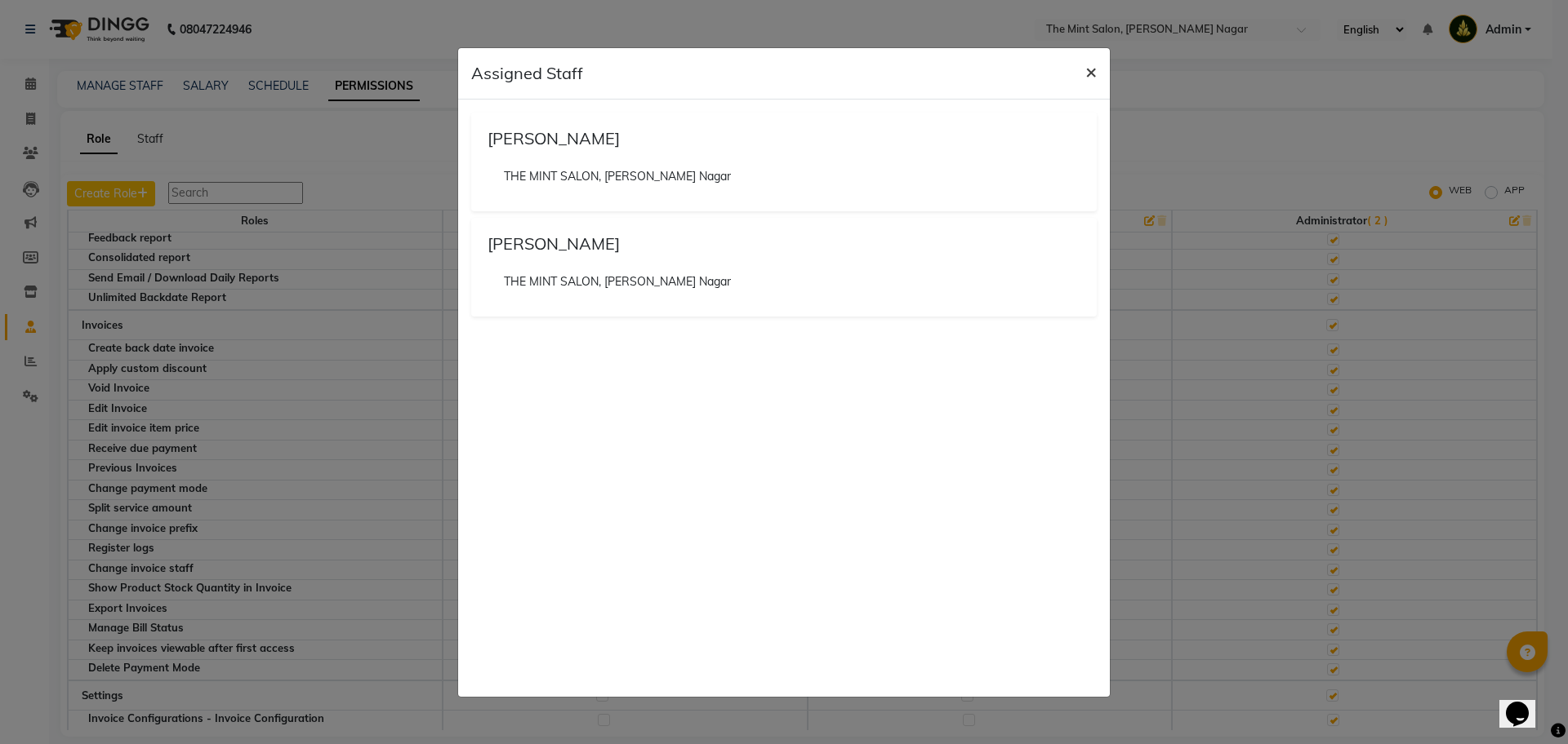
click at [1091, 72] on span "×" at bounding box center [1091, 71] width 12 height 25
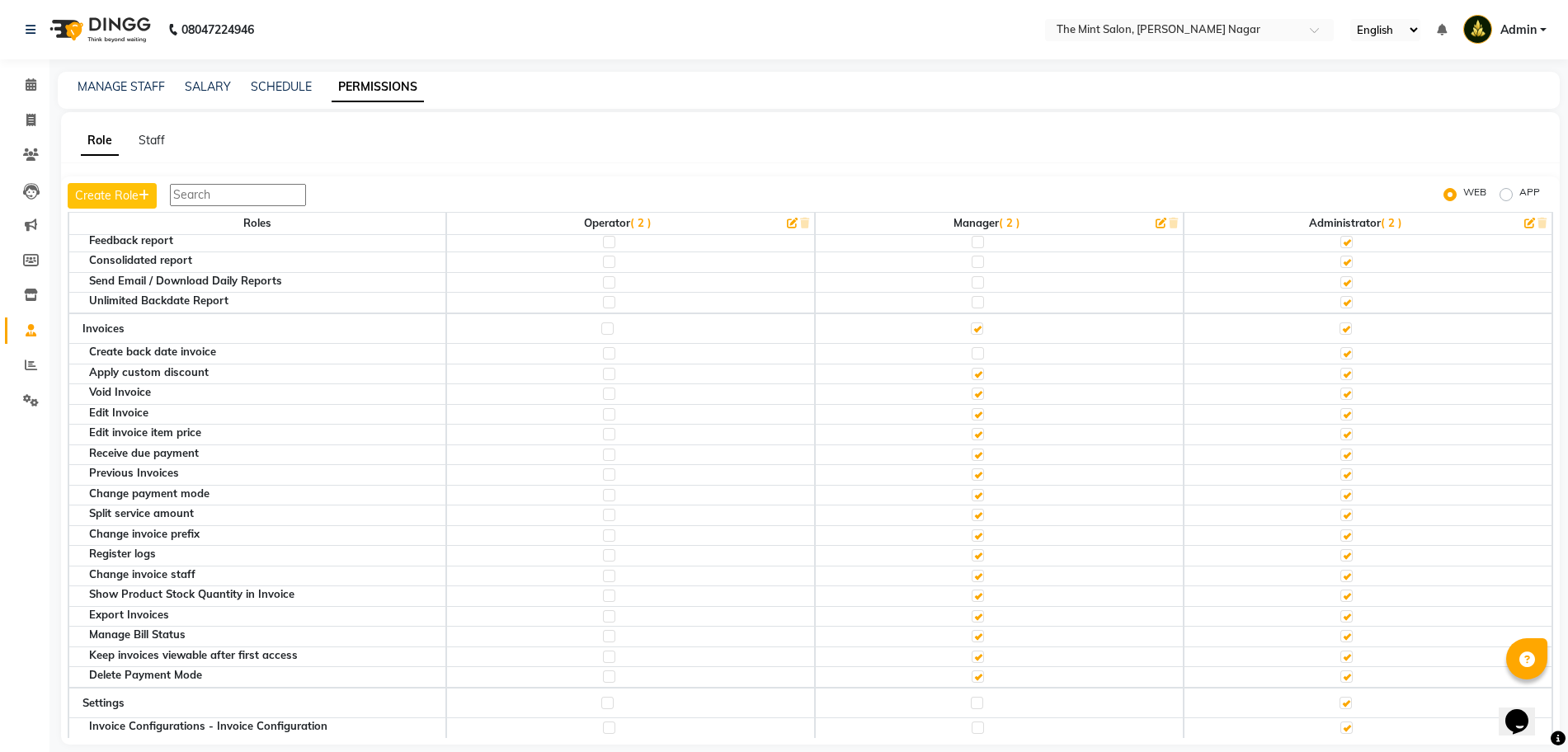
click at [1381, 226] on span "( 2 )" at bounding box center [1391, 223] width 21 height 13
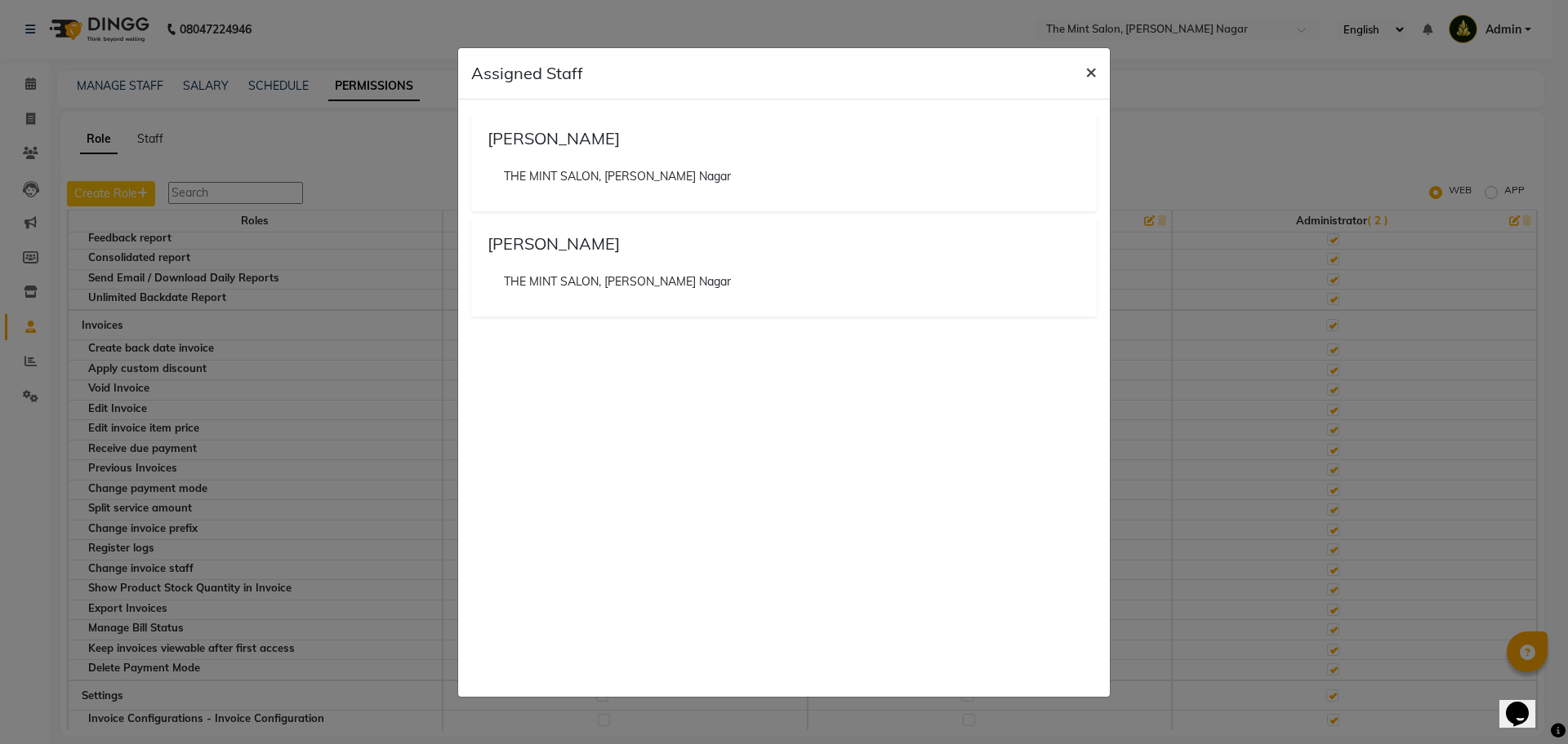
click at [1090, 77] on span "×" at bounding box center [1091, 71] width 12 height 25
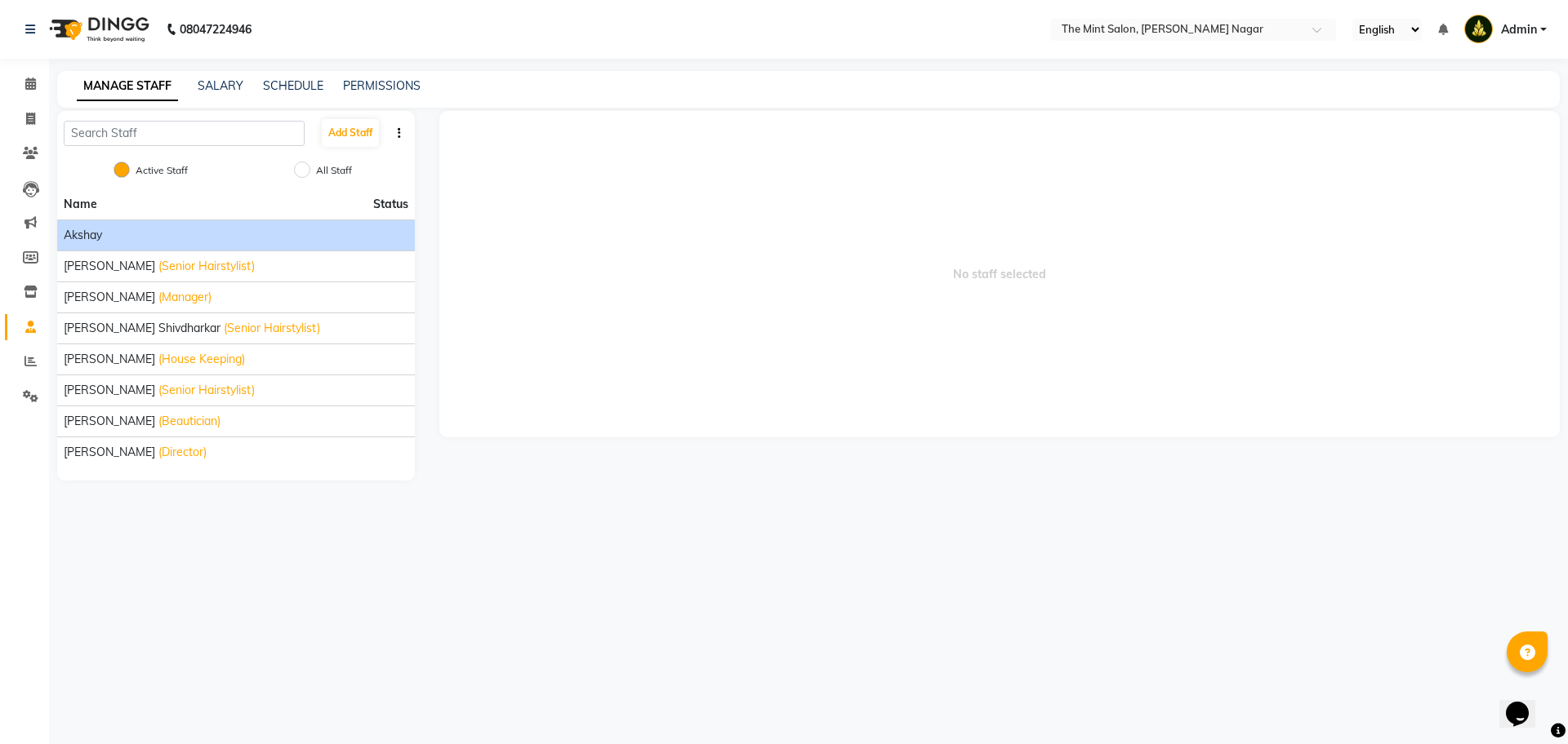
click at [108, 238] on div "Akshay" at bounding box center [236, 235] width 344 height 17
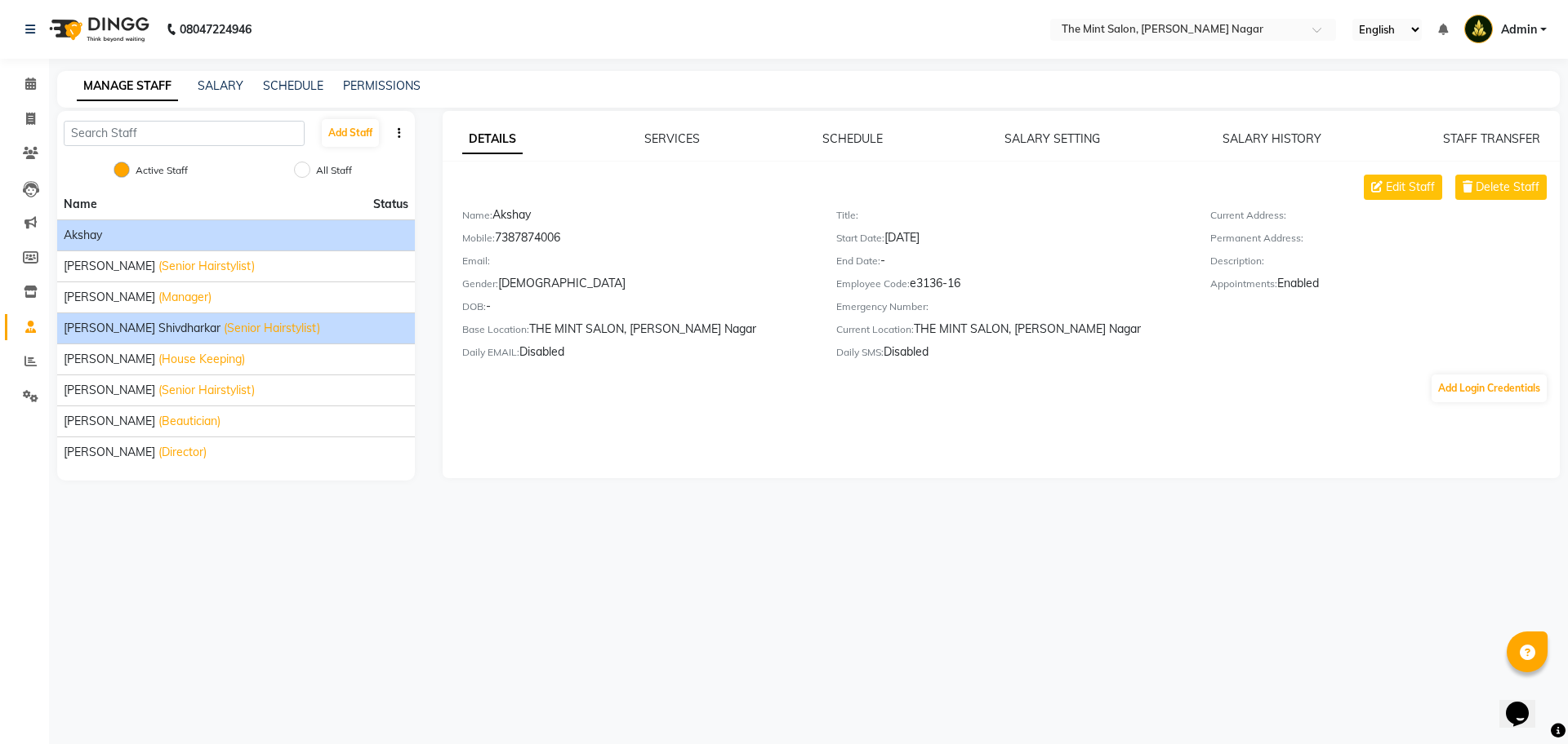
click at [348, 332] on div "Dipak Shivdharkar (Senior Hairstylist)" at bounding box center [236, 328] width 344 height 17
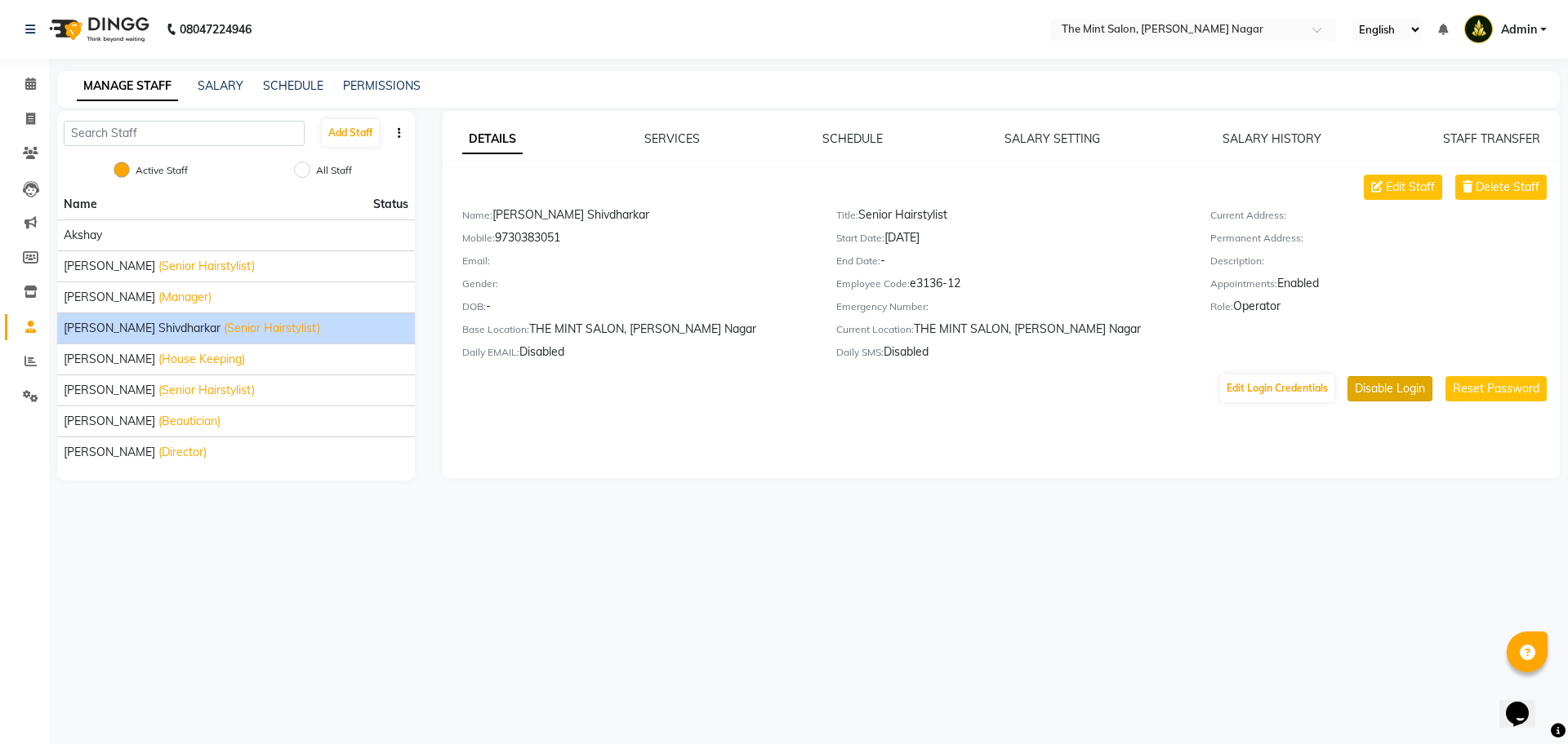
click at [1366, 379] on button "Disable Login" at bounding box center [1389, 389] width 85 height 25
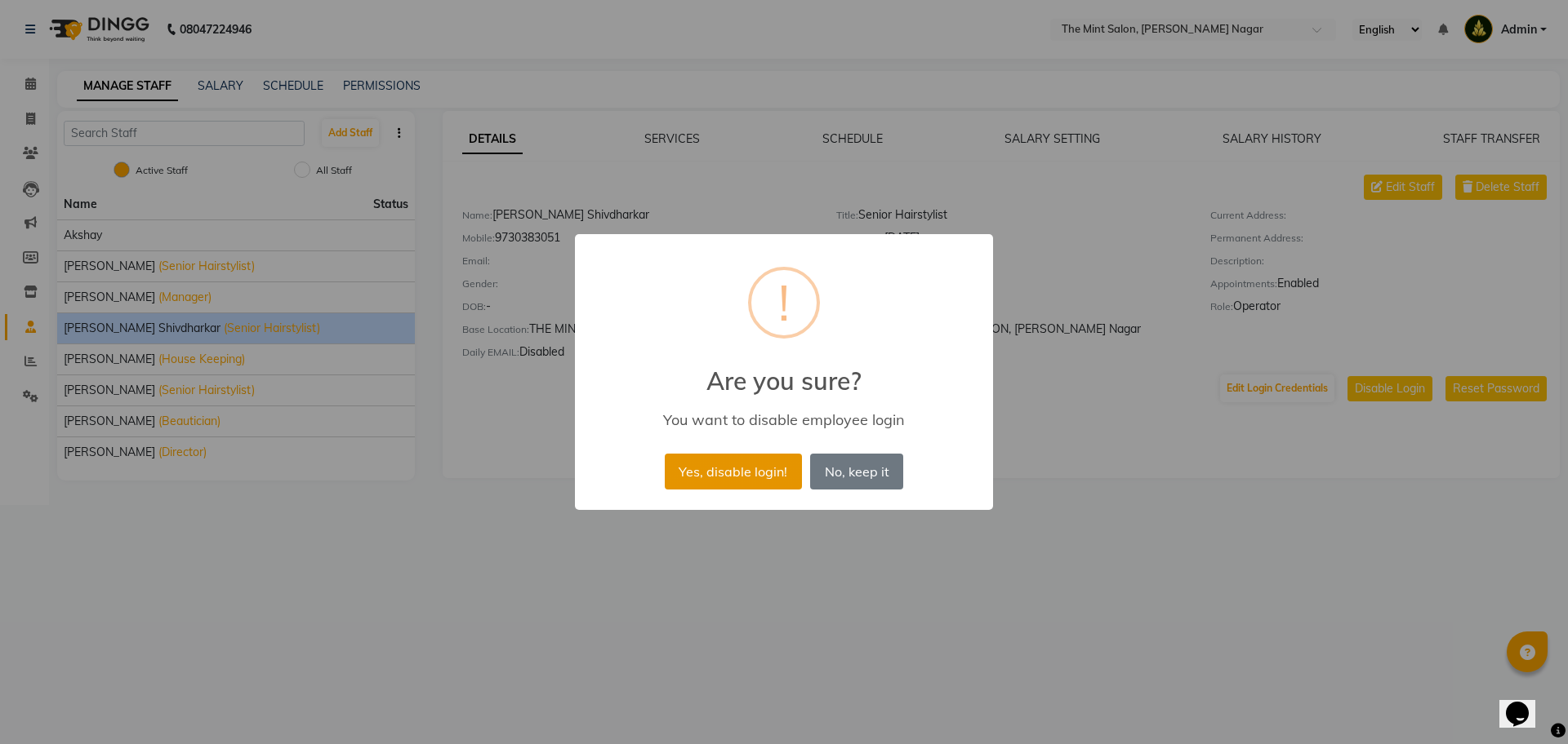
click at [722, 472] on button "Yes, disable login!" at bounding box center [733, 471] width 138 height 36
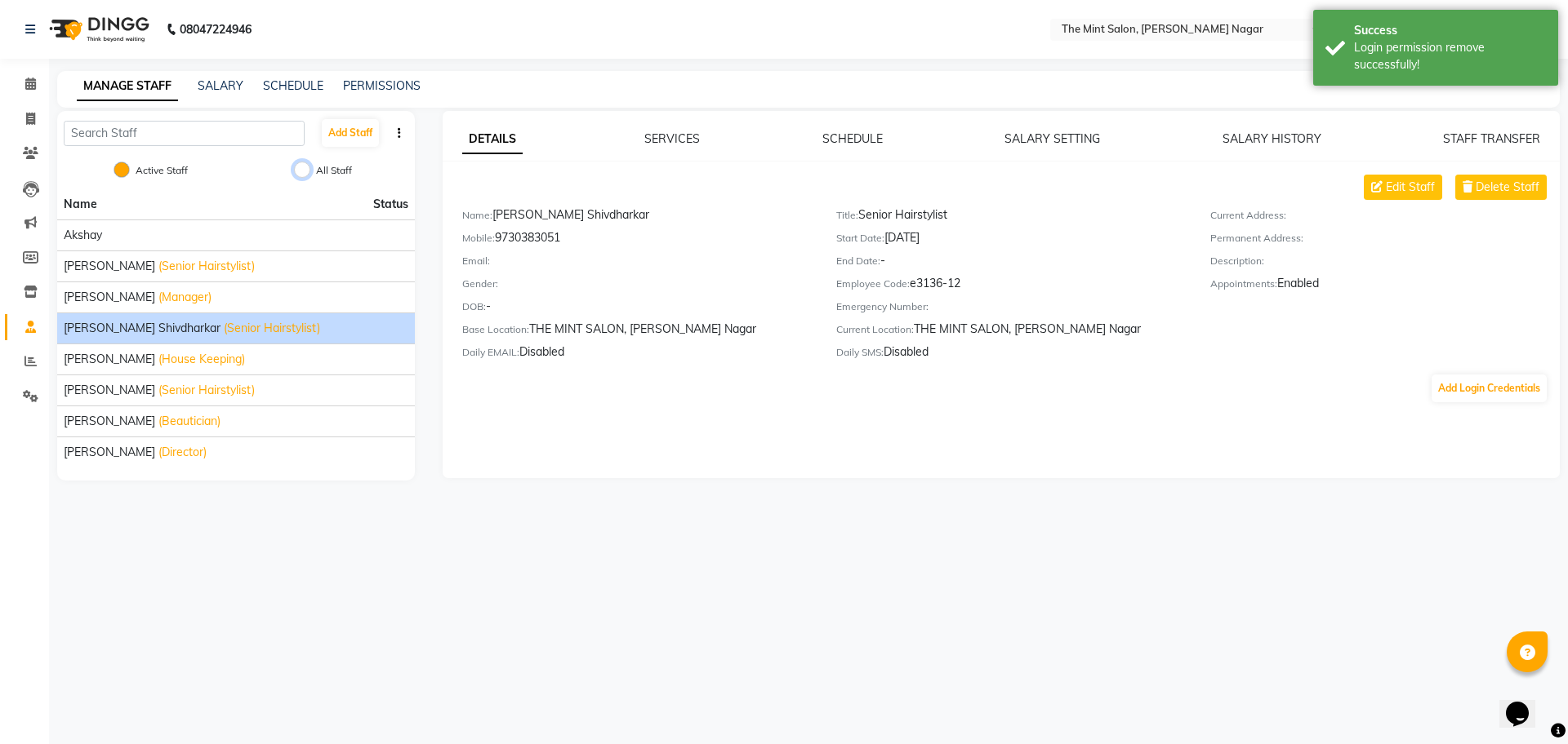
click at [306, 170] on input "All Staff" at bounding box center [302, 169] width 16 height 16
radio input "true"
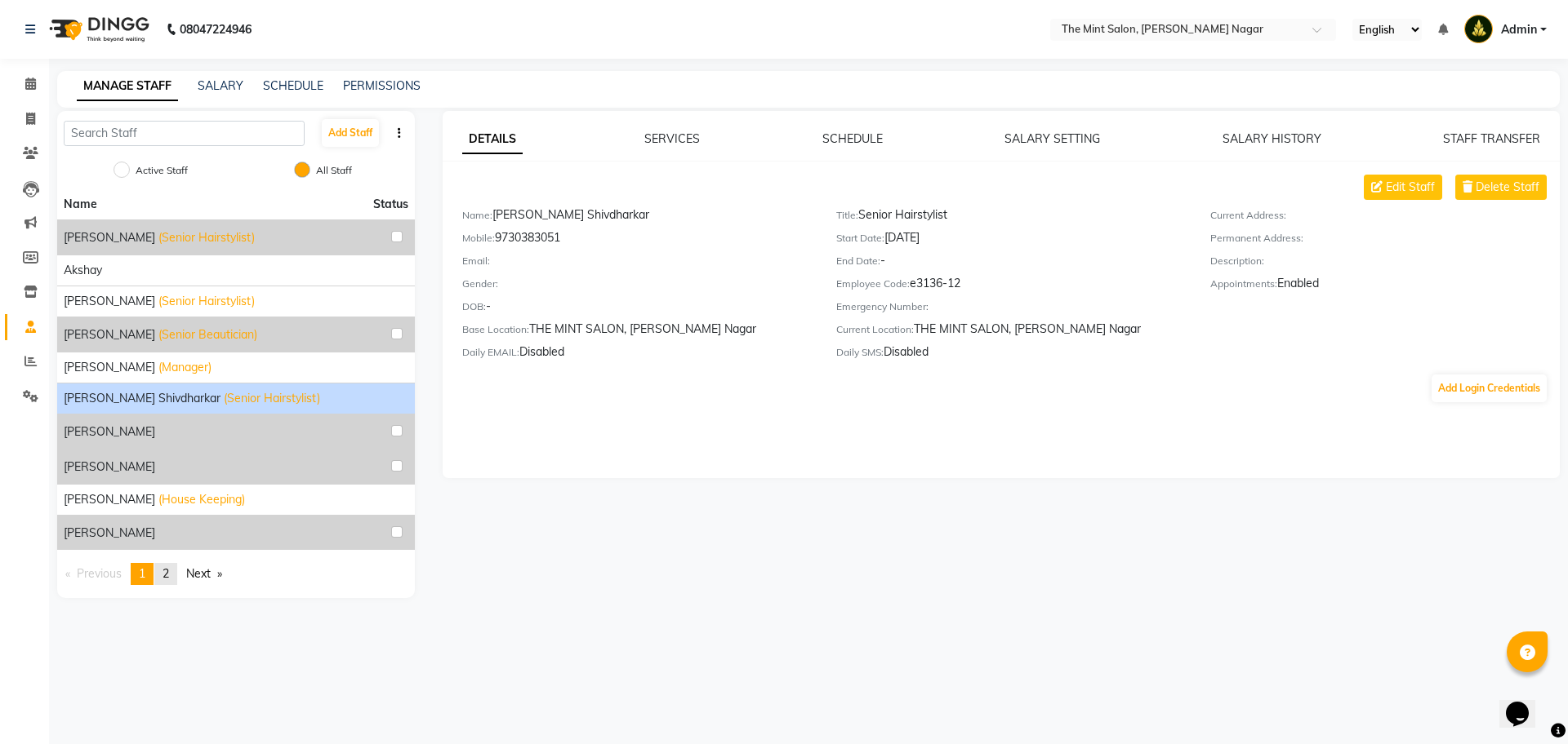
click at [163, 576] on link "page 2" at bounding box center [165, 574] width 23 height 22
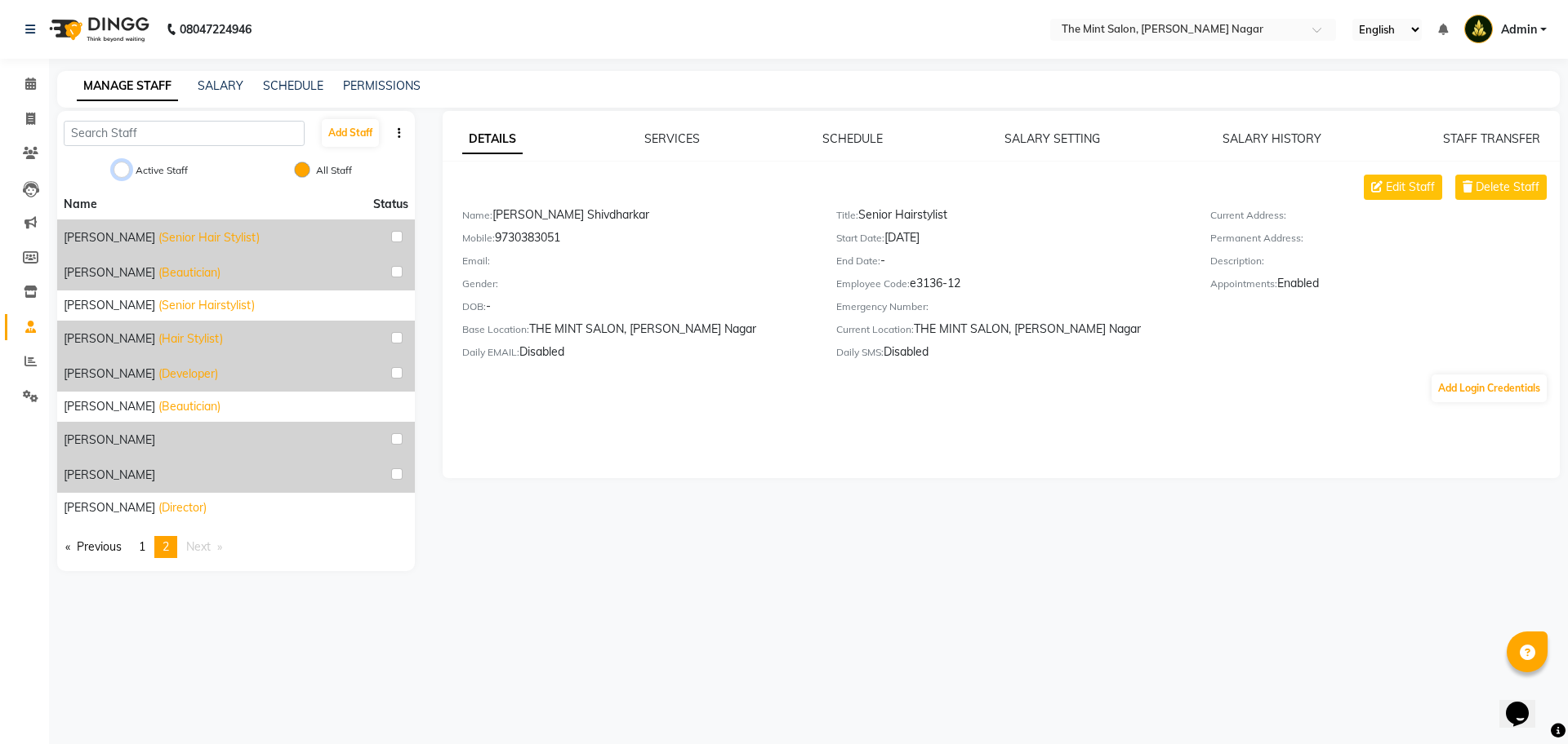
click at [123, 166] on input "Active Staff" at bounding box center [122, 169] width 16 height 16
radio input "true"
radio input "false"
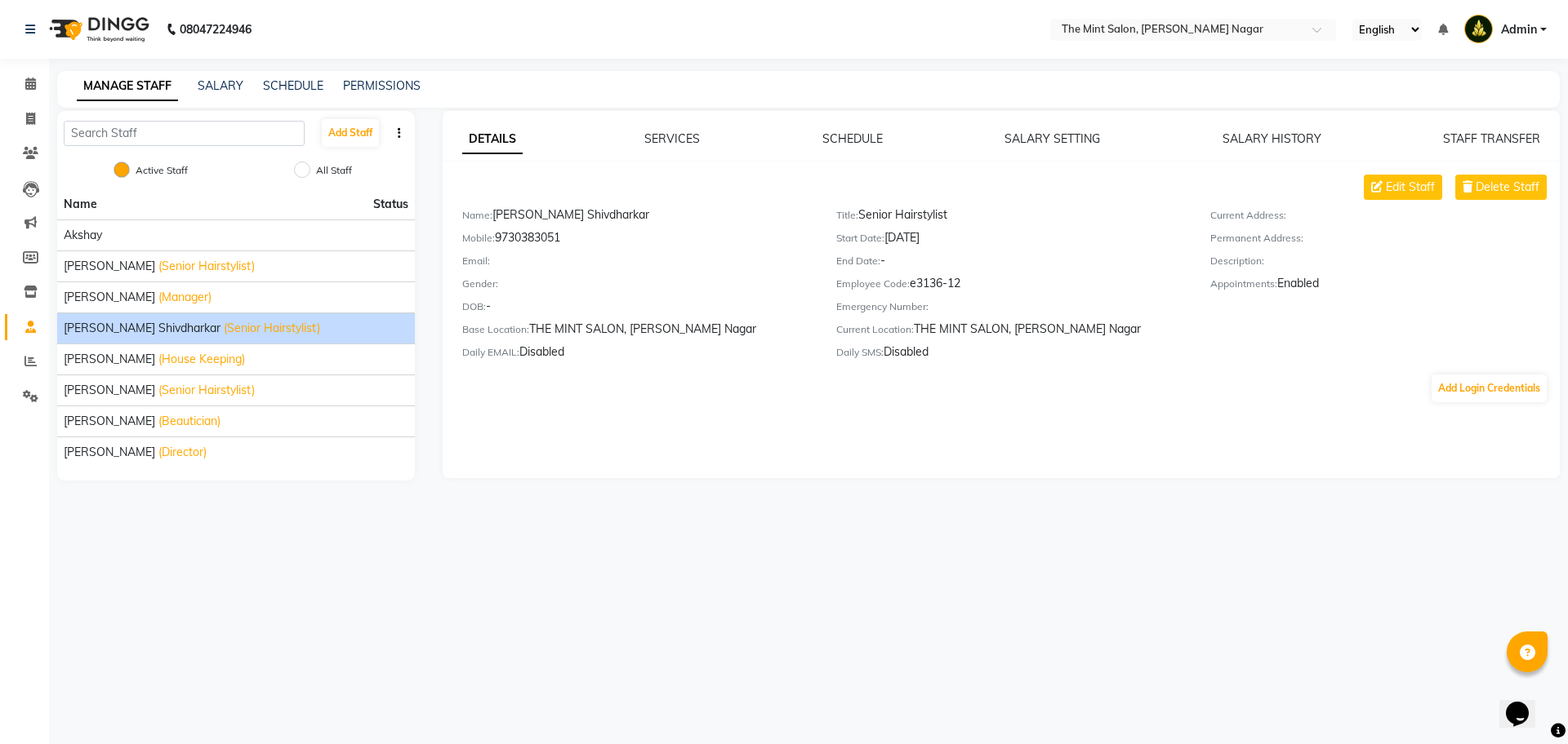
click at [237, 331] on span "(Senior Hairstylist)" at bounding box center [272, 328] width 97 height 17
click at [1382, 189] on icon at bounding box center [1377, 187] width 12 height 12
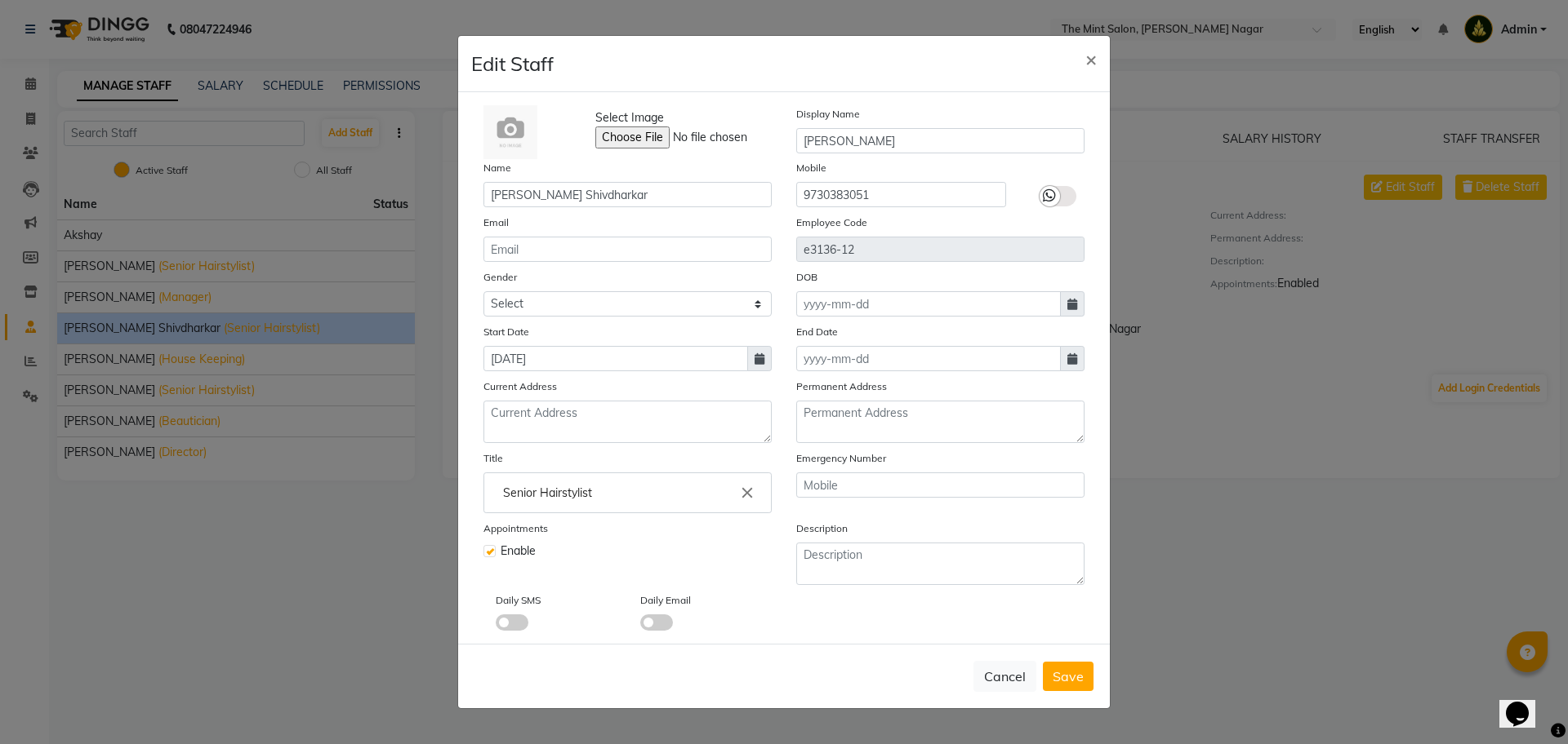
click at [487, 555] on label at bounding box center [489, 551] width 12 height 12
click at [487, 555] on input "checkbox" at bounding box center [489, 550] width 11 height 11
checkbox input "false"
click at [1093, 59] on span "×" at bounding box center [1091, 58] width 12 height 25
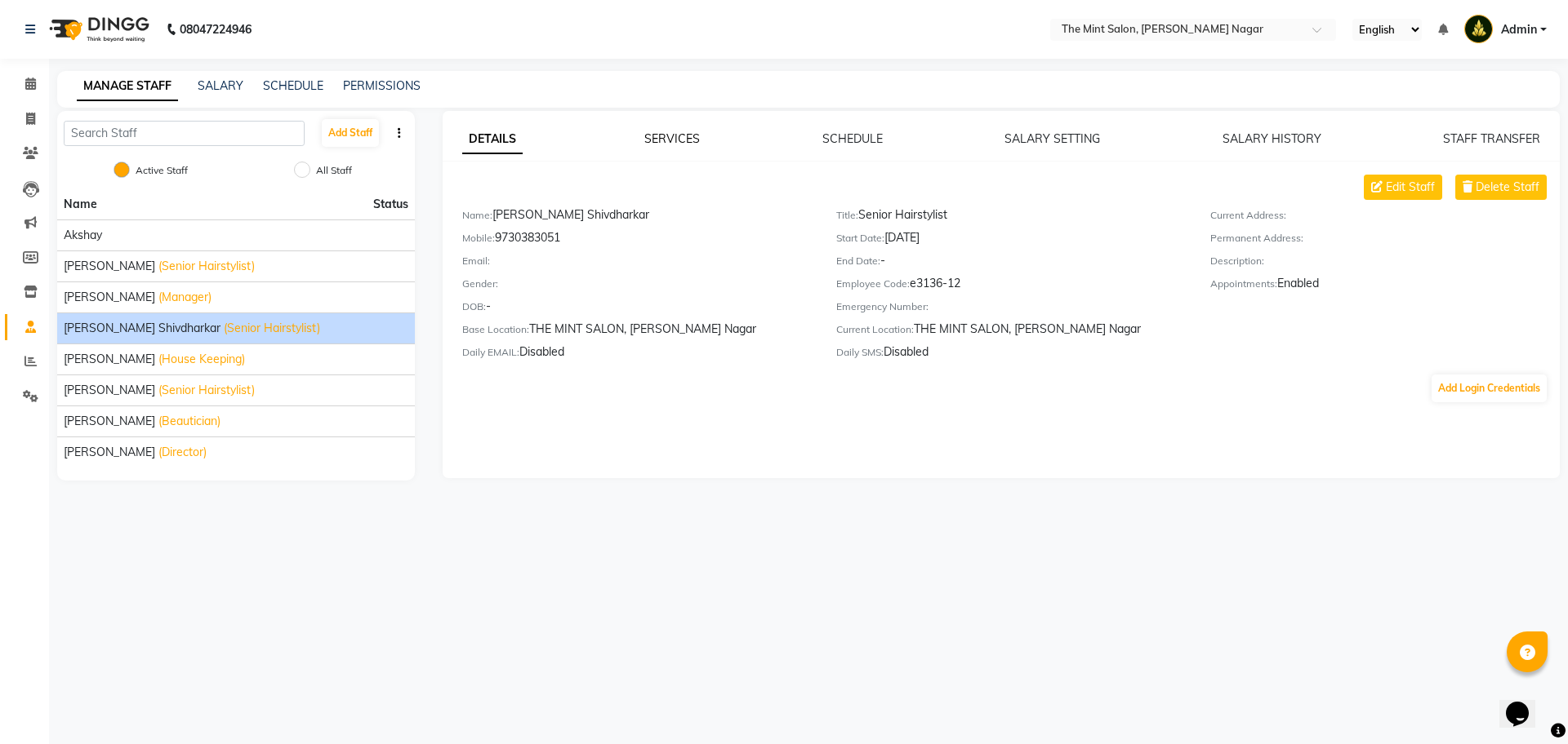
click at [669, 139] on link "SERVICES" at bounding box center [671, 138] width 56 height 15
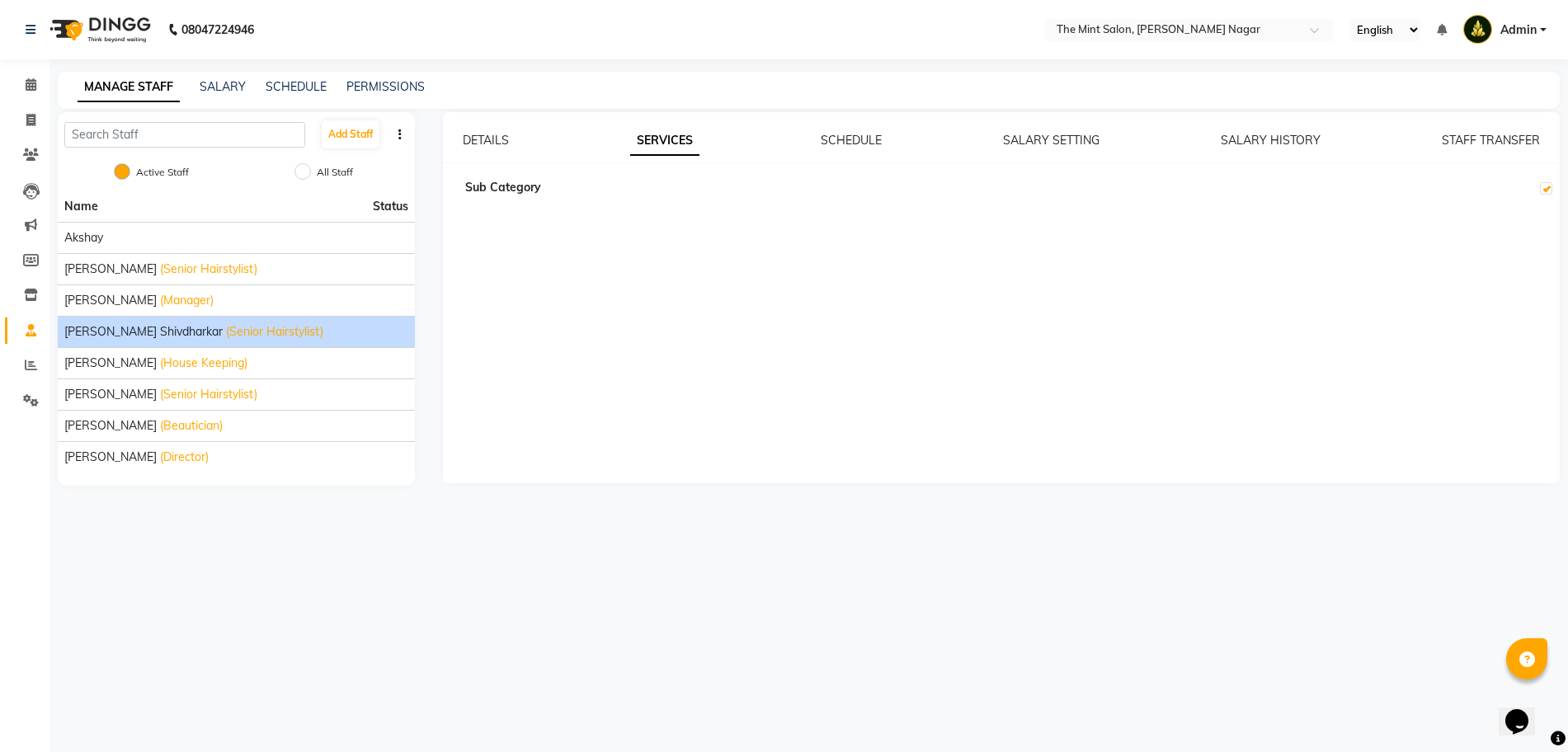
checkbox input "true"
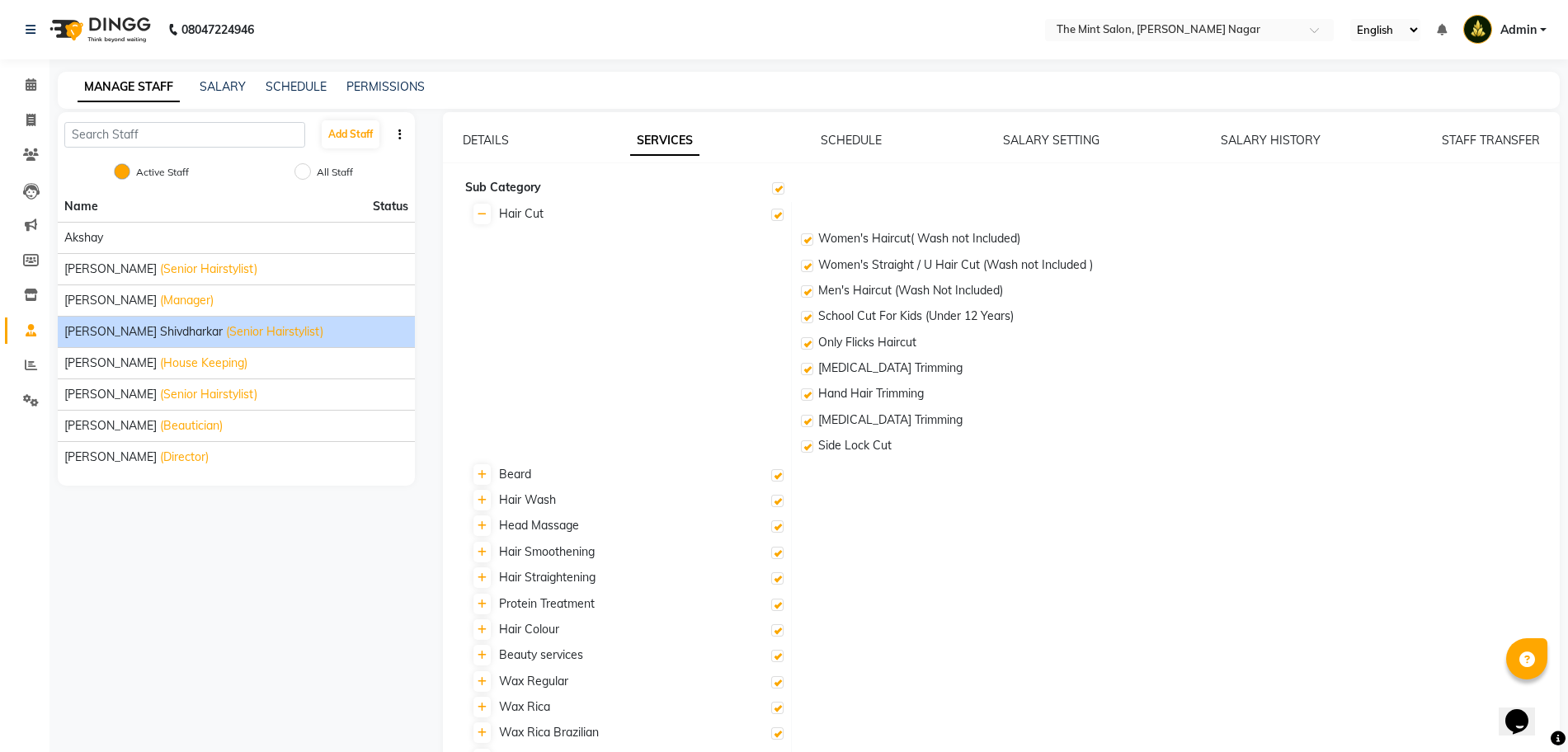
click at [850, 131] on div "DETAILS SERVICES SCHEDULE SALARY SETTING SALARY HISTORY STAFF TRANSFER Sub Cate…" at bounding box center [1001, 663] width 1117 height 1102
click at [850, 135] on link "SCHEDULE" at bounding box center [851, 140] width 61 height 15
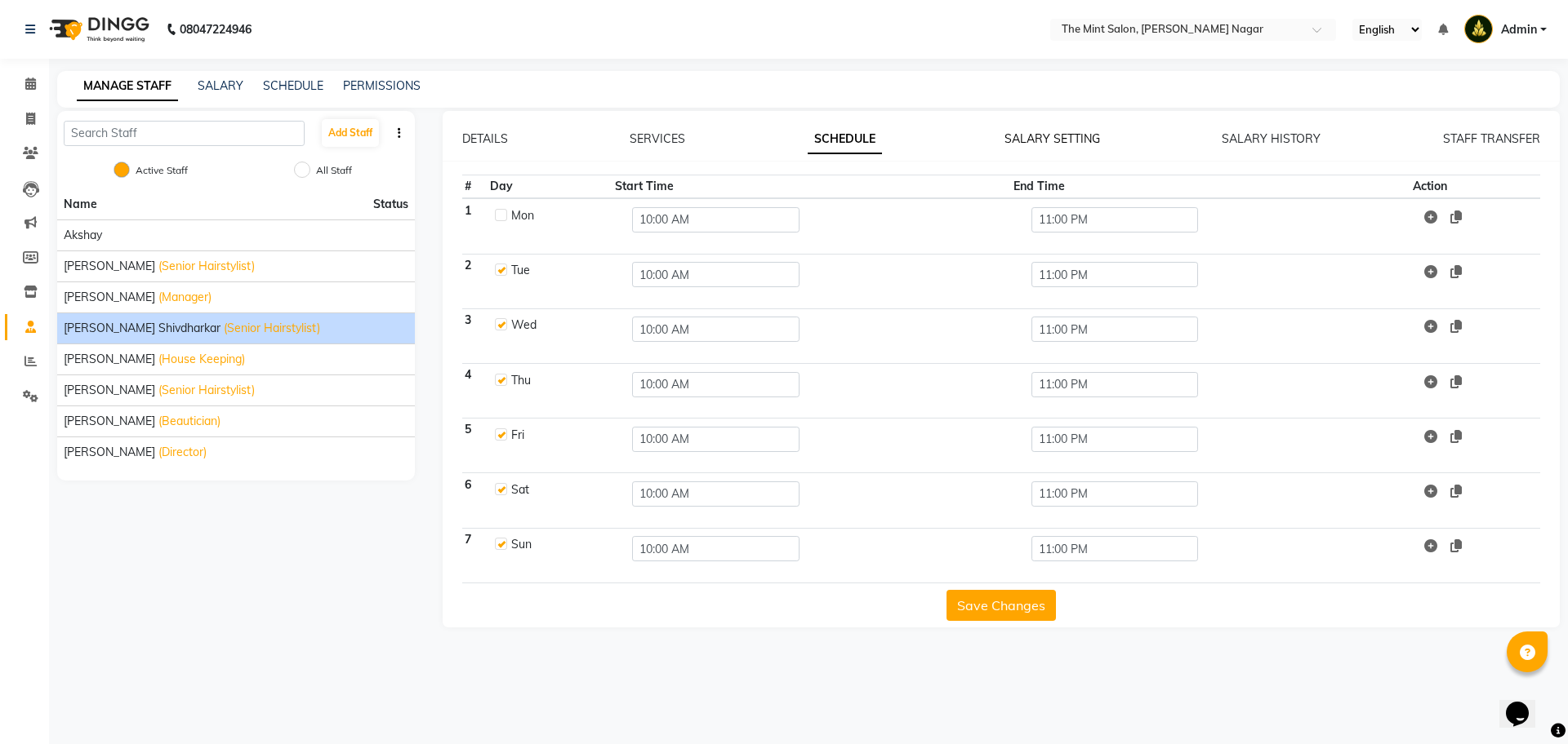
click at [1063, 138] on link "SALARY SETTING" at bounding box center [1052, 138] width 96 height 15
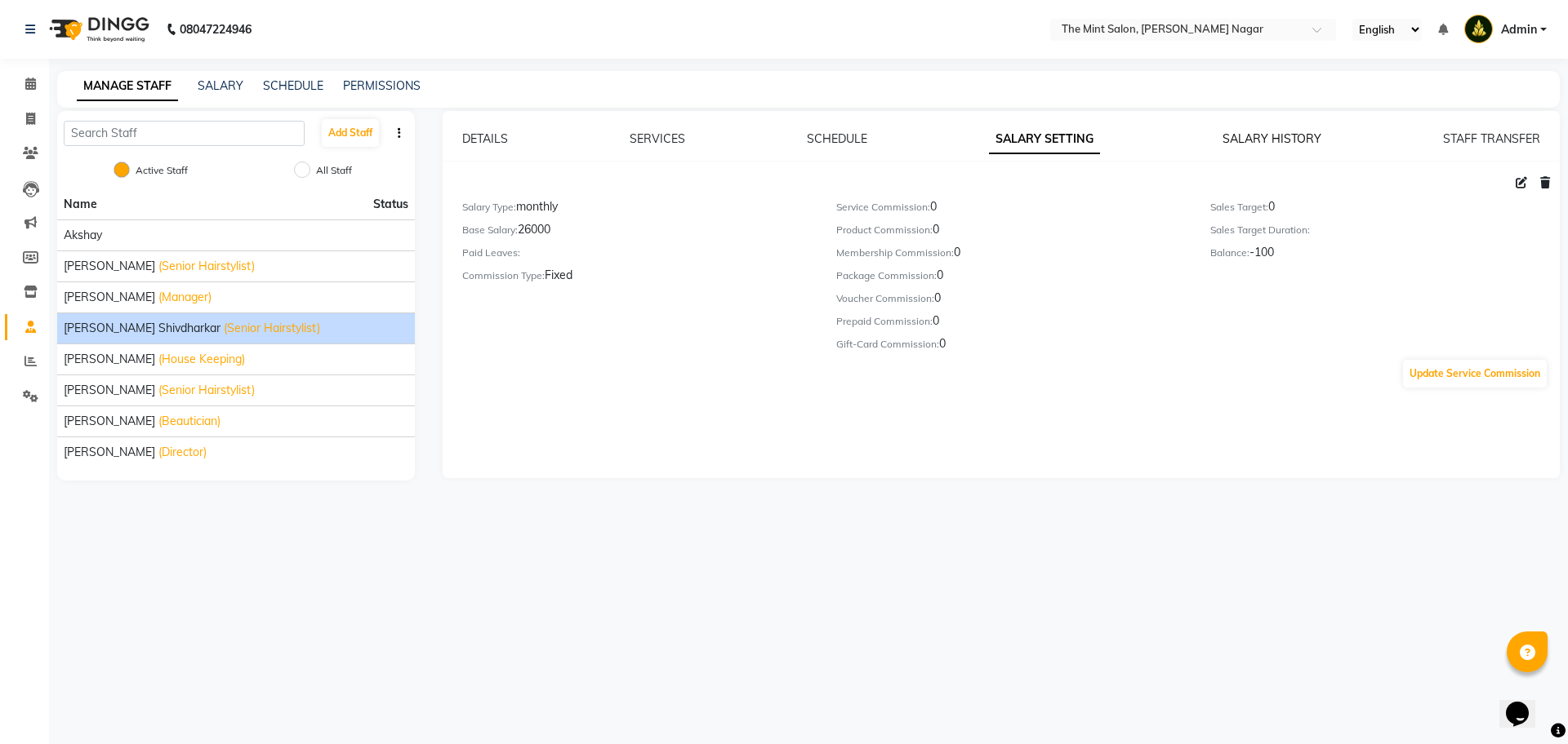
click at [1292, 131] on link "SALARY HISTORY" at bounding box center [1272, 138] width 98 height 15
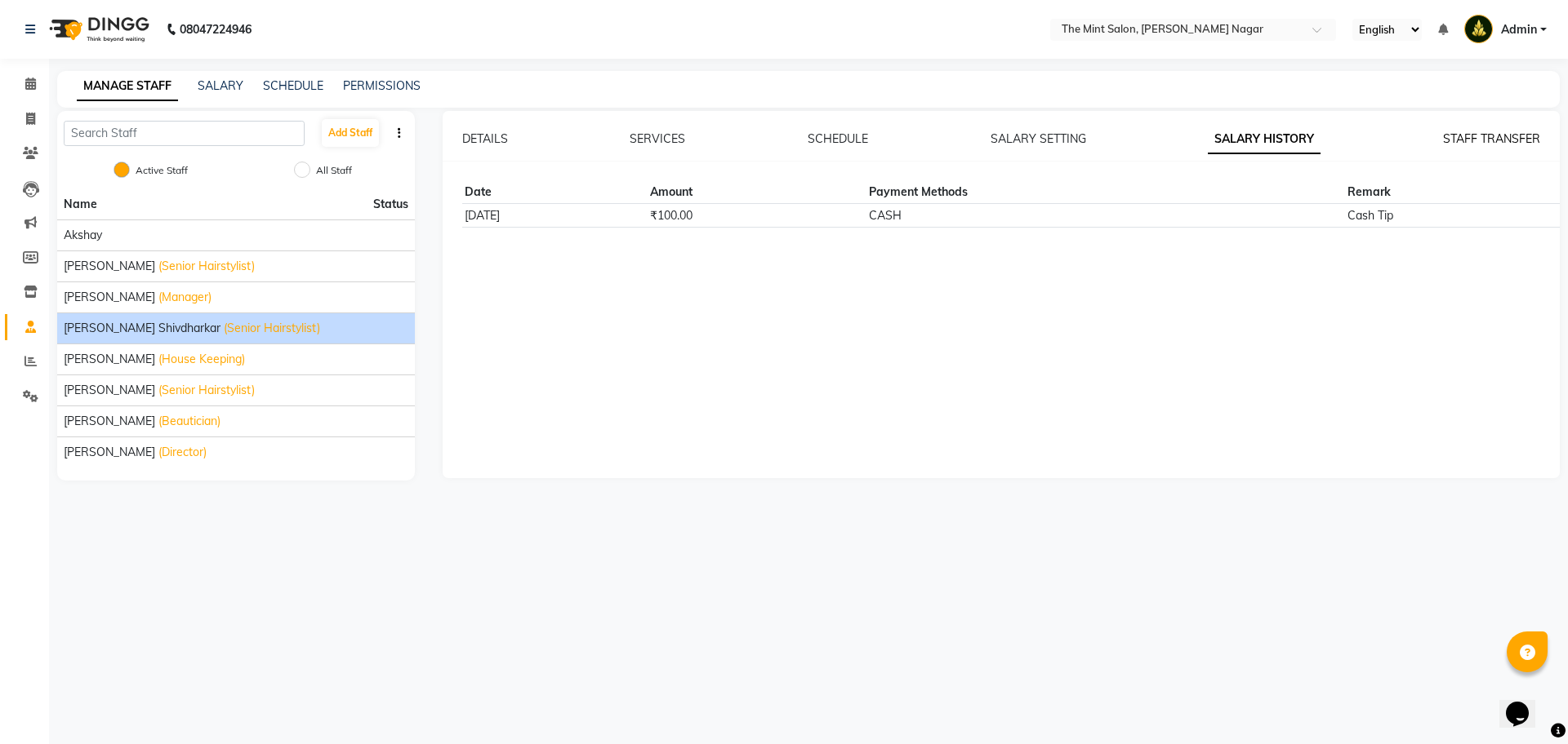
click at [1488, 138] on link "STAFF TRANSFER" at bounding box center [1491, 138] width 97 height 15
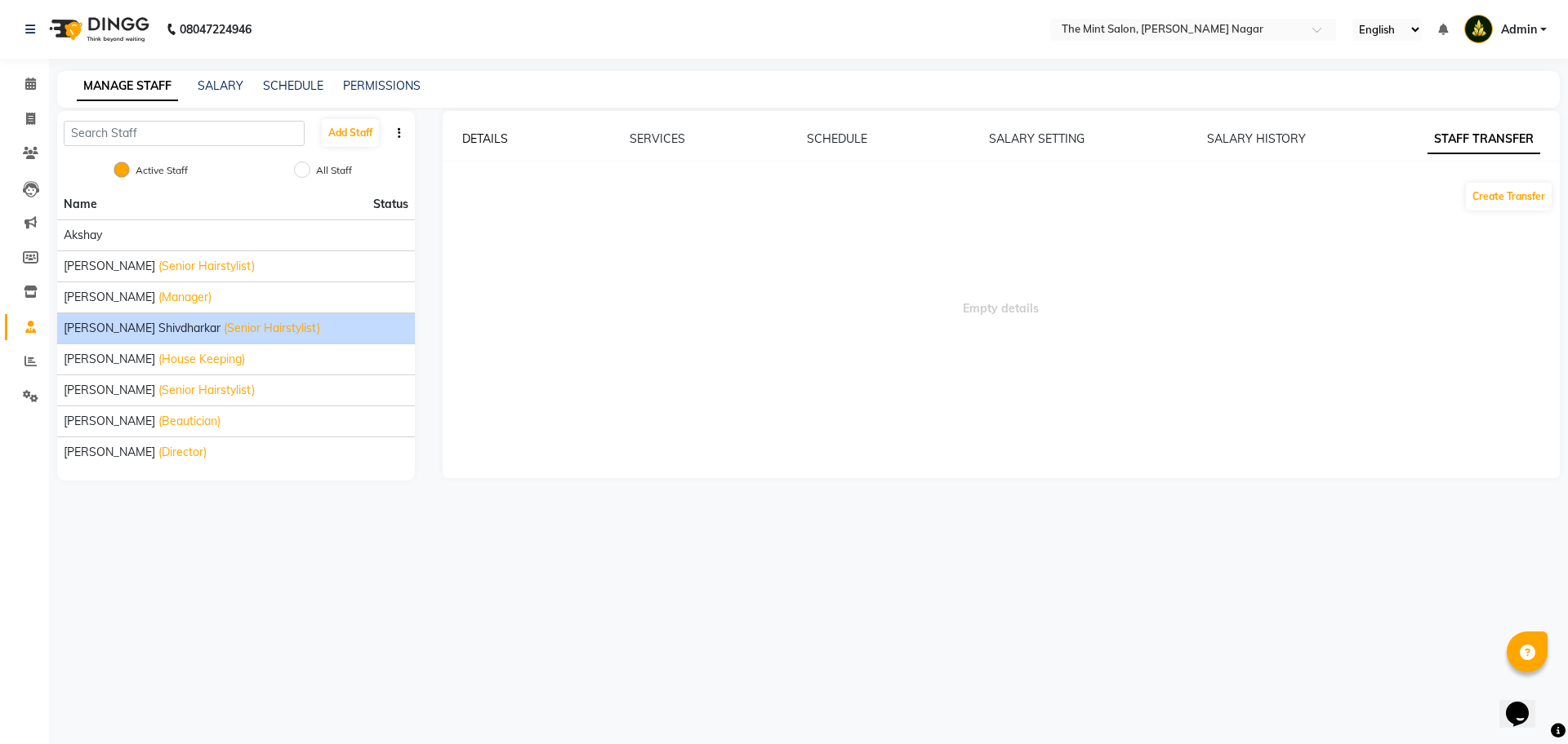
click at [494, 131] on link "DETAILS" at bounding box center [485, 138] width 46 height 15
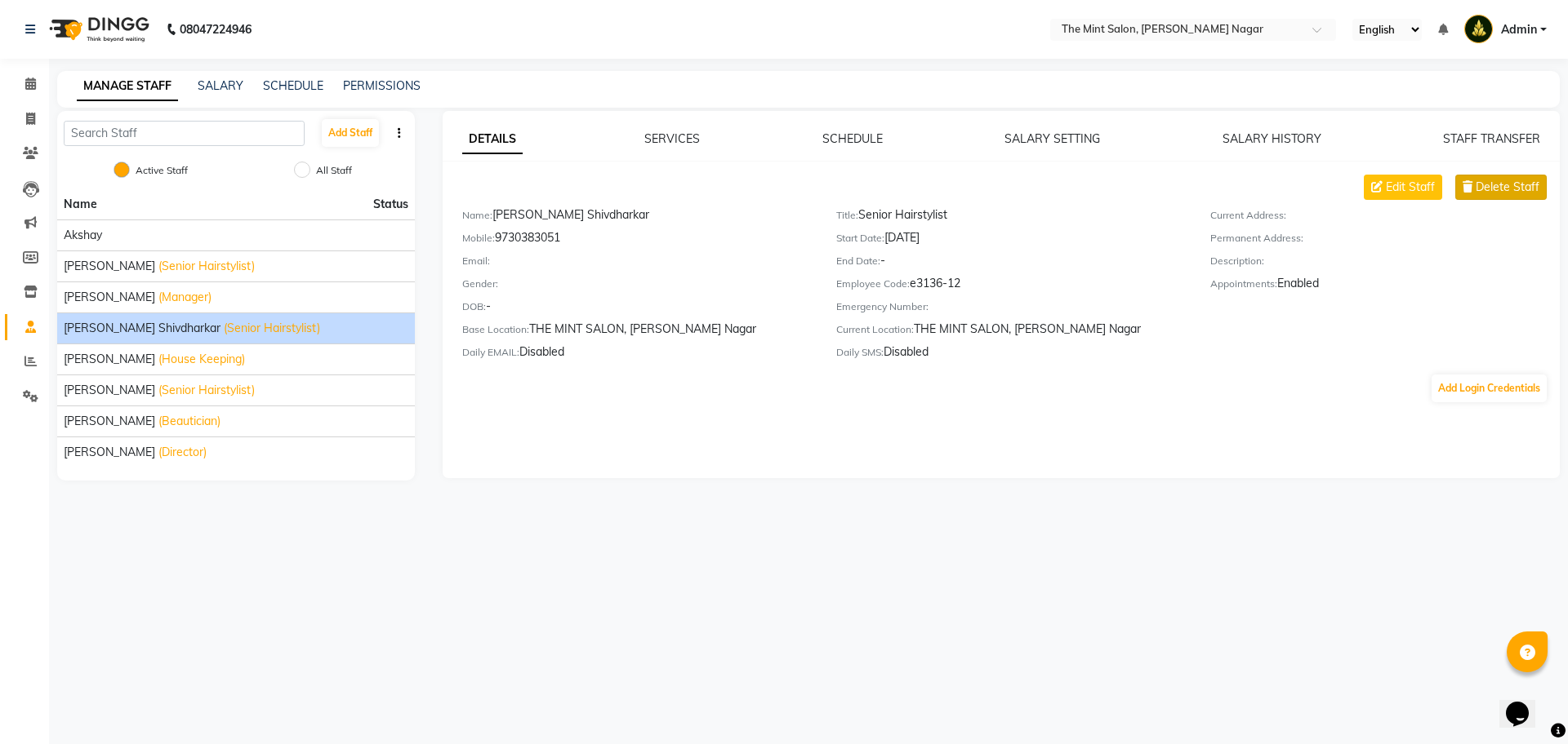
click at [1490, 185] on span "Delete Staff" at bounding box center [1508, 187] width 64 height 17
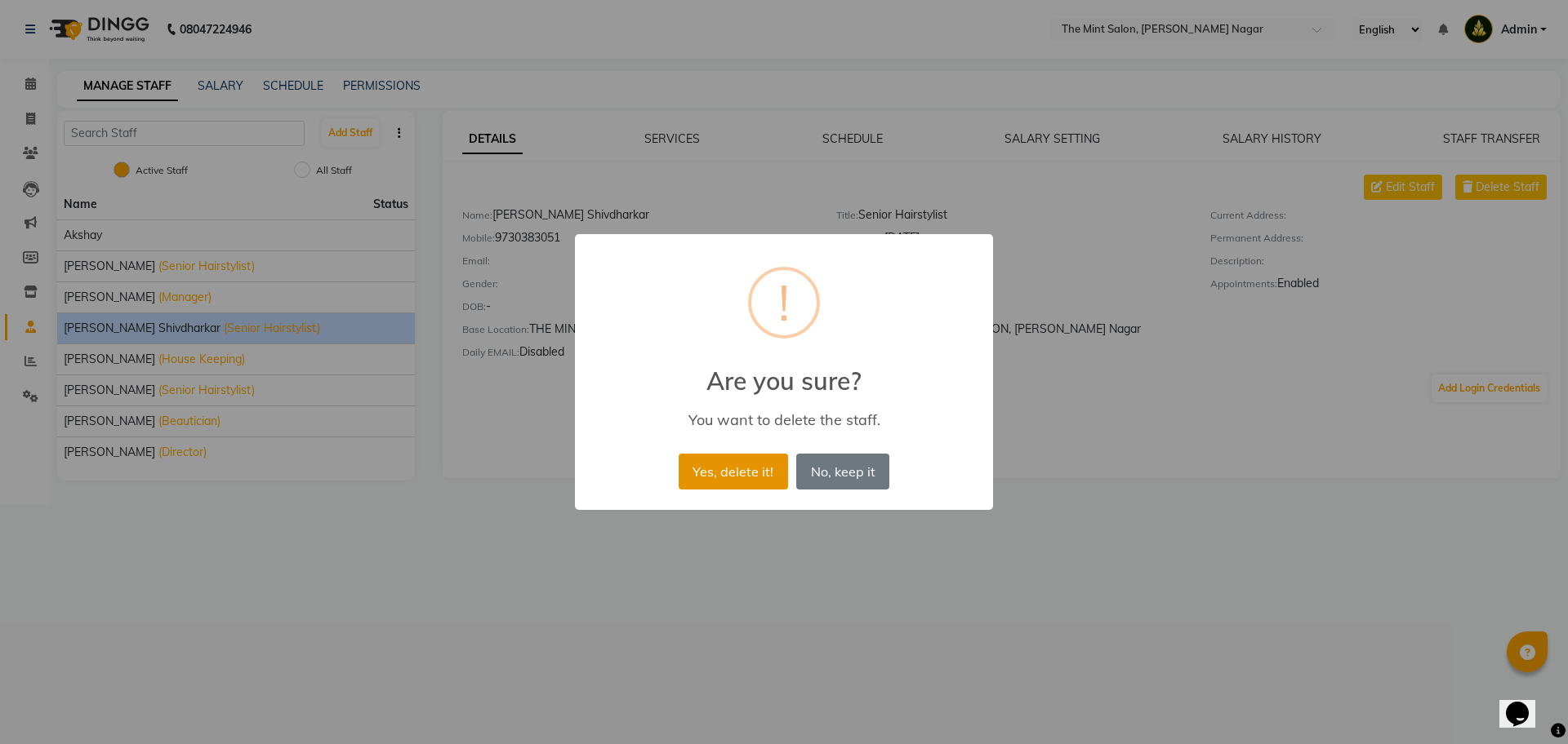
click at [733, 465] on button "Yes, delete it!" at bounding box center [733, 471] width 109 height 36
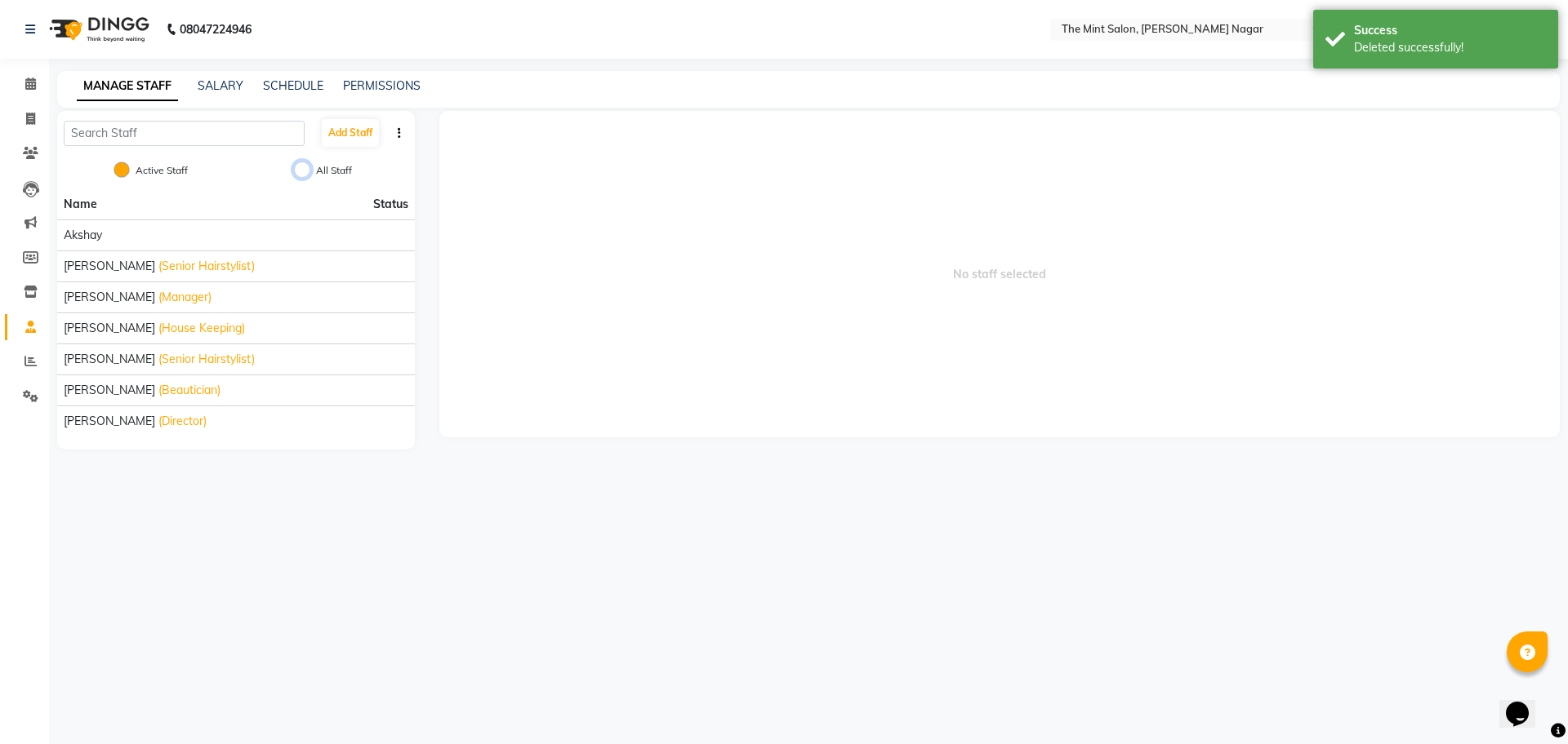
click at [303, 174] on input "All Staff" at bounding box center [302, 169] width 16 height 16
radio input "true"
radio input "false"
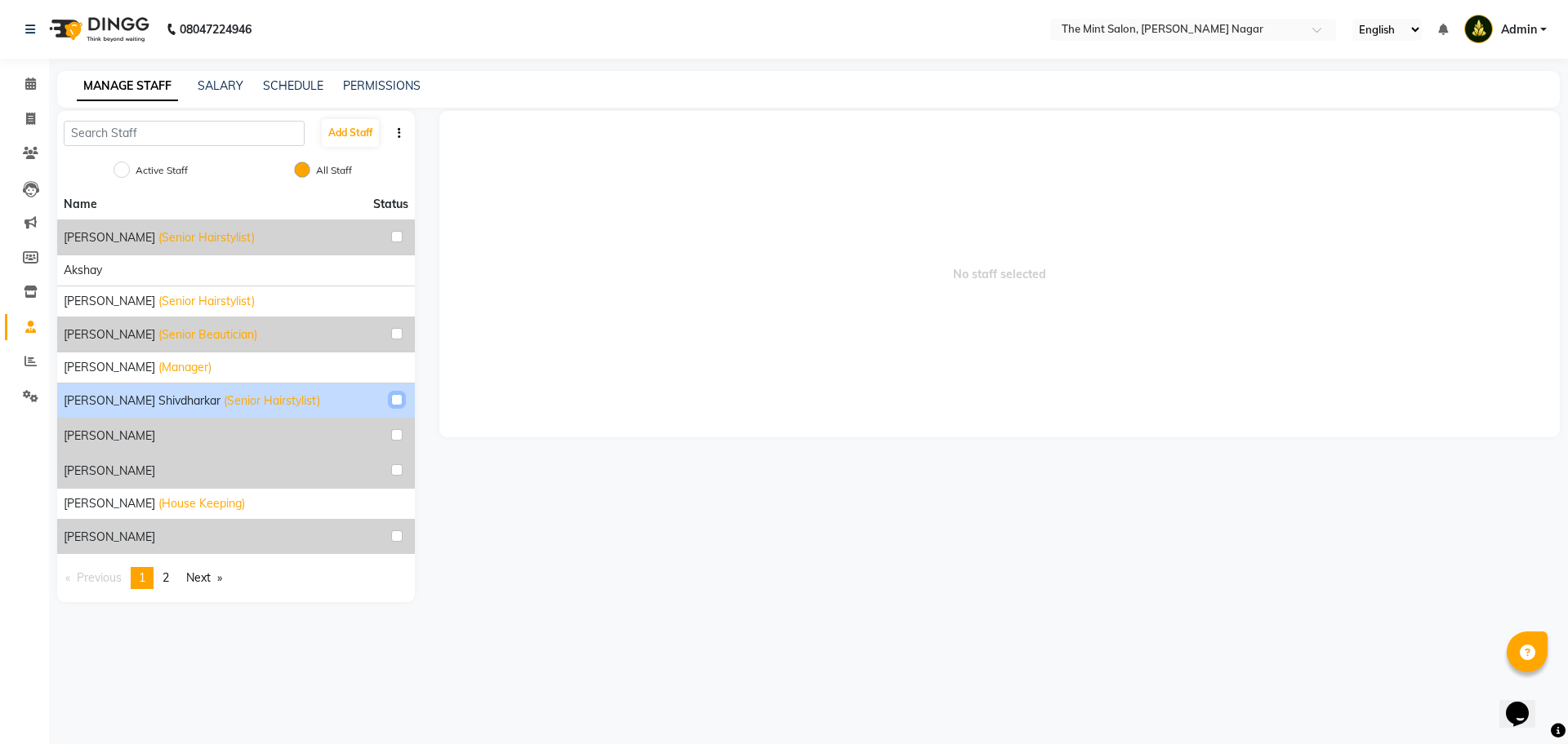
click at [393, 399] on input "checkbox" at bounding box center [396, 400] width 12 height 12
checkbox input "true"
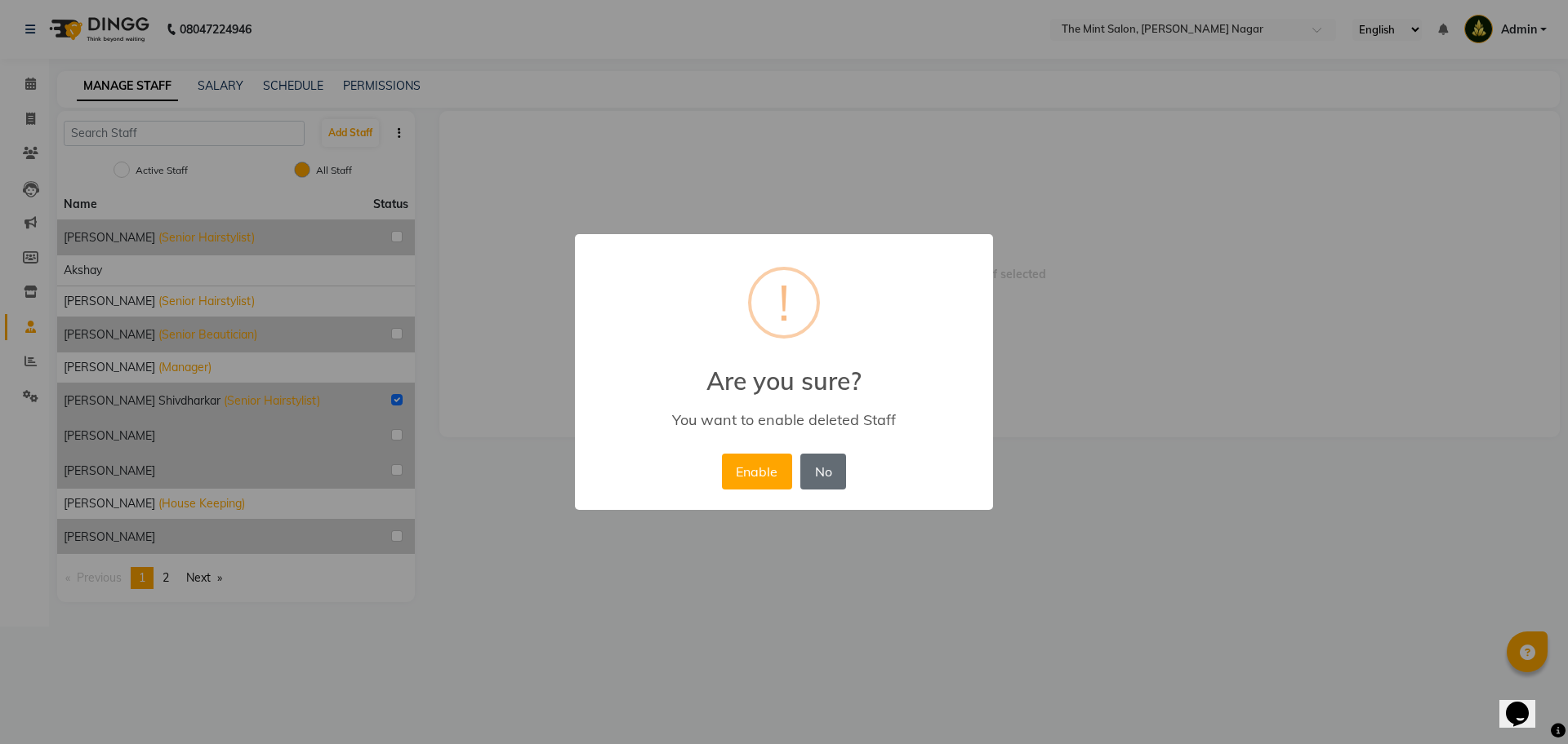
click at [815, 464] on button "No" at bounding box center [823, 471] width 46 height 36
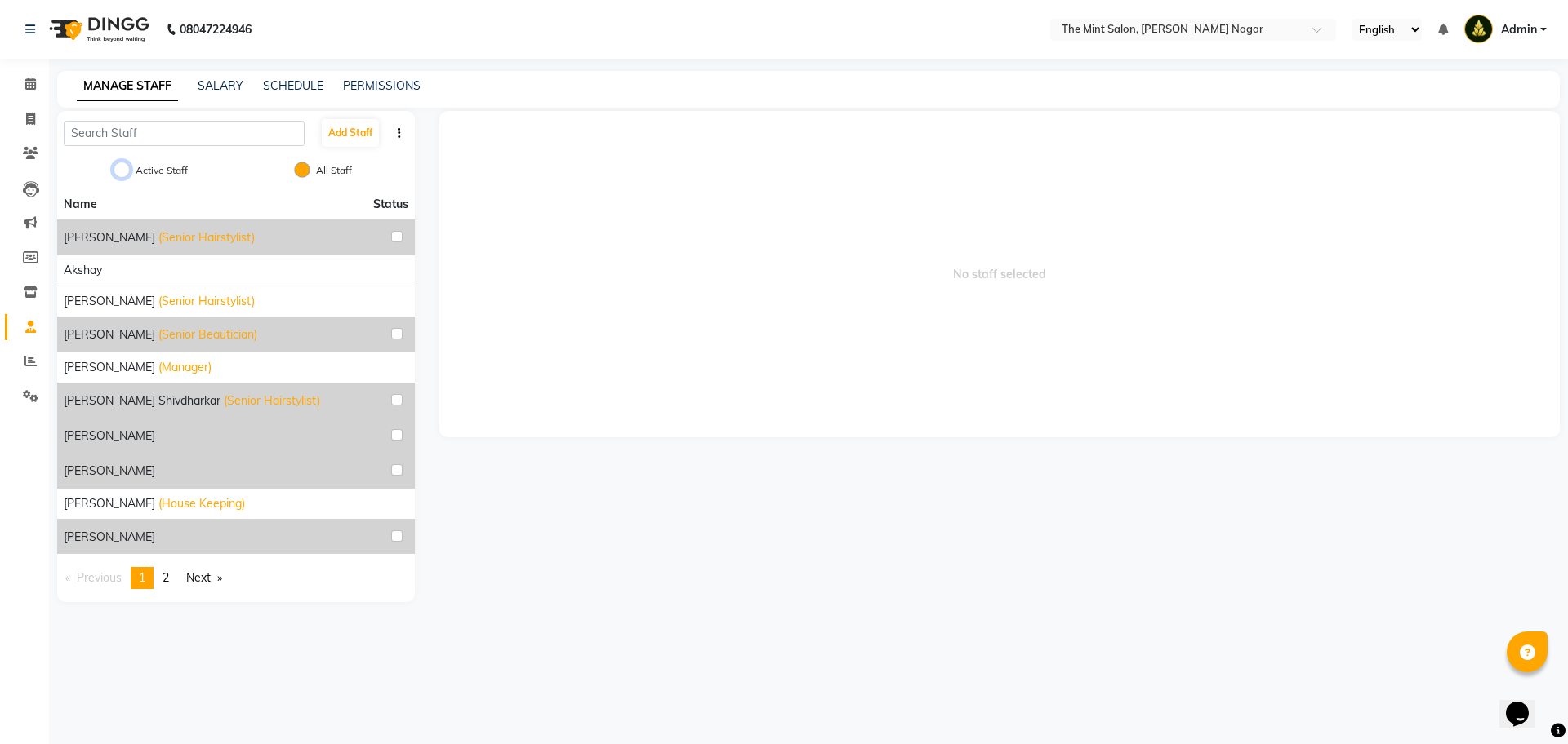
click at [127, 169] on input "Active Staff" at bounding box center [122, 169] width 16 height 16
radio input "true"
radio input "false"
